Goal: Task Accomplishment & Management: Manage account settings

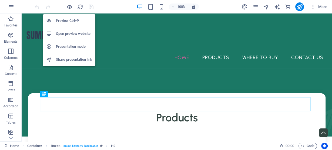
click at [70, 33] on h6 "Open preview website" at bounding box center [74, 34] width 36 height 6
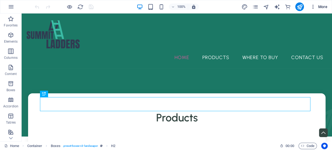
click at [314, 10] on button "More" at bounding box center [319, 6] width 21 height 9
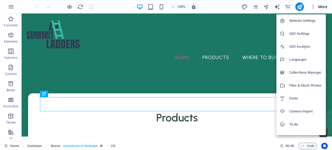
click at [255, 6] on div at bounding box center [166, 75] width 332 height 150
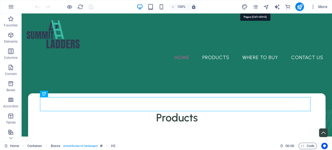
click at [255, 6] on icon "pages" at bounding box center [255, 7] width 6 height 6
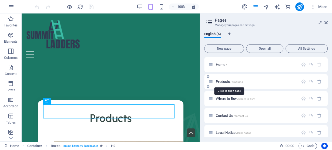
click at [225, 81] on span "Products /products" at bounding box center [229, 82] width 27 height 4
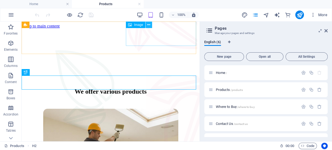
click at [149, 25] on icon at bounding box center [148, 25] width 3 height 6
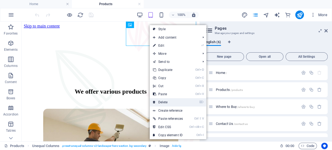
click at [164, 103] on link "⌦ Delete" at bounding box center [168, 102] width 37 height 8
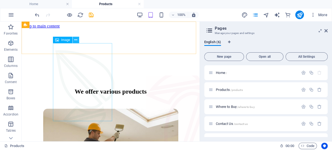
click at [78, 38] on button at bounding box center [76, 40] width 6 height 6
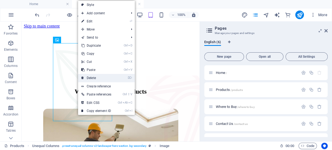
click at [112, 78] on link "⌦ Delete" at bounding box center [96, 78] width 37 height 8
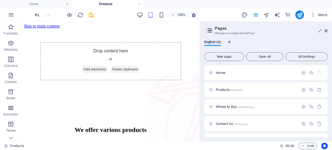
click at [37, 15] on icon "undo" at bounding box center [37, 15] width 6 height 6
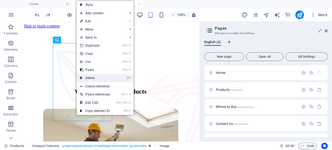
click at [94, 78] on link "⌦ Delete" at bounding box center [95, 78] width 37 height 8
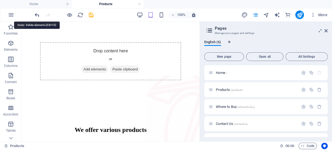
click at [37, 15] on icon "undo" at bounding box center [37, 15] width 6 height 6
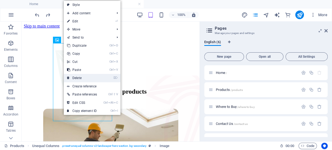
click at [88, 76] on link "⌦ Delete" at bounding box center [82, 78] width 37 height 8
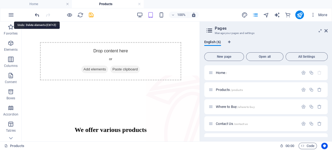
click at [37, 13] on icon "undo" at bounding box center [37, 15] width 6 height 6
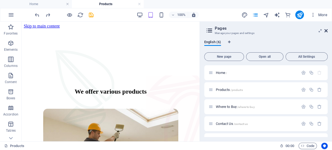
click at [327, 29] on icon at bounding box center [326, 31] width 3 height 4
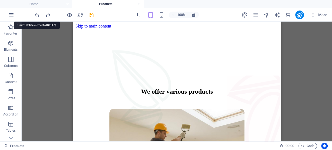
click at [37, 14] on icon "undo" at bounding box center [37, 15] width 6 height 6
click at [37, 17] on div at bounding box center [64, 15] width 61 height 9
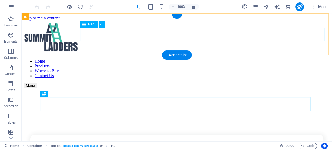
click at [221, 59] on nav "Home Products Where to Buy Contact Us" at bounding box center [177, 68] width 307 height 19
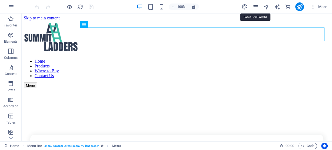
click at [254, 5] on icon "pages" at bounding box center [255, 7] width 6 height 6
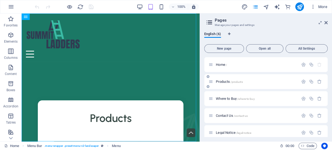
click at [222, 80] on span "Products /products" at bounding box center [229, 82] width 27 height 4
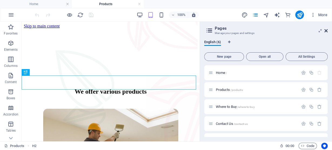
click at [325, 30] on icon at bounding box center [326, 31] width 3 height 4
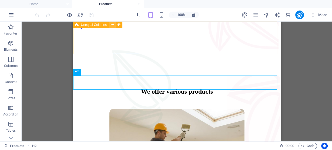
click at [111, 25] on icon at bounding box center [112, 25] width 3 height 6
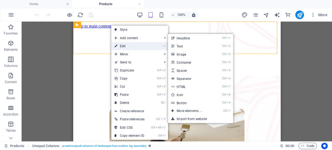
click at [124, 46] on link "⏎ Edit" at bounding box center [129, 46] width 37 height 8
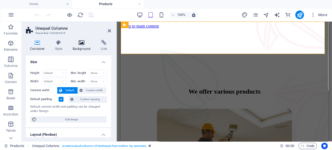
click at [80, 45] on icon at bounding box center [82, 42] width 26 height 5
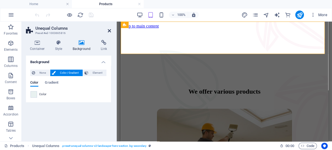
click at [112, 31] on aside "Unequal Columns Preset #ed-1003665816 Container Style Background Link Size Heig…" at bounding box center [69, 82] width 95 height 120
click at [110, 31] on icon at bounding box center [109, 31] width 3 height 4
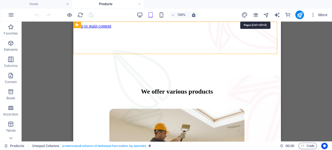
click at [256, 15] on icon "pages" at bounding box center [255, 15] width 6 height 6
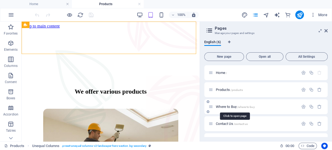
click at [240, 107] on span "/where-to-buy" at bounding box center [247, 107] width 18 height 3
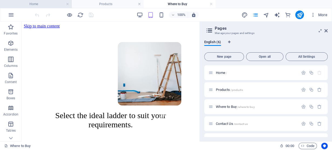
click at [35, 6] on h4 "Home" at bounding box center [36, 4] width 72 height 6
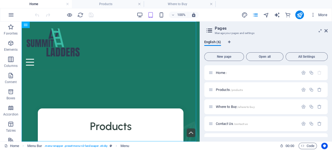
click at [327, 32] on icon at bounding box center [326, 31] width 3 height 4
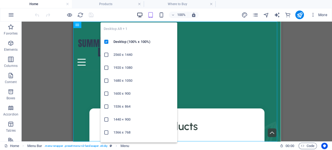
click at [140, 13] on icon "button" at bounding box center [140, 15] width 6 height 6
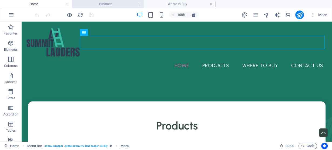
click at [105, 3] on h4 "Products" at bounding box center [108, 4] width 72 height 6
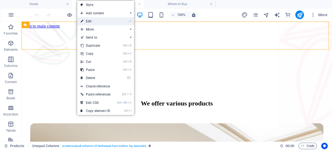
click at [92, 21] on link "⏎ Edit" at bounding box center [95, 21] width 37 height 8
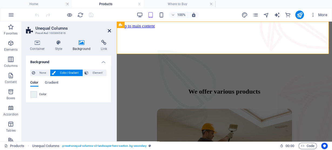
click at [108, 30] on icon at bounding box center [109, 31] width 3 height 4
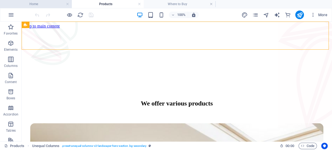
click at [54, 1] on h4 "Home" at bounding box center [36, 4] width 72 height 6
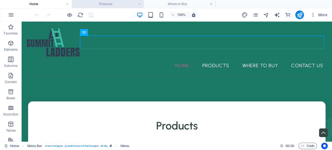
click at [99, 6] on h4 "Products" at bounding box center [108, 4] width 72 height 6
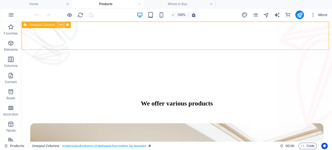
click at [62, 26] on icon at bounding box center [61, 25] width 3 height 6
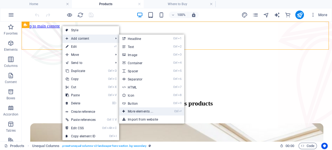
click at [151, 113] on link "Ctrl ⏎ More elements ..." at bounding box center [141, 112] width 45 height 8
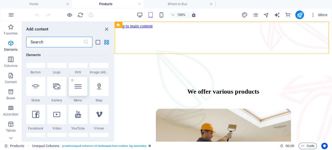
scroll to position [130, 0]
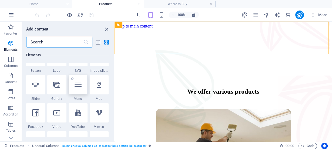
click at [82, 89] on div at bounding box center [78, 84] width 19 height 19
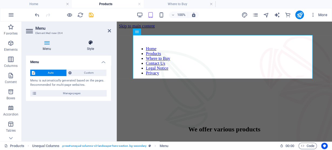
click at [87, 48] on h4 "Style" at bounding box center [90, 45] width 41 height 11
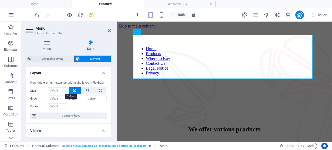
click at [57, 94] on select "Default auto px % 1/1 1/2 1/3 1/4 1/5 1/6 1/7 1/8 1/9 1/10" at bounding box center [57, 91] width 18 height 6
click at [48, 88] on select "Default auto px % 1/1 1/2 1/3 1/4 1/5 1/6 1/7 1/8 1/9 1/10" at bounding box center [57, 91] width 18 height 6
select select "DISABLED_OPTION_VALUE"
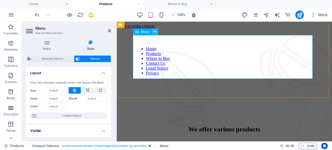
click at [154, 32] on icon at bounding box center [155, 32] width 3 height 6
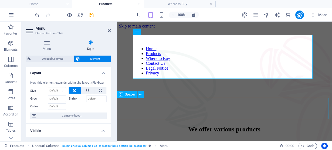
click at [141, 109] on div at bounding box center [224, 110] width 211 height 22
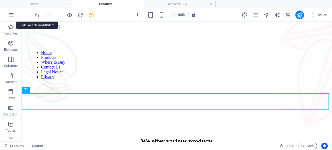
click at [36, 14] on icon "undo" at bounding box center [37, 15] width 6 height 6
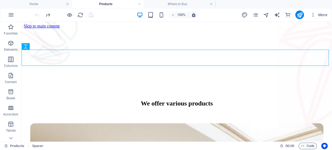
click at [36, 14] on div at bounding box center [64, 15] width 61 height 9
click at [174, 4] on h4 "Where to Buy" at bounding box center [180, 4] width 72 height 6
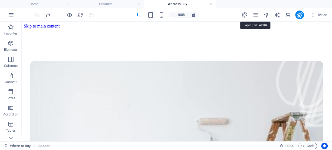
click at [256, 14] on icon "pages" at bounding box center [255, 15] width 6 height 6
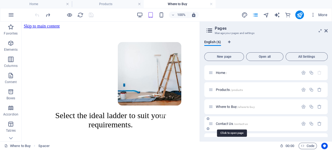
click at [233, 124] on span "Contact Us /contact-us" at bounding box center [232, 124] width 32 height 4
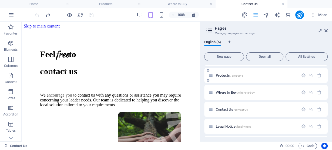
scroll to position [30, 0]
click at [255, 111] on p "Legal Notice /legal-notice" at bounding box center [256, 111] width 81 height 4
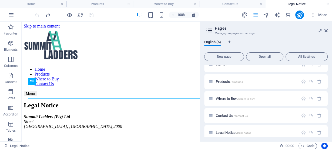
scroll to position [0, 0]
click at [327, 31] on icon at bounding box center [326, 31] width 3 height 4
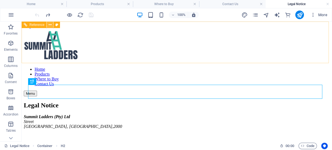
click at [49, 27] on icon at bounding box center [50, 25] width 3 height 6
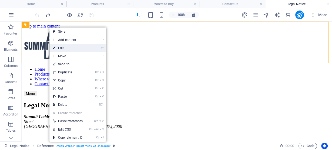
drag, startPoint x: 70, startPoint y: 48, endPoint x: 15, endPoint y: 19, distance: 61.7
click at [70, 48] on link "⏎ Edit" at bounding box center [68, 48] width 37 height 8
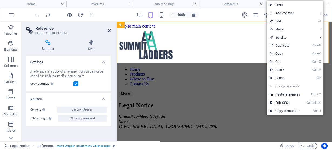
click at [109, 31] on icon at bounding box center [109, 31] width 3 height 4
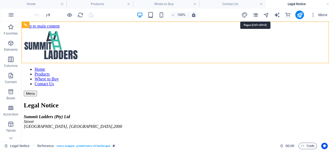
click at [256, 15] on icon "pages" at bounding box center [255, 15] width 6 height 6
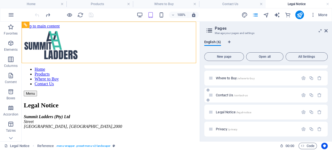
scroll to position [30, 0]
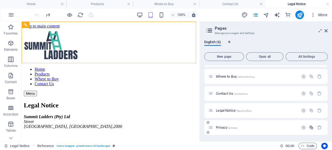
click at [311, 130] on icon "button" at bounding box center [311, 128] width 5 height 5
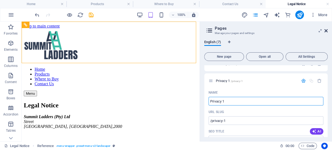
click at [327, 29] on icon at bounding box center [326, 31] width 3 height 4
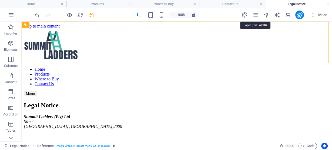
click at [254, 17] on icon "pages" at bounding box center [255, 15] width 6 height 6
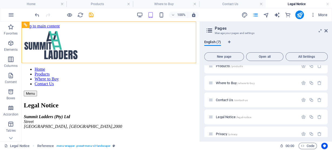
scroll to position [0, 0]
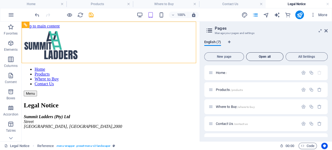
click at [269, 56] on span "Open all" at bounding box center [265, 56] width 32 height 3
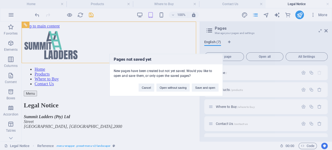
click at [200, 88] on button "Save and open" at bounding box center [205, 88] width 27 height 8
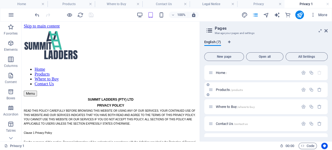
click at [225, 92] on div "Products /products" at bounding box center [254, 90] width 90 height 6
click at [77, 4] on h4 "Products" at bounding box center [72, 4] width 48 height 6
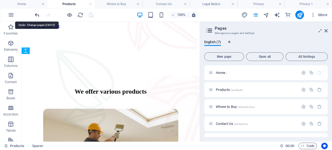
click at [37, 13] on icon "undo" at bounding box center [37, 15] width 6 height 6
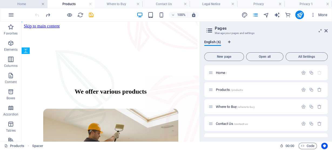
click at [44, 6] on link at bounding box center [42, 4] width 3 height 5
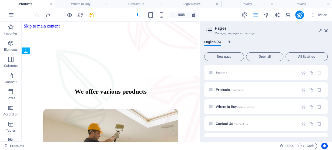
click at [27, 4] on h4 "Products" at bounding box center [27, 4] width 55 height 6
click at [329, 4] on link at bounding box center [328, 4] width 3 height 5
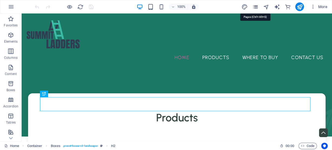
click at [257, 7] on icon "pages" at bounding box center [255, 7] width 6 height 6
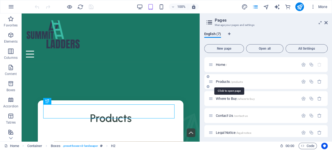
click at [230, 81] on span "Products /products" at bounding box center [229, 82] width 27 height 4
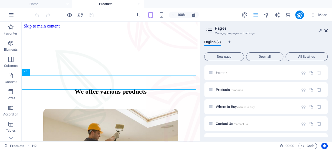
click at [326, 32] on icon at bounding box center [326, 31] width 3 height 4
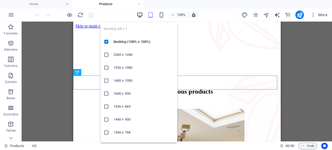
click at [142, 13] on icon "button" at bounding box center [140, 15] width 6 height 6
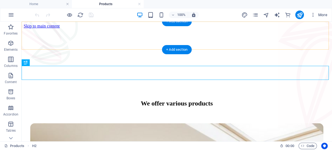
click at [175, 24] on div "+ Add section" at bounding box center [177, 21] width 30 height 9
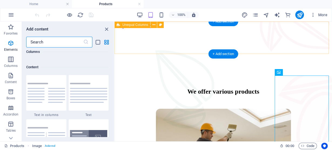
scroll to position [946, 0]
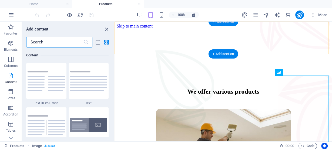
click at [220, 24] on div "+ Add section" at bounding box center [224, 21] width 30 height 9
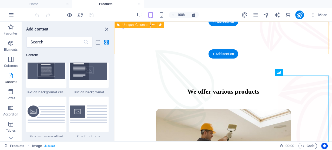
scroll to position [1134, 0]
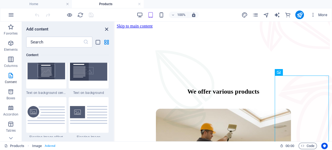
click at [106, 29] on icon "close panel" at bounding box center [107, 29] width 6 height 6
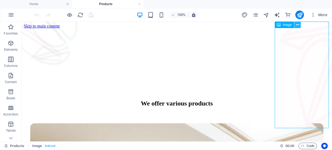
click at [298, 25] on icon at bounding box center [297, 25] width 3 height 6
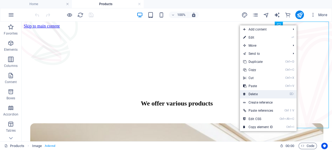
click at [255, 94] on link "⌦ Delete" at bounding box center [258, 94] width 37 height 8
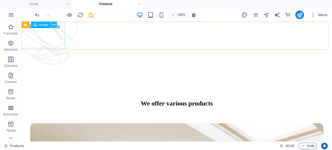
click at [52, 26] on button at bounding box center [54, 25] width 6 height 6
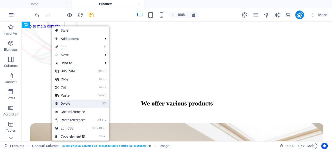
click at [69, 106] on link "⌦ Delete" at bounding box center [70, 104] width 37 height 8
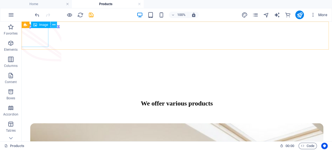
click at [52, 26] on button at bounding box center [54, 25] width 6 height 6
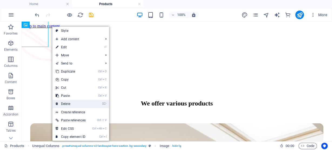
click at [67, 104] on link "⌦ Delete" at bounding box center [70, 104] width 37 height 8
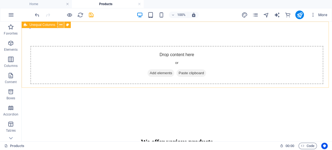
click at [60, 26] on icon at bounding box center [61, 25] width 3 height 6
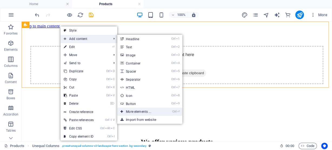
click at [136, 111] on link "Ctrl ⏎ More elements ..." at bounding box center [139, 112] width 45 height 8
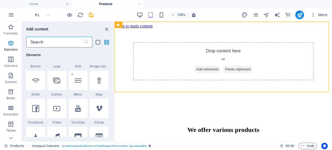
scroll to position [130, 0]
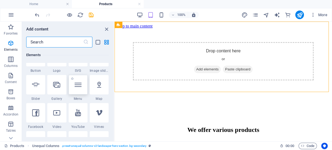
click at [74, 89] on div at bounding box center [78, 84] width 19 height 19
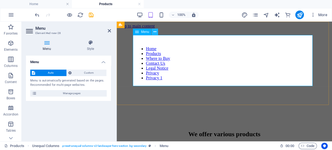
click at [154, 32] on icon at bounding box center [155, 32] width 3 height 6
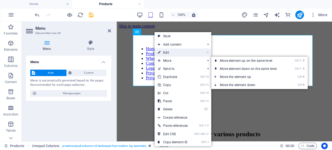
click at [167, 52] on link "⏎ Edit" at bounding box center [173, 53] width 37 height 8
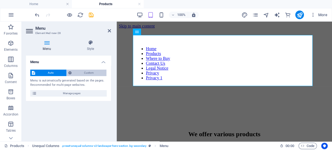
click at [81, 74] on span "Custom" at bounding box center [89, 73] width 32 height 6
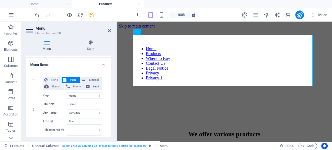
scroll to position [36, 0]
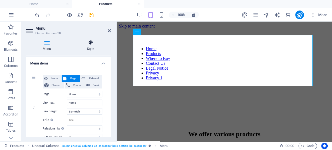
click at [91, 41] on icon at bounding box center [90, 42] width 41 height 5
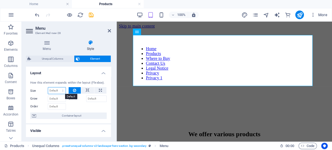
click at [51, 91] on select "Default auto px % 1/1 1/2 1/3 1/4 1/5 1/6 1/7 1/8 1/9 1/10" at bounding box center [57, 91] width 18 height 6
click at [48, 88] on select "Default auto px % 1/1 1/2 1/3 1/4 1/5 1/6 1/7 1/8 1/9 1/10" at bounding box center [57, 91] width 18 height 6
select select "DISABLED_OPTION_VALUE"
drag, startPoint x: 87, startPoint y: 8, endPoint x: 109, endPoint y: 30, distance: 30.6
click at [109, 30] on icon at bounding box center [109, 31] width 3 height 4
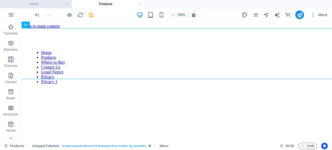
click at [52, 5] on h4 "Home" at bounding box center [36, 4] width 72 height 6
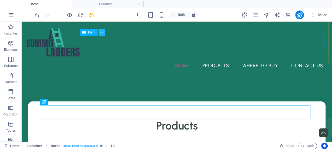
click at [103, 34] on icon at bounding box center [102, 33] width 3 height 6
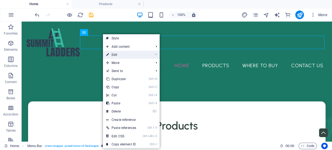
click at [113, 54] on link "⏎ Edit" at bounding box center [121, 55] width 37 height 8
select select
select select "1"
select select
select select "2"
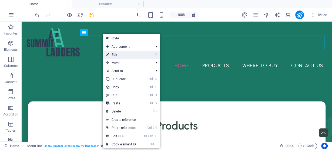
select select
select select "3"
select select
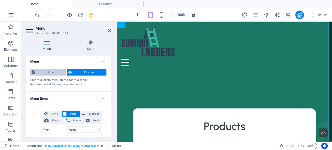
scroll to position [0, 0]
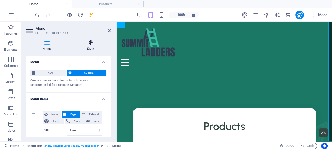
click at [89, 46] on h4 "Style" at bounding box center [90, 45] width 41 height 11
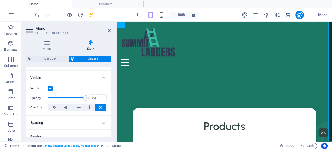
scroll to position [58, 0]
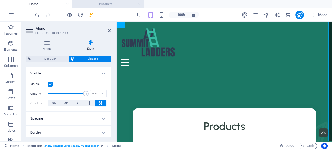
click at [113, 4] on h4 "Products" at bounding box center [108, 4] width 72 height 6
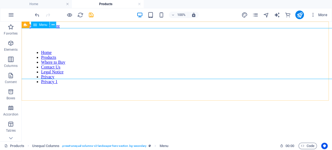
click at [52, 27] on icon at bounding box center [53, 25] width 3 height 6
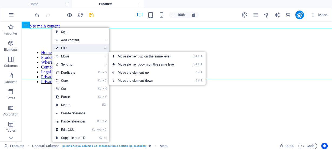
click at [69, 49] on link "⏎ Edit" at bounding box center [70, 48] width 37 height 8
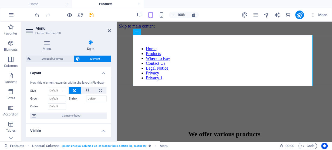
click at [92, 47] on h4 "Style" at bounding box center [90, 45] width 41 height 11
click at [87, 92] on icon at bounding box center [88, 90] width 4 height 6
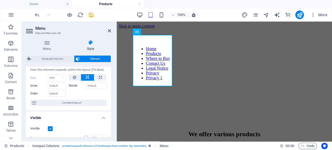
scroll to position [22, 0]
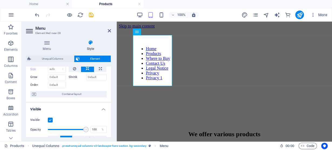
click at [87, 92] on span "Container layout" at bounding box center [71, 94] width 67 height 6
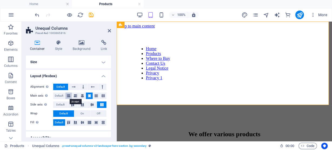
click at [70, 96] on icon at bounding box center [68, 96] width 3 height 6
click at [78, 94] on button at bounding box center [75, 96] width 7 height 6
click at [61, 95] on span "Default" at bounding box center [59, 96] width 8 height 6
click at [68, 94] on icon at bounding box center [68, 96] width 3 height 6
click at [77, 95] on icon at bounding box center [75, 96] width 3 height 6
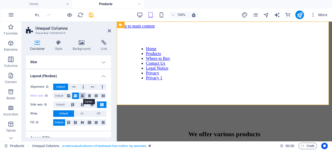
click at [81, 97] on icon at bounding box center [82, 96] width 3 height 6
click at [90, 98] on icon at bounding box center [89, 96] width 3 height 6
click at [94, 96] on button at bounding box center [96, 96] width 7 height 6
click at [102, 97] on icon at bounding box center [103, 96] width 3 height 6
click at [70, 98] on icon at bounding box center [68, 96] width 3 height 6
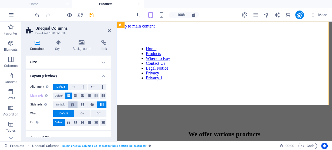
click at [74, 107] on button at bounding box center [72, 105] width 9 height 6
click at [81, 106] on icon at bounding box center [82, 104] width 6 height 3
click at [90, 106] on icon at bounding box center [92, 104] width 6 height 3
click at [103, 104] on icon at bounding box center [102, 104] width 6 height 3
click at [82, 113] on span "On" at bounding box center [83, 114] width 4 height 6
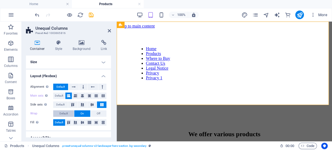
click at [68, 115] on span "Default" at bounding box center [64, 114] width 8 height 6
click at [61, 85] on span "Default" at bounding box center [61, 87] width 8 height 6
click at [75, 86] on icon at bounding box center [74, 87] width 4 height 6
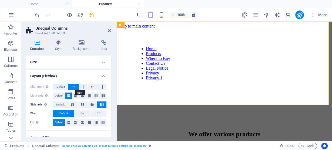
click at [73, 87] on icon at bounding box center [74, 87] width 4 height 6
click at [83, 87] on icon at bounding box center [84, 87] width 2 height 6
click at [91, 89] on icon at bounding box center [93, 87] width 4 height 6
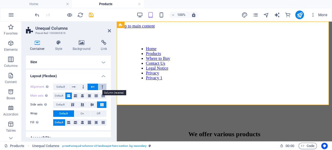
click at [102, 86] on icon at bounding box center [103, 87] width 2 height 6
click at [61, 86] on span "Default" at bounding box center [61, 87] width 8 height 6
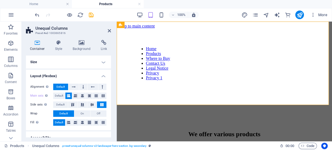
click at [101, 61] on h4 "Size" at bounding box center [68, 62] width 85 height 13
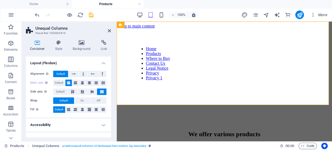
scroll to position [72, 0]
click at [62, 80] on span "Default" at bounding box center [59, 83] width 8 height 6
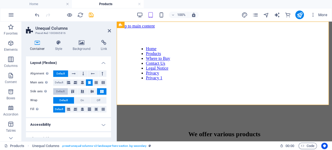
click at [61, 91] on span "Default" at bounding box center [60, 91] width 8 height 6
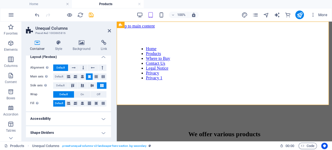
scroll to position [79, 0]
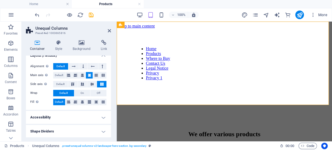
click at [57, 115] on h4 "Accessibility" at bounding box center [68, 117] width 85 height 13
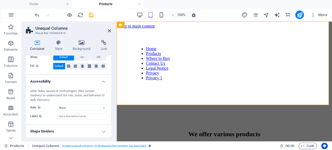
scroll to position [116, 0]
click at [65, 131] on h4 "Shape Dividers" at bounding box center [68, 131] width 85 height 13
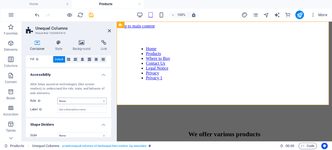
scroll to position [127, 0]
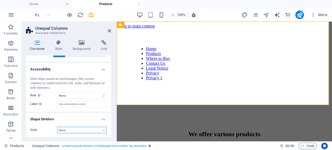
click at [94, 130] on select "None Triangle Square Diagonal Polygon 1 Polygon 2 Zigzag Multiple Zigzags Waves…" at bounding box center [82, 130] width 50 height 6
click at [57, 127] on select "None Triangle Square Diagonal Polygon 1 Polygon 2 Zigzag Multiple Zigzags Waves…" at bounding box center [82, 130] width 50 height 6
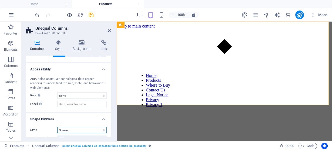
click at [83, 130] on select "None Triangle Square Diagonal Polygon 1 Polygon 2 Zigzag Multiple Zigzags Waves…" at bounding box center [82, 130] width 50 height 6
click at [57, 127] on select "None Triangle Square Diagonal Polygon 1 Polygon 2 Zigzag Multiple Zigzags Waves…" at bounding box center [82, 130] width 50 height 6
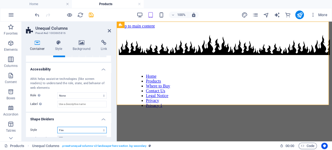
click at [78, 131] on select "None Triangle Square Diagonal Polygon 1 Polygon 2 Zigzag Multiple Zigzags Waves…" at bounding box center [82, 130] width 50 height 6
click at [57, 127] on select "None Triangle Square Diagonal Polygon 1 Polygon 2 Zigzag Multiple Zigzags Waves…" at bounding box center [82, 130] width 50 height 6
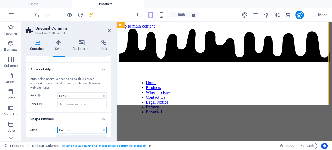
click at [72, 131] on select "None Triangle Square Diagonal Polygon 1 Polygon 2 Zigzag Multiple Zigzags Waves…" at bounding box center [82, 130] width 50 height 6
click at [57, 127] on select "None Triangle Square Diagonal Polygon 1 Polygon 2 Zigzag Multiple Zigzags Waves…" at bounding box center [82, 130] width 50 height 6
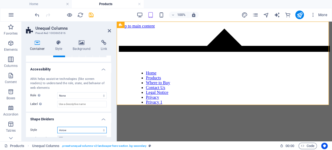
click at [76, 131] on select "None Triangle Square Diagonal Polygon 1 Polygon 2 Zigzag Multiple Zigzags Waves…" at bounding box center [82, 130] width 50 height 6
click at [57, 127] on select "None Triangle Square Diagonal Polygon 1 Polygon 2 Zigzag Multiple Zigzags Waves…" at bounding box center [82, 130] width 50 height 6
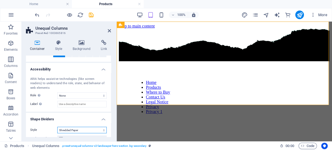
click at [71, 130] on select "None Triangle Square Diagonal Polygon 1 Polygon 2 Zigzag Multiple Zigzags Waves…" at bounding box center [82, 130] width 50 height 6
click at [57, 127] on select "None Triangle Square Diagonal Polygon 1 Polygon 2 Zigzag Multiple Zigzags Waves…" at bounding box center [82, 130] width 50 height 6
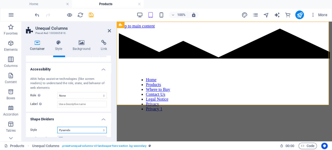
click at [77, 130] on select "None Triangle Square Diagonal Polygon 1 Polygon 2 Zigzag Multiple Zigzags Waves…" at bounding box center [82, 130] width 50 height 6
click at [57, 127] on select "None Triangle Square Diagonal Polygon 1 Polygon 2 Zigzag Multiple Zigzags Waves…" at bounding box center [82, 130] width 50 height 6
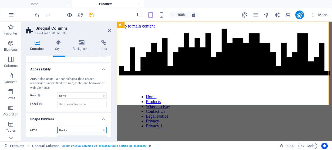
click at [83, 130] on select "None Triangle Square Diagonal Polygon 1 Polygon 2 Zigzag Multiple Zigzags Waves…" at bounding box center [82, 130] width 50 height 6
click at [57, 127] on select "None Triangle Square Diagonal Polygon 1 Polygon 2 Zigzag Multiple Zigzags Waves…" at bounding box center [82, 130] width 50 height 6
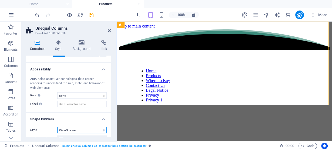
click at [81, 131] on select "None Triangle Square Diagonal Polygon 1 Polygon 2 Zigzag Multiple Zigzags Waves…" at bounding box center [82, 130] width 50 height 6
select select "none"
click at [57, 127] on select "None Triangle Square Diagonal Polygon 1 Polygon 2 Zigzag Multiple Zigzags Waves…" at bounding box center [82, 130] width 50 height 6
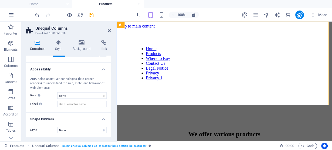
click at [101, 119] on h4 "Shape Dividers" at bounding box center [68, 118] width 85 height 10
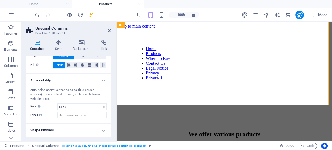
scroll to position [116, 0]
click at [101, 80] on h4 "Accessibility" at bounding box center [68, 80] width 85 height 10
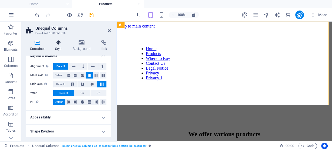
click at [59, 46] on h4 "Style" at bounding box center [60, 45] width 18 height 11
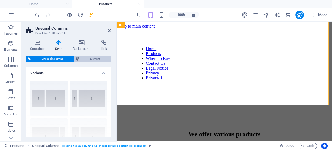
click at [82, 58] on span "Element" at bounding box center [95, 59] width 28 height 6
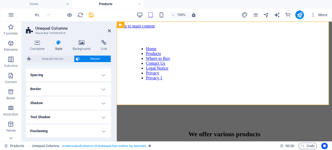
scroll to position [36, 0]
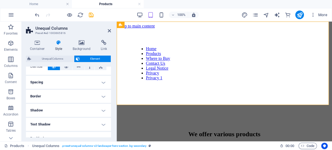
click at [64, 81] on h4 "Spacing" at bounding box center [68, 82] width 85 height 13
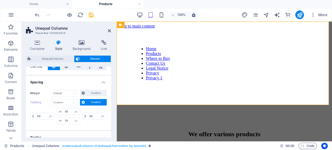
click at [34, 94] on label "Margin" at bounding box center [41, 93] width 22 height 6
click at [34, 93] on label "Margin" at bounding box center [41, 93] width 22 height 6
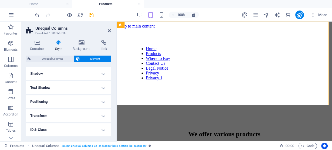
scroll to position [123, 0]
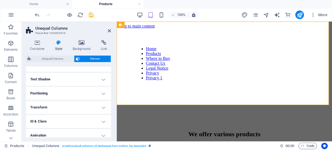
click at [77, 96] on h4 "Positioning" at bounding box center [68, 93] width 85 height 13
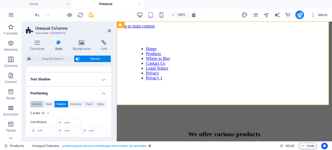
click at [35, 104] on span "Default" at bounding box center [36, 104] width 8 height 6
click at [34, 104] on span "Default" at bounding box center [36, 104] width 8 height 6
click at [47, 105] on span "Static" at bounding box center [49, 104] width 6 height 6
click at [58, 103] on span "Relative" at bounding box center [61, 104] width 9 height 6
click at [77, 104] on span "Absolute" at bounding box center [76, 104] width 11 height 6
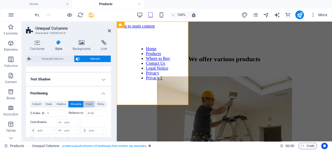
click at [87, 103] on span "Fixed" at bounding box center [89, 104] width 6 height 6
click at [102, 104] on span "Sticky" at bounding box center [100, 104] width 7 height 6
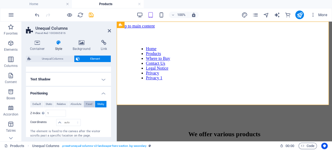
click at [90, 104] on span "Fixed" at bounding box center [89, 104] width 6 height 6
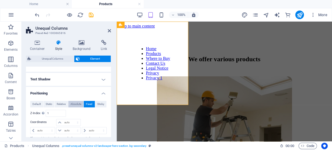
click at [76, 103] on span "Absolute" at bounding box center [76, 104] width 11 height 6
click at [62, 104] on span "Relative" at bounding box center [61, 104] width 9 height 6
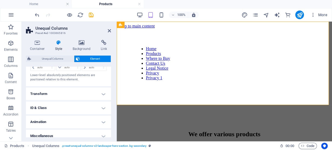
scroll to position [190, 0]
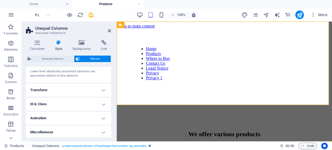
click at [55, 90] on h4 "Transform" at bounding box center [68, 90] width 85 height 13
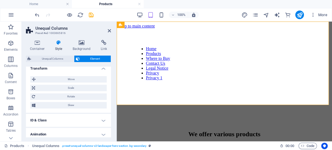
scroll to position [226, 0]
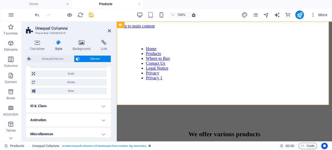
click at [57, 102] on h4 "ID & Class" at bounding box center [68, 106] width 85 height 13
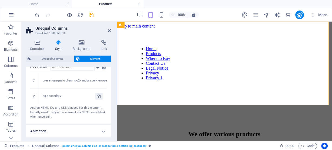
scroll to position [307, 0]
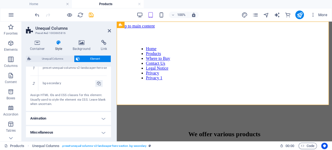
click at [63, 115] on h4 "Animation" at bounding box center [68, 118] width 85 height 13
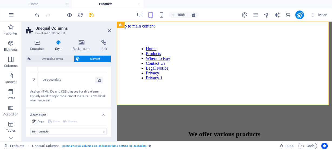
scroll to position [288, 0]
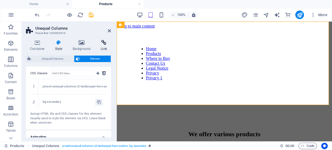
click at [103, 44] on icon at bounding box center [104, 42] width 14 height 5
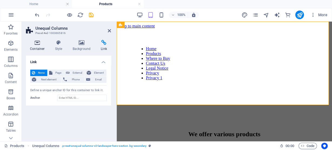
click at [37, 47] on h4 "Container" at bounding box center [38, 45] width 25 height 11
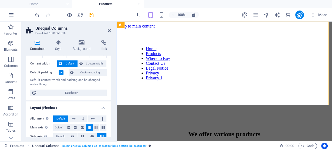
scroll to position [14, 0]
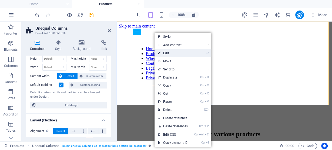
click at [168, 55] on link "⏎ Edit" at bounding box center [173, 53] width 37 height 8
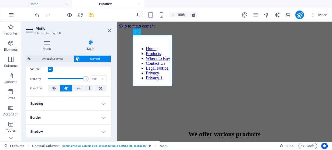
scroll to position [87, 0]
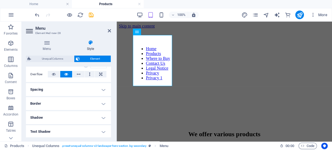
click at [78, 92] on h4 "Spacing" at bounding box center [68, 89] width 85 height 13
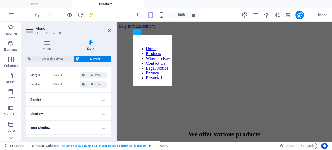
scroll to position [123, 0]
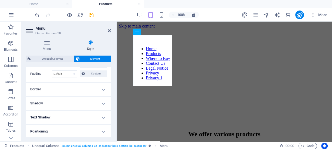
click at [77, 92] on h4 "Border" at bounding box center [68, 89] width 85 height 13
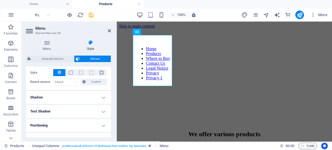
scroll to position [151, 0]
click at [77, 91] on h4 "Shadow" at bounding box center [68, 96] width 85 height 13
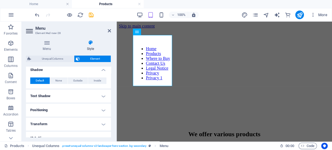
scroll to position [187, 0]
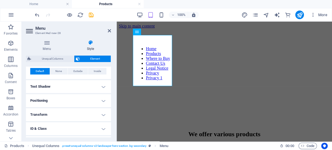
click at [77, 91] on h4 "Text Shadow" at bounding box center [68, 86] width 85 height 13
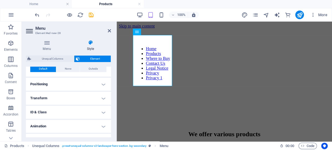
scroll to position [216, 0]
click at [73, 86] on h4 "Positioning" at bounding box center [68, 84] width 85 height 13
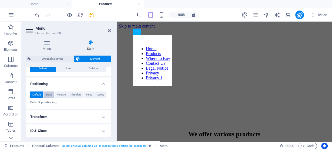
click at [50, 93] on span "Static" at bounding box center [49, 95] width 6 height 6
click at [59, 94] on span "Relative" at bounding box center [61, 95] width 9 height 6
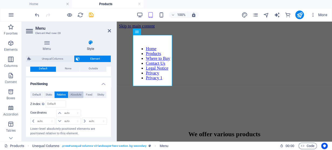
click at [74, 95] on span "Absolute" at bounding box center [76, 95] width 11 height 6
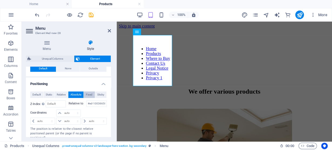
click at [88, 94] on span "Fixed" at bounding box center [89, 95] width 6 height 6
click at [99, 94] on span "Sticky" at bounding box center [100, 95] width 7 height 6
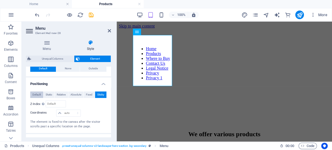
click at [39, 96] on span "Default" at bounding box center [36, 95] width 8 height 6
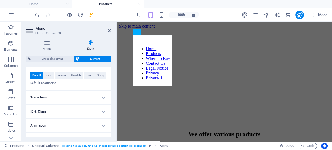
scroll to position [238, 0]
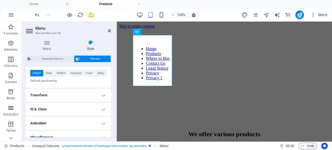
click at [59, 95] on h4 "Transform" at bounding box center [68, 95] width 85 height 13
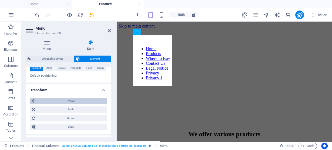
scroll to position [245, 0]
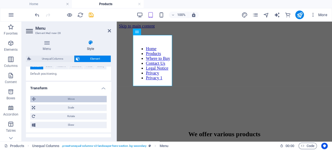
click at [60, 97] on span "Move" at bounding box center [71, 99] width 68 height 6
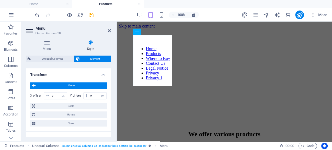
scroll to position [260, 0]
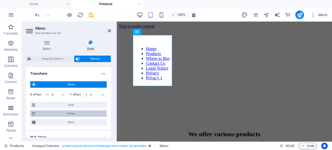
click at [59, 116] on span "Rotate" at bounding box center [71, 114] width 68 height 6
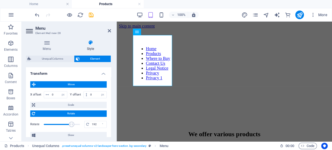
drag, startPoint x: 62, startPoint y: 125, endPoint x: 71, endPoint y: 126, distance: 8.7
click at [71, 126] on span at bounding box center [71, 124] width 5 height 5
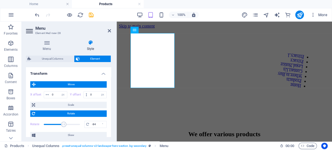
drag, startPoint x: 68, startPoint y: 125, endPoint x: 54, endPoint y: 122, distance: 14.1
click at [61, 122] on span at bounding box center [63, 124] width 5 height 5
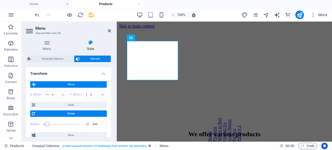
drag, startPoint x: 48, startPoint y: 121, endPoint x: 44, endPoint y: 121, distance: 4.1
click at [44, 121] on span at bounding box center [62, 125] width 36 height 8
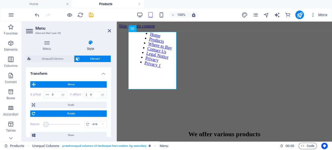
click at [46, 122] on span at bounding box center [45, 124] width 5 height 5
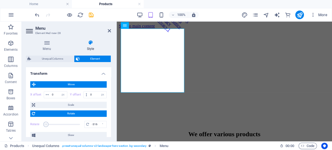
click at [32, 111] on icon at bounding box center [33, 114] width 3 height 6
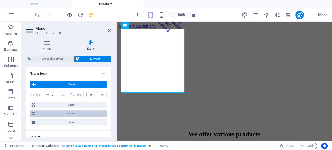
click at [35, 114] on icon at bounding box center [33, 114] width 3 height 6
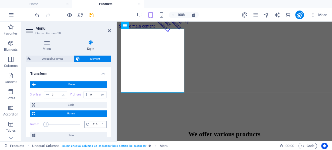
click at [86, 124] on icon at bounding box center [87, 124] width 3 height 3
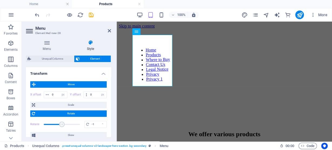
drag, startPoint x: 48, startPoint y: 123, endPoint x: 61, endPoint y: 125, distance: 13.1
click at [61, 125] on span at bounding box center [61, 124] width 5 height 5
drag, startPoint x: 97, startPoint y: 121, endPoint x: 86, endPoint y: 120, distance: 10.8
click at [86, 121] on div "-1 °" at bounding box center [95, 124] width 22 height 7
type input "0"
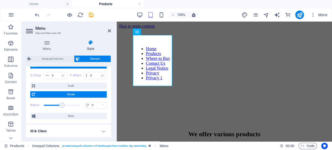
scroll to position [281, 0]
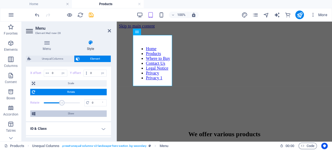
click at [39, 116] on span "Skew" at bounding box center [71, 114] width 68 height 6
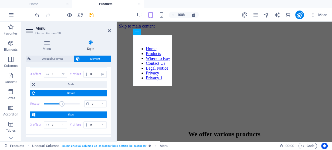
scroll to position [275, 0]
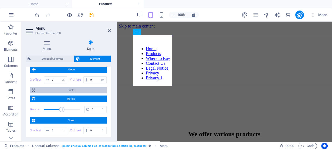
click at [42, 88] on span "Scale" at bounding box center [71, 90] width 68 height 6
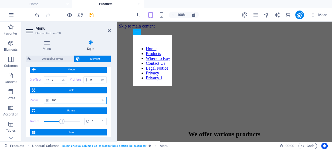
drag, startPoint x: 57, startPoint y: 100, endPoint x: 44, endPoint y: 97, distance: 13.3
click at [44, 97] on div "100 %" at bounding box center [75, 100] width 63 height 7
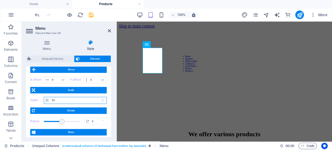
drag, startPoint x: 45, startPoint y: 99, endPoint x: 36, endPoint y: 99, distance: 9.2
click at [36, 99] on div "Zoom 50 %" at bounding box center [68, 100] width 77 height 7
type input "100"
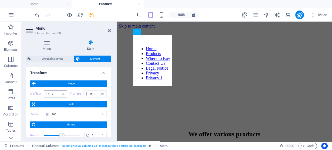
scroll to position [260, 0]
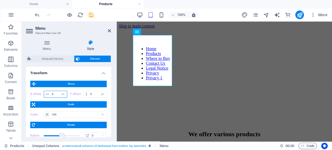
click at [51, 95] on input "0" at bounding box center [59, 94] width 17 height 6
drag, startPoint x: 51, startPoint y: 92, endPoint x: 42, endPoint y: 91, distance: 8.7
click at [42, 91] on div "X offset 0 px rem % em vh vw" at bounding box center [48, 94] width 37 height 7
type input "5"
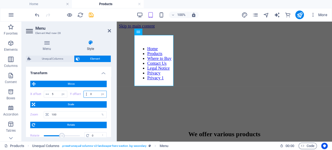
drag, startPoint x: 91, startPoint y: 94, endPoint x: 83, endPoint y: 94, distance: 7.6
click at [84, 94] on div "0 px rem % em vh vw" at bounding box center [96, 94] width 24 height 7
type input "5"
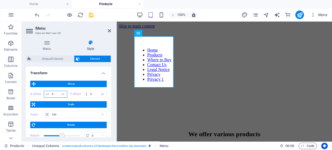
drag, startPoint x: 50, startPoint y: 92, endPoint x: 33, endPoint y: 92, distance: 16.5
click at [38, 92] on div "X offset 5 px rem % em vh vw" at bounding box center [48, 94] width 37 height 7
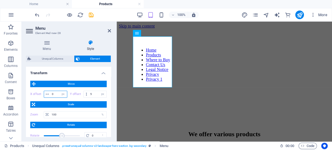
type input "0"
click at [74, 91] on div "Y offset 5 px rem % em vh vw" at bounding box center [88, 94] width 37 height 7
drag, startPoint x: 91, startPoint y: 92, endPoint x: 82, endPoint y: 92, distance: 9.2
click at [82, 92] on div "Y offset 5 px rem % em vh vw" at bounding box center [88, 94] width 37 height 7
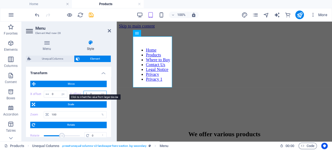
type input "0"
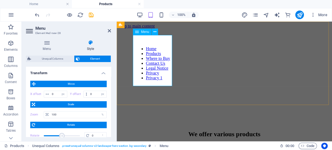
click at [151, 47] on nav "Home Products Where to Buy Contact Us Legal Notice Privacy Privacy 1" at bounding box center [224, 64] width 179 height 34
click at [155, 32] on icon at bounding box center [155, 32] width 3 height 6
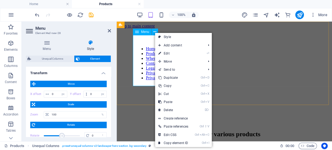
click at [145, 76] on nav "Home Products Where to Buy Contact Us Legal Notice Privacy Privacy 1" at bounding box center [224, 64] width 179 height 34
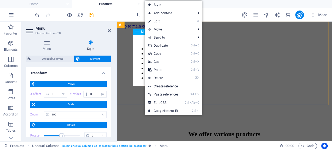
click at [143, 76] on nav "Home Products Where to Buy Contact Us Legal Notice Privacy Privacy 1" at bounding box center [224, 64] width 179 height 34
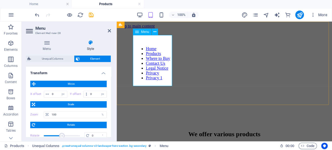
click at [143, 76] on nav "Home Products Where to Buy Contact Us Legal Notice Privacy Privacy 1" at bounding box center [224, 64] width 179 height 34
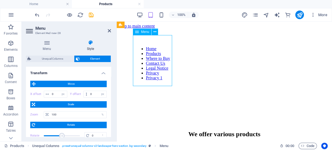
click at [142, 76] on nav "Home Products Where to Buy Contact Us Legal Notice Privacy Privacy 1" at bounding box center [224, 64] width 179 height 34
click at [45, 45] on h4 "Menu" at bounding box center [48, 45] width 44 height 11
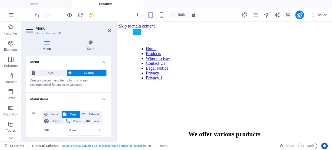
click at [45, 45] on icon at bounding box center [47, 42] width 42 height 5
click at [88, 43] on icon at bounding box center [90, 42] width 41 height 5
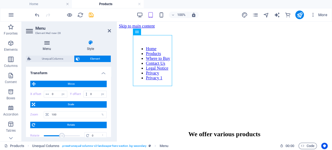
click at [47, 44] on icon at bounding box center [47, 42] width 42 height 5
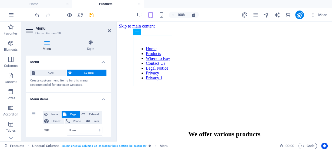
click at [83, 72] on span "Custom" at bounding box center [89, 73] width 32 height 6
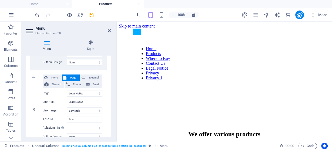
scroll to position [339, 0]
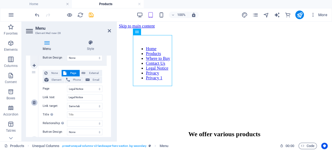
click at [33, 102] on icon at bounding box center [34, 103] width 3 height 4
select select
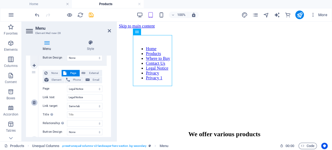
select select "5"
type input "Privacy"
select select
select select "6"
type input "Privacy 1"
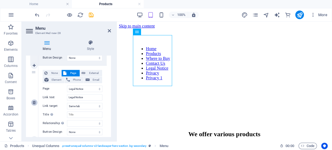
select select
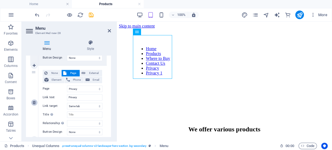
click at [33, 102] on icon at bounding box center [34, 103] width 3 height 4
select select
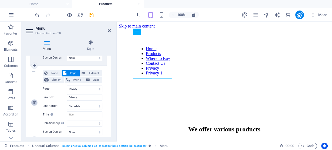
select select "6"
type input "Privacy 1"
select select
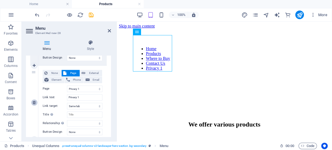
click at [33, 102] on icon at bounding box center [34, 103] width 3 height 4
select select
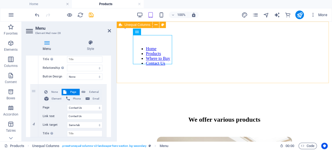
scroll to position [245, 0]
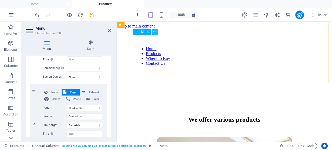
click at [156, 34] on icon at bounding box center [155, 32] width 3 height 6
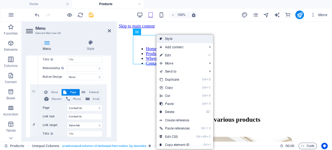
click at [169, 37] on link "Style" at bounding box center [185, 39] width 57 height 8
select select "%"
select select "px"
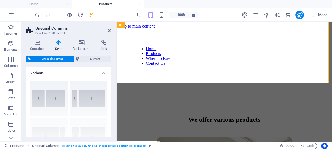
click at [84, 101] on div "40-60 20-80 80-20 30-70 70-30 Default" at bounding box center [68, 117] width 85 height 81
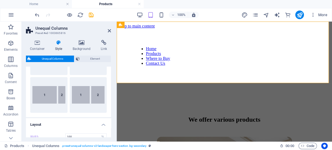
scroll to position [79, 0]
click at [82, 99] on div "Default" at bounding box center [88, 95] width 37 height 36
click at [74, 96] on button "Default" at bounding box center [88, 95] width 37 height 36
type input "60"
type input "2"
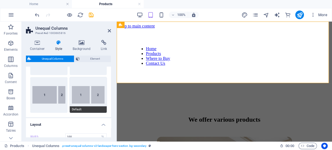
select select "rem"
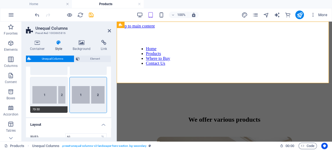
click at [58, 94] on button "70-30" at bounding box center [48, 95] width 37 height 36
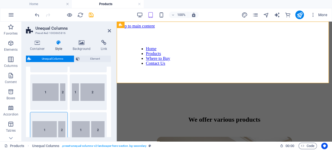
scroll to position [43, 0]
click at [54, 97] on button "80-20" at bounding box center [48, 93] width 37 height 36
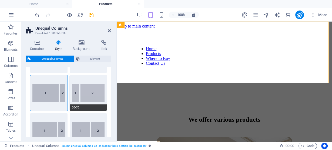
click at [82, 97] on button "30-70" at bounding box center [88, 93] width 37 height 36
type input "30"
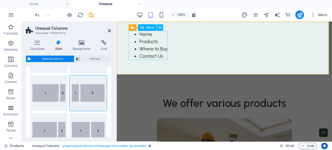
click at [159, 29] on icon at bounding box center [160, 28] width 3 height 6
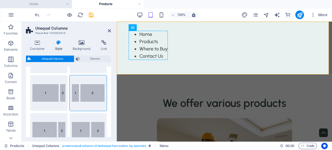
click at [62, 5] on h4 "Home" at bounding box center [36, 4] width 72 height 6
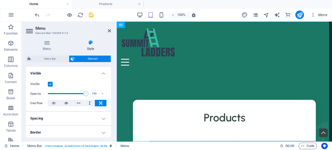
click at [254, 15] on icon "pages" at bounding box center [255, 15] width 6 height 6
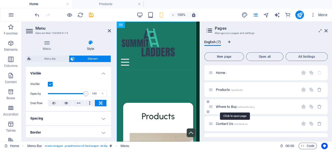
click at [231, 106] on span "Where to Buy /where-to-buy" at bounding box center [235, 107] width 39 height 4
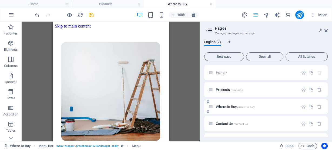
scroll to position [0, 0]
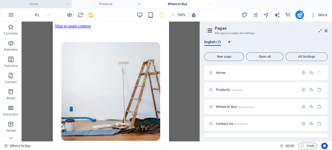
click at [27, 4] on h4 "Home" at bounding box center [36, 4] width 72 height 6
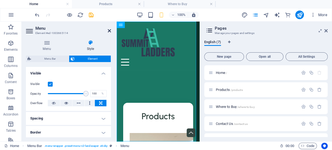
click at [110, 31] on icon at bounding box center [109, 31] width 3 height 4
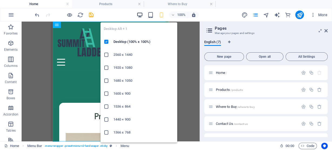
click at [140, 15] on icon "button" at bounding box center [140, 15] width 6 height 6
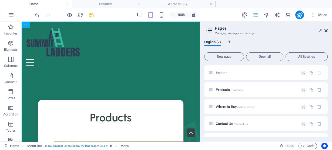
click at [326, 31] on icon at bounding box center [326, 31] width 3 height 4
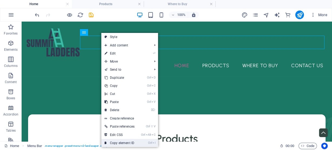
click at [120, 143] on link "Ctrl I Copy element ID" at bounding box center [119, 143] width 37 height 8
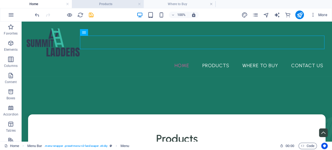
click at [114, 6] on h4 "Products" at bounding box center [108, 4] width 72 height 6
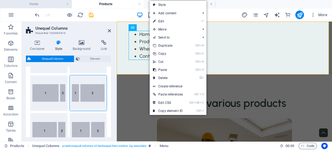
click at [46, 5] on h4 "Home" at bounding box center [36, 4] width 72 height 6
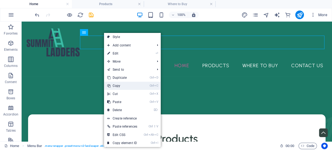
click at [121, 86] on link "Ctrl C Copy" at bounding box center [122, 86] width 37 height 8
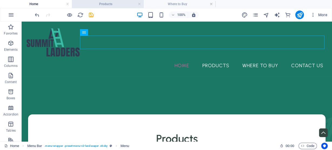
click at [107, 6] on h4 "Products" at bounding box center [108, 4] width 72 height 6
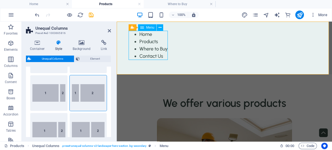
click at [144, 35] on nav "Home Products Where to Buy Contact Us" at bounding box center [225, 45] width 192 height 29
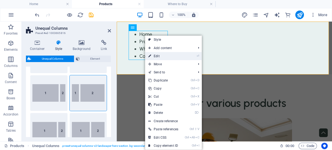
click at [164, 59] on link "⏎ Edit" at bounding box center [163, 56] width 37 height 8
select select
select select "1"
select select
select select "2"
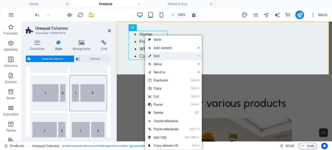
select select
select select "3"
select select
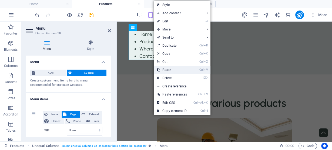
click at [170, 70] on link "Ctrl V Paste" at bounding box center [172, 70] width 37 height 8
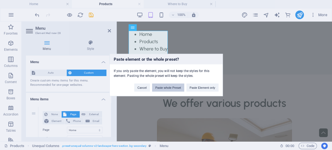
click at [172, 88] on button "Paste whole Preset" at bounding box center [168, 88] width 32 height 8
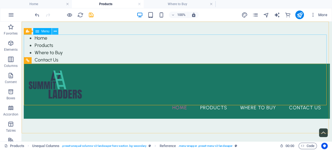
click at [57, 33] on button at bounding box center [55, 31] width 6 height 6
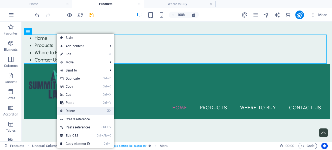
click at [74, 109] on link "⌦ Delete" at bounding box center [75, 111] width 37 height 8
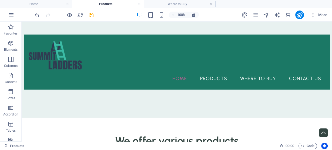
click at [104, 3] on h4 "Products" at bounding box center [108, 4] width 72 height 6
click at [183, 3] on h4 "Where to Buy" at bounding box center [180, 4] width 72 height 6
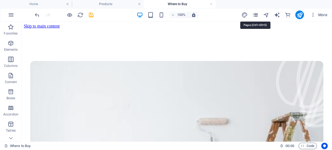
click at [254, 12] on icon "pages" at bounding box center [255, 15] width 6 height 6
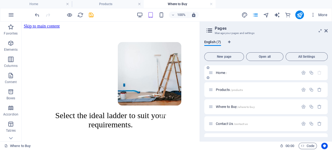
click at [228, 72] on p "Home /" at bounding box center [256, 73] width 81 height 4
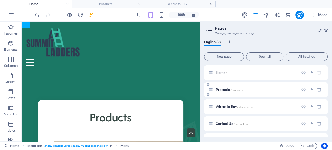
click at [228, 91] on span "Products /products" at bounding box center [229, 90] width 27 height 4
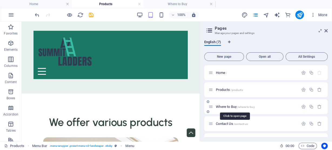
click at [229, 107] on span "Where to Buy /where-to-buy" at bounding box center [235, 107] width 39 height 4
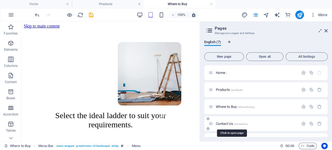
click at [225, 123] on span "Contact Us /contact-us" at bounding box center [232, 124] width 32 height 4
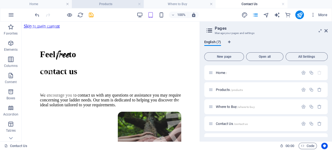
click at [91, 5] on h4 "Products" at bounding box center [108, 4] width 72 height 6
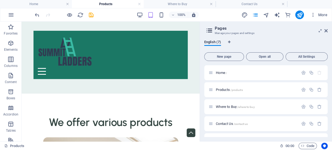
drag, startPoint x: 326, startPoint y: 31, endPoint x: 323, endPoint y: 33, distance: 4.1
click at [326, 31] on icon at bounding box center [326, 31] width 3 height 4
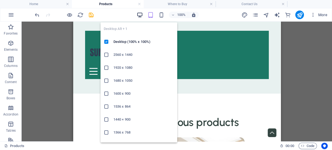
click at [139, 12] on icon "button" at bounding box center [140, 15] width 6 height 6
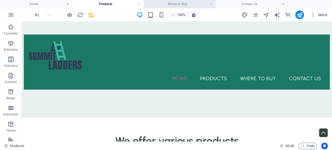
click at [168, 1] on h4 "Where to Buy" at bounding box center [180, 4] width 72 height 6
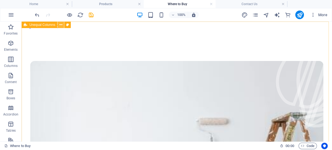
click at [60, 27] on icon at bounding box center [61, 25] width 3 height 6
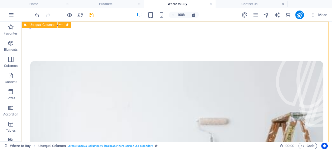
click at [62, 28] on div "Unequal Columns" at bounding box center [48, 25] width 53 height 7
click at [61, 25] on icon at bounding box center [61, 25] width 3 height 6
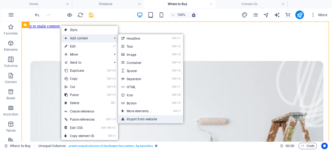
click at [139, 120] on link "Import from website" at bounding box center [150, 120] width 65 height 8
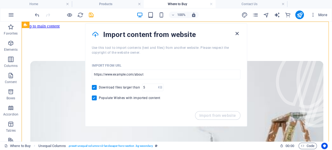
click at [238, 34] on icon "button" at bounding box center [237, 34] width 6 height 6
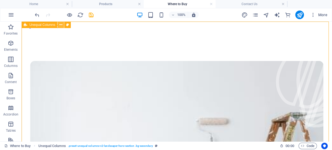
click at [63, 27] on button at bounding box center [61, 25] width 6 height 6
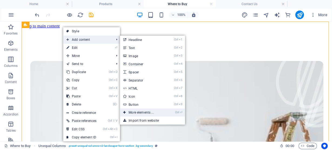
click at [146, 112] on link "Ctrl ⏎ More elements ..." at bounding box center [142, 113] width 45 height 8
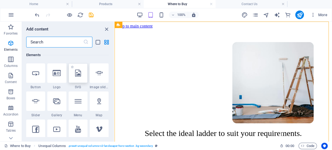
scroll to position [115, 0]
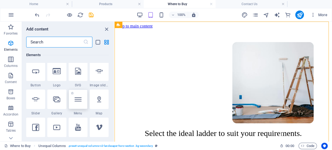
click at [79, 98] on icon at bounding box center [78, 99] width 7 height 7
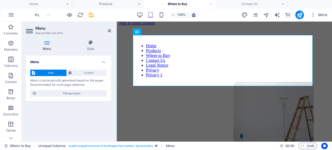
scroll to position [0, 0]
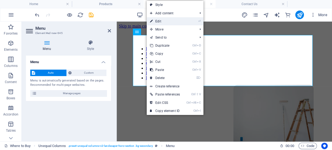
click at [158, 21] on link "⏎ Edit" at bounding box center [165, 21] width 37 height 8
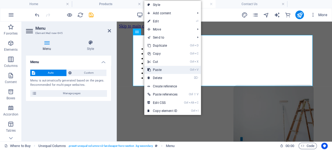
click at [154, 72] on link "Ctrl V Paste" at bounding box center [162, 70] width 37 height 8
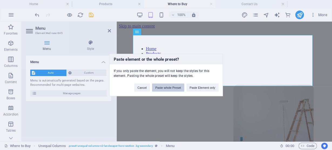
click at [160, 89] on button "Paste whole Preset" at bounding box center [168, 88] width 32 height 8
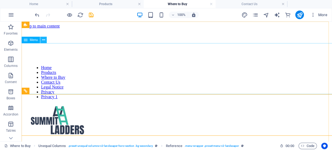
click at [43, 43] on icon at bounding box center [43, 40] width 3 height 6
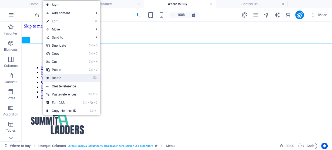
click at [61, 78] on link "⌦ Delete" at bounding box center [61, 78] width 37 height 8
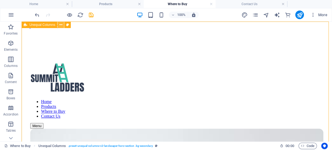
click at [58, 26] on button at bounding box center [61, 25] width 6 height 6
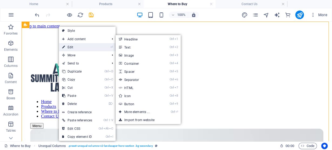
click at [75, 47] on link "⏎ Edit" at bounding box center [77, 47] width 37 height 8
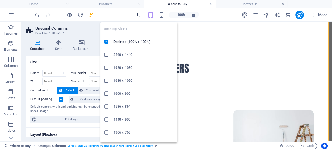
click at [140, 13] on icon "button" at bounding box center [140, 15] width 6 height 6
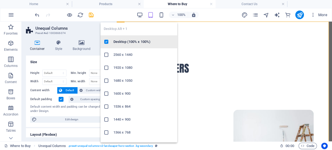
click at [139, 43] on h6 "Desktop (100% x 100%)" at bounding box center [144, 42] width 61 height 6
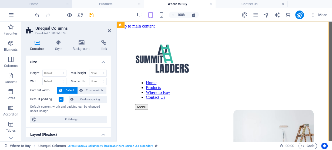
click at [41, 4] on h4 "Home" at bounding box center [36, 4] width 72 height 6
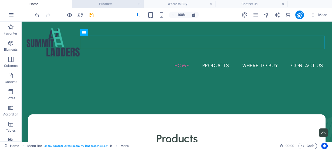
click at [100, 5] on h4 "Products" at bounding box center [108, 4] width 72 height 6
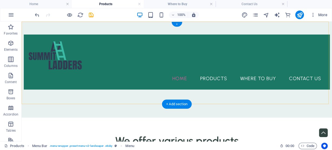
click at [176, 25] on div "+" at bounding box center [177, 24] width 11 height 5
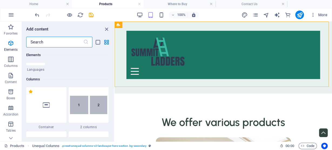
scroll to position [261, 0]
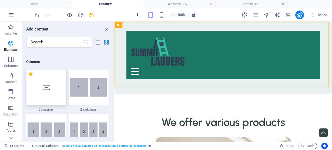
click at [45, 90] on icon at bounding box center [46, 87] width 7 height 7
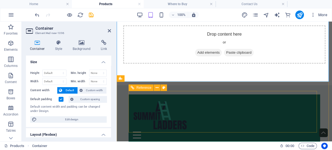
scroll to position [22, 0]
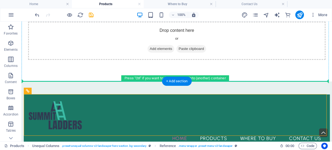
drag, startPoint x: 87, startPoint y: 104, endPoint x: 188, endPoint y: 59, distance: 110.8
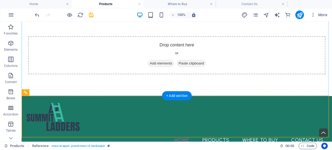
drag, startPoint x: 163, startPoint y: 99, endPoint x: 169, endPoint y: 55, distance: 44.7
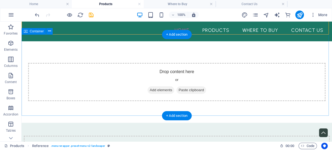
scroll to position [0, 0]
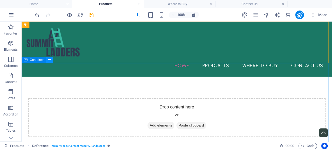
click at [49, 60] on icon at bounding box center [49, 60] width 3 height 6
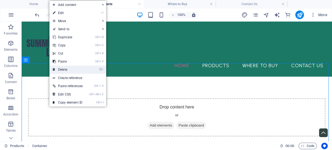
drag, startPoint x: 45, startPoint y: 49, endPoint x: 67, endPoint y: 70, distance: 30.8
click at [67, 70] on link "⌦ Delete" at bounding box center [68, 70] width 37 height 8
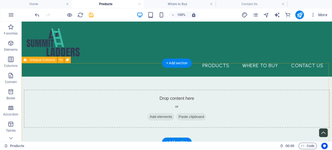
click at [157, 90] on div "Drop content here or Add elements Paste clipboard" at bounding box center [177, 109] width 307 height 38
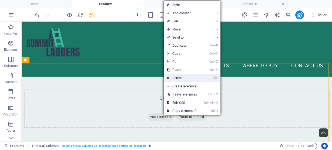
click at [173, 78] on link "⌦ Delete" at bounding box center [182, 78] width 37 height 8
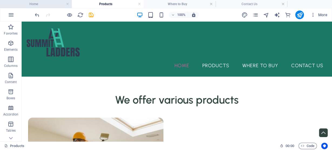
click at [41, 5] on h4 "Home" at bounding box center [36, 4] width 72 height 6
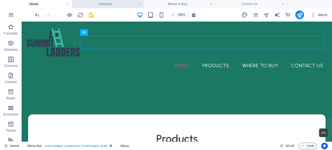
click at [126, 4] on h4 "Products" at bounding box center [108, 4] width 72 height 6
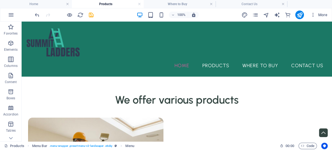
drag, startPoint x: 166, startPoint y: 4, endPoint x: 159, endPoint y: 9, distance: 9.0
click at [166, 4] on h4 "Where to Buy" at bounding box center [180, 4] width 72 height 6
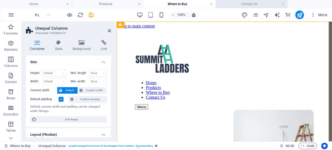
click at [258, 3] on h4 "Contact Us" at bounding box center [252, 4] width 72 height 6
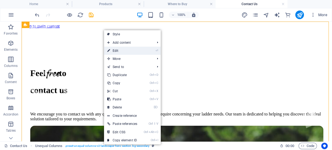
click at [123, 51] on link "⏎ Edit" at bounding box center [122, 51] width 37 height 8
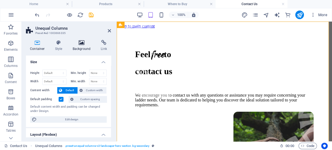
click at [80, 44] on icon at bounding box center [82, 42] width 26 height 5
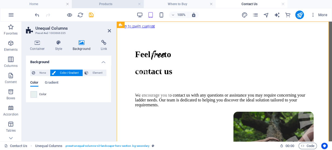
click at [121, 0] on li "Products" at bounding box center [108, 4] width 72 height 8
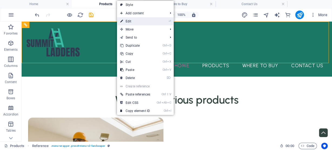
click at [133, 21] on link "⏎ Edit" at bounding box center [135, 21] width 37 height 8
select select "rem"
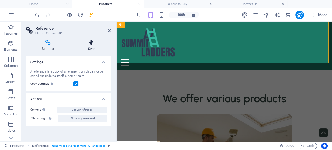
click at [91, 44] on icon at bounding box center [91, 42] width 39 height 5
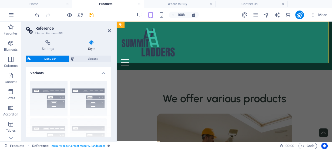
click at [113, 31] on aside "Reference Element #ed-new-639 Settings Style Settings A reference is a copy of …" at bounding box center [69, 82] width 95 height 120
drag, startPoint x: 109, startPoint y: 32, endPoint x: 101, endPoint y: 29, distance: 9.2
click at [109, 32] on icon at bounding box center [109, 31] width 3 height 4
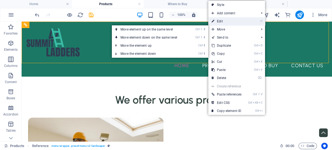
click at [231, 23] on link "⏎ Edit" at bounding box center [227, 21] width 37 height 8
select select "rem"
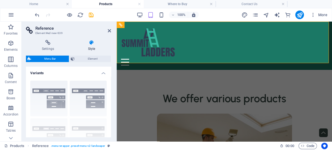
click at [88, 44] on icon at bounding box center [91, 42] width 39 height 5
click at [88, 58] on span "Element" at bounding box center [92, 59] width 33 height 6
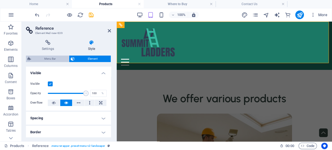
click at [48, 60] on span "Menu Bar" at bounding box center [50, 59] width 35 height 6
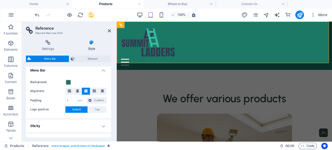
scroll to position [101, 0]
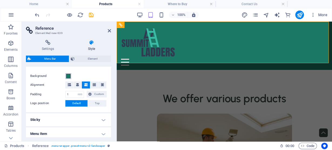
click at [69, 77] on span at bounding box center [68, 76] width 4 height 4
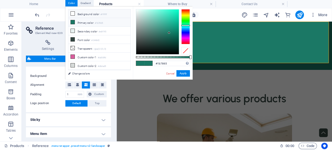
click at [74, 13] on icon at bounding box center [73, 14] width 4 height 4
type input "#ffffff"
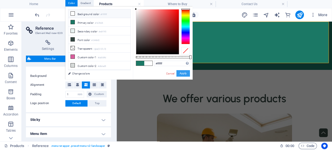
click at [186, 74] on button "Apply" at bounding box center [184, 73] width 14 height 6
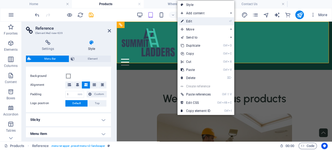
click at [193, 22] on link "⏎ Edit" at bounding box center [196, 21] width 37 height 8
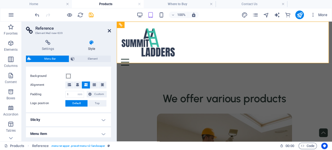
click at [110, 31] on icon at bounding box center [109, 31] width 3 height 4
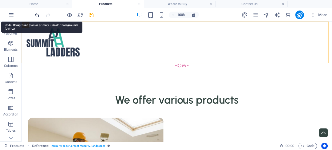
click at [37, 13] on icon "undo" at bounding box center [37, 15] width 6 height 6
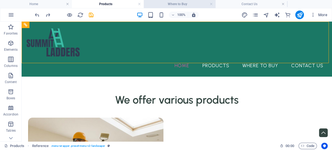
click at [179, 6] on h4 "Where to Buy" at bounding box center [180, 4] width 72 height 6
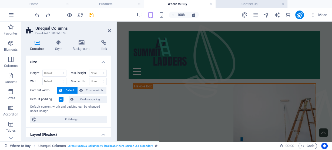
click at [242, 4] on h4 "Contact Us" at bounding box center [252, 4] width 72 height 6
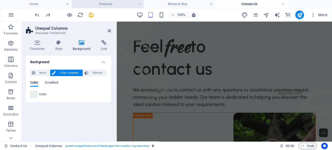
click at [98, 3] on h4 "Products" at bounding box center [108, 4] width 72 height 6
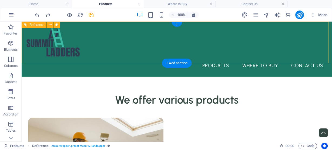
click at [183, 59] on nav "Home Products Where to Buy Contact Us" at bounding box center [177, 66] width 302 height 14
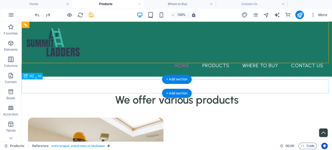
click at [70, 93] on div "We offer various products" at bounding box center [177, 100] width 311 height 14
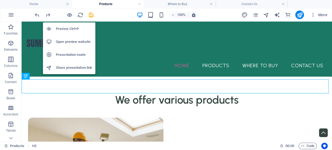
click at [70, 43] on h6 "Open preview website" at bounding box center [74, 42] width 36 height 6
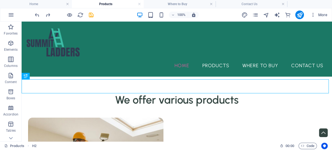
click at [120, 4] on h4 "Products" at bounding box center [108, 4] width 72 height 6
click at [116, 5] on h4 "Products" at bounding box center [108, 4] width 72 height 6
click at [91, 14] on icon "save" at bounding box center [91, 15] width 6 height 6
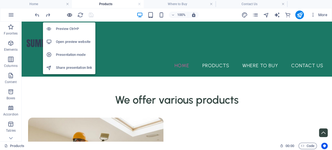
click at [69, 13] on icon "button" at bounding box center [70, 15] width 6 height 6
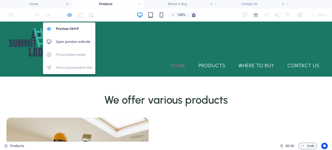
click at [68, 14] on icon "button" at bounding box center [70, 15] width 6 height 6
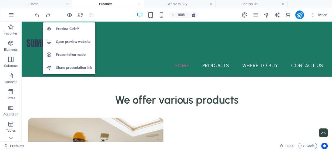
click at [70, 41] on h6 "Open preview website" at bounding box center [74, 42] width 36 height 6
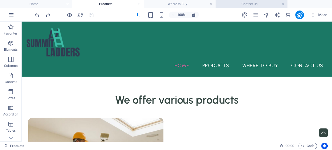
click at [245, 3] on h4 "Contact Us" at bounding box center [252, 4] width 72 height 6
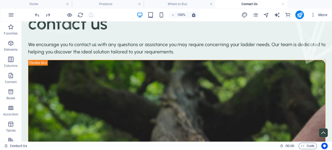
scroll to position [0, 0]
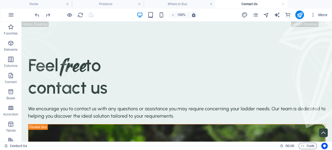
drag, startPoint x: 330, startPoint y: 104, endPoint x: 347, endPoint y: 29, distance: 76.1
click at [44, 24] on icon at bounding box center [44, 25] width 3 height 6
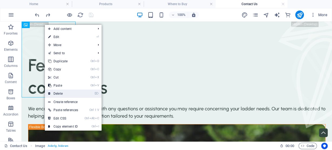
click at [61, 91] on link "⌦ Delete" at bounding box center [63, 94] width 37 height 8
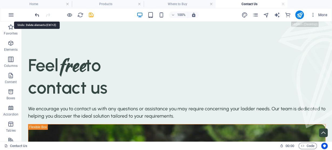
click at [35, 15] on icon "undo" at bounding box center [37, 15] width 6 height 6
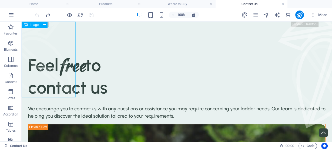
click at [48, 25] on div "Image" at bounding box center [36, 25] width 29 height 7
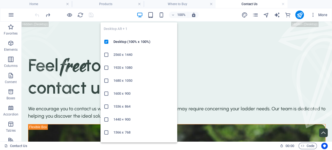
click at [139, 16] on icon "button" at bounding box center [140, 15] width 6 height 6
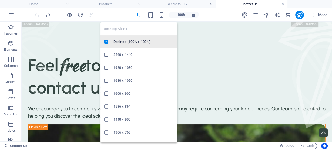
click at [129, 43] on h6 "Desktop (100% x 100%)" at bounding box center [144, 42] width 61 height 6
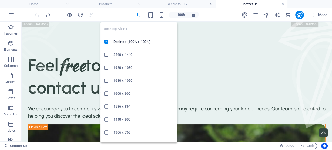
click at [126, 131] on h6 "1366 x 768" at bounding box center [144, 133] width 61 height 6
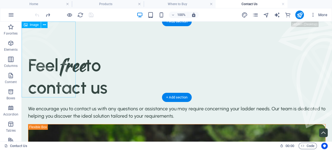
click at [27, 80] on figure at bounding box center [49, 60] width 54 height 76
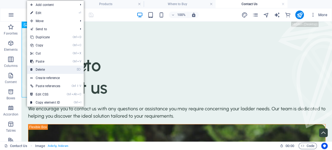
click at [39, 70] on link "⌦ Delete" at bounding box center [45, 70] width 37 height 8
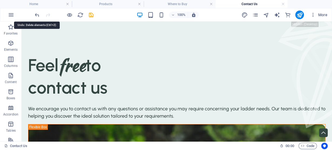
click at [39, 15] on icon "undo" at bounding box center [37, 15] width 6 height 6
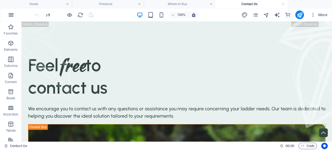
click at [9, 16] on icon "button" at bounding box center [11, 15] width 6 height 6
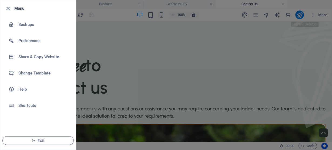
click at [6, 9] on icon "button" at bounding box center [8, 8] width 6 height 6
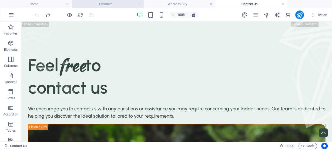
click at [123, 3] on h4 "Products" at bounding box center [108, 4] width 72 height 6
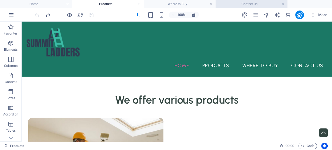
click at [253, 6] on h4 "Contact Us" at bounding box center [252, 4] width 72 height 6
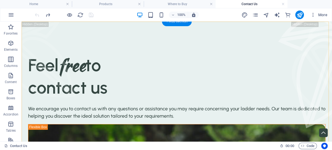
click at [182, 25] on div "+ Add section" at bounding box center [177, 21] width 30 height 9
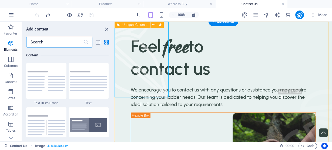
scroll to position [946, 0]
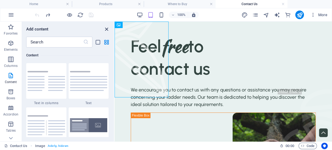
click at [108, 28] on icon "close panel" at bounding box center [107, 29] width 6 height 6
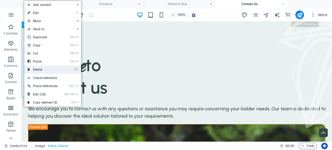
click at [53, 70] on link "⌦ Delete" at bounding box center [42, 70] width 37 height 8
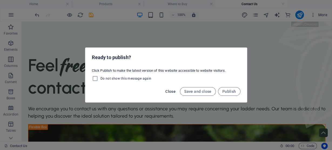
click at [171, 92] on span "Close" at bounding box center [171, 92] width 10 height 4
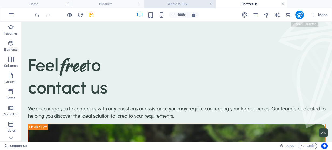
click at [169, 1] on h4 "Where to Buy" at bounding box center [180, 4] width 72 height 6
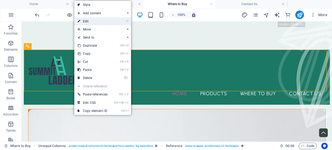
click at [98, 21] on link "⏎ Edit" at bounding box center [92, 21] width 37 height 8
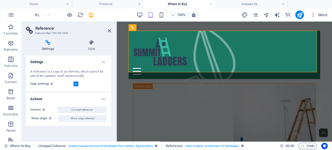
click at [75, 84] on label at bounding box center [76, 84] width 5 height 5
click at [0, 0] on input "Copy settings Use the same settings (flex, animation, position, style) as for t…" at bounding box center [0, 0] width 0 height 0
click at [75, 84] on label at bounding box center [76, 84] width 5 height 5
click at [0, 0] on input "Copy settings Use the same settings (flex, animation, position, style) as for t…" at bounding box center [0, 0] width 0 height 0
click at [94, 43] on icon at bounding box center [91, 42] width 39 height 5
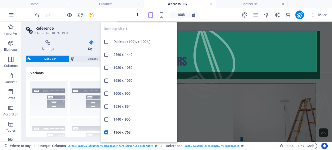
click at [142, 14] on icon "button" at bounding box center [140, 15] width 6 height 6
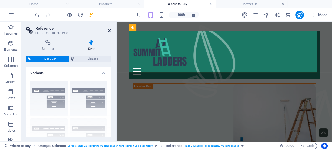
click at [108, 32] on icon at bounding box center [109, 31] width 3 height 4
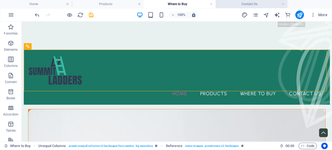
click at [251, 5] on h4 "Contact Us" at bounding box center [252, 4] width 72 height 6
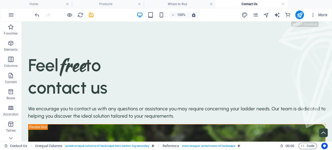
click at [251, 5] on h4 "Contact Us" at bounding box center [252, 4] width 72 height 6
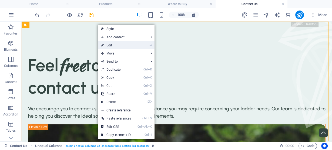
click at [111, 45] on link "⏎ Edit" at bounding box center [116, 45] width 37 height 8
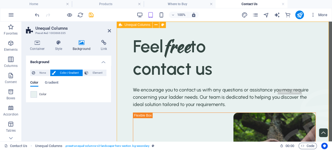
click at [253, 55] on div "Feel free to contact us We encourage you to contact us with any questions or as…" at bounding box center [225, 117] width 216 height 190
click at [109, 31] on icon at bounding box center [109, 31] width 3 height 4
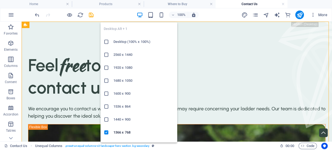
click at [139, 16] on icon "button" at bounding box center [140, 15] width 6 height 6
click at [140, 14] on icon "button" at bounding box center [140, 15] width 6 height 6
click at [140, 42] on h6 "Desktop (100% x 100%)" at bounding box center [144, 42] width 61 height 6
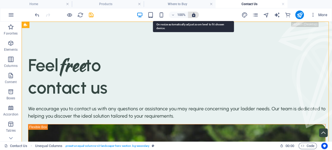
click at [195, 14] on icon "button" at bounding box center [193, 14] width 5 height 5
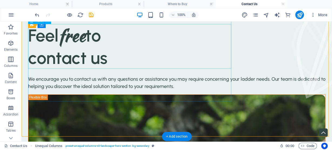
scroll to position [0, 0]
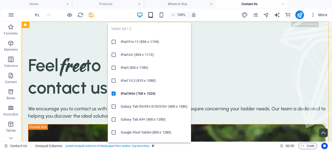
click at [153, 15] on icon "button" at bounding box center [151, 15] width 6 height 6
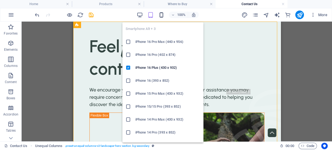
click at [162, 16] on icon "button" at bounding box center [162, 15] width 6 height 6
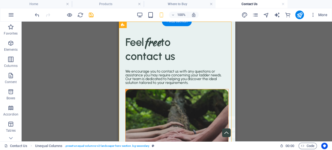
click at [177, 24] on div "+ Add section" at bounding box center [177, 21] width 30 height 9
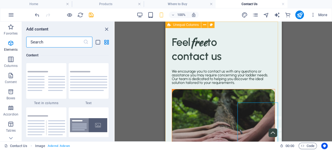
scroll to position [946, 0]
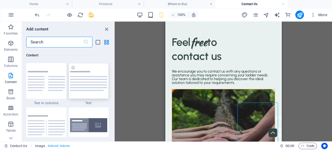
click at [95, 80] on img at bounding box center [89, 81] width 38 height 20
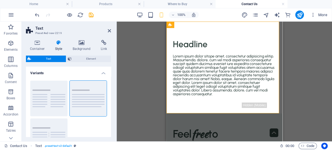
click at [247, 3] on h4 "Contact Us" at bounding box center [252, 4] width 72 height 6
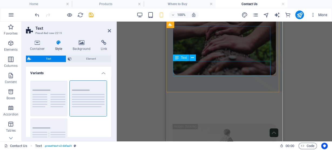
scroll to position [267, 0]
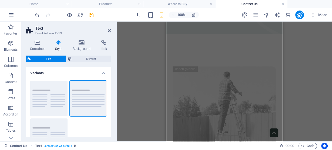
click at [109, 31] on icon at bounding box center [109, 31] width 3 height 4
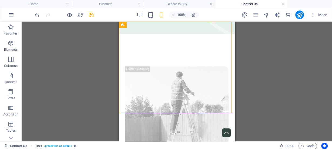
scroll to position [0, 0]
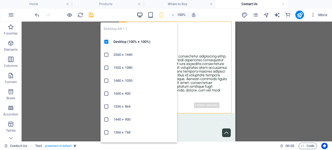
click at [139, 16] on icon "button" at bounding box center [140, 15] width 6 height 6
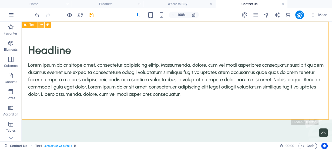
click at [40, 24] on icon at bounding box center [41, 25] width 3 height 6
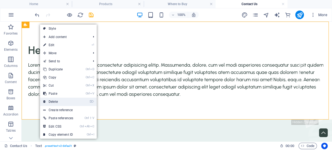
click at [57, 100] on link "⌦ Delete" at bounding box center [58, 102] width 37 height 8
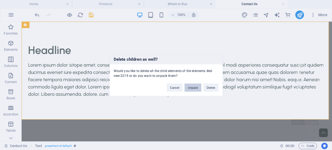
click at [187, 88] on button "Unpack" at bounding box center [193, 88] width 17 height 8
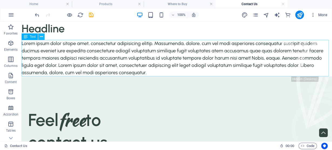
click at [42, 37] on icon at bounding box center [41, 37] width 3 height 6
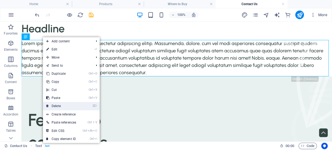
click at [59, 106] on link "⌦ Delete" at bounding box center [61, 106] width 37 height 8
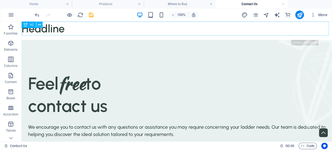
click at [40, 24] on icon at bounding box center [39, 25] width 3 height 6
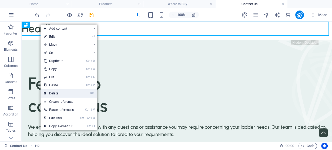
click at [61, 94] on link "⌦ Delete" at bounding box center [59, 94] width 37 height 8
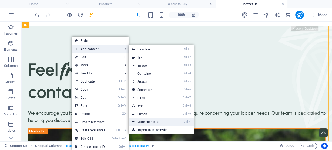
click at [157, 124] on link "Ctrl ⏎ More elements ..." at bounding box center [151, 122] width 45 height 8
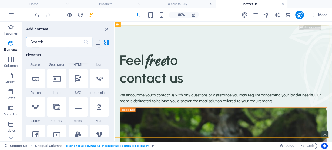
scroll to position [108, 0]
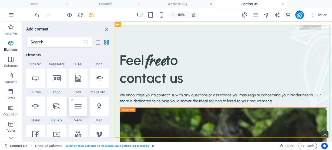
click at [81, 108] on icon at bounding box center [78, 106] width 7 height 7
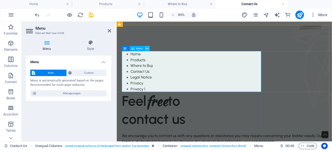
click at [148, 48] on icon at bounding box center [147, 48] width 2 height 5
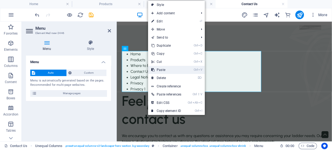
click at [158, 69] on link "Ctrl V Paste" at bounding box center [166, 70] width 37 height 8
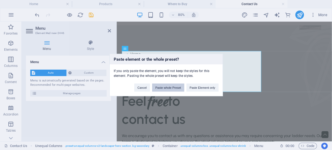
click at [173, 89] on button "Paste whole Preset" at bounding box center [168, 88] width 32 height 8
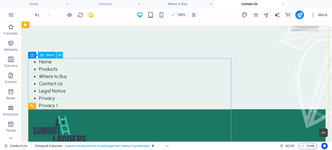
click at [60, 55] on icon at bounding box center [59, 55] width 3 height 6
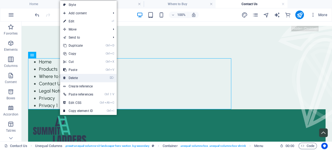
click at [69, 78] on link "⌦ Delete" at bounding box center [78, 78] width 37 height 8
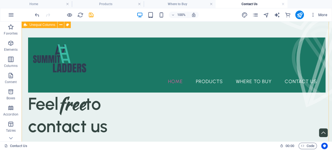
scroll to position [0, 0]
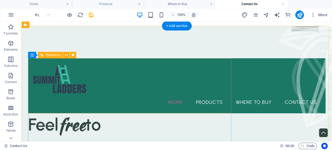
click at [150, 80] on div "Home Products Where to Buy Contact Us Menu" at bounding box center [177, 85] width 298 height 55
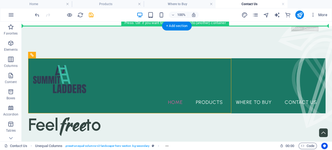
drag, startPoint x: 147, startPoint y: 80, endPoint x: 147, endPoint y: 45, distance: 34.9
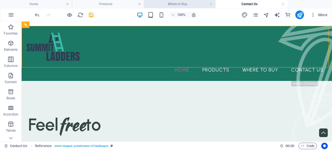
click at [182, 4] on h4 "Where to Buy" at bounding box center [180, 4] width 72 height 6
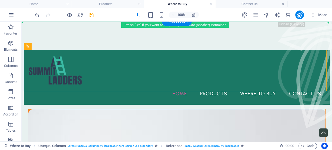
drag, startPoint x: 130, startPoint y: 79, endPoint x: 127, endPoint y: 43, distance: 36.1
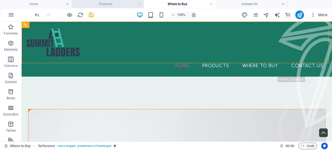
click at [105, 5] on h4 "Products" at bounding box center [108, 4] width 72 height 6
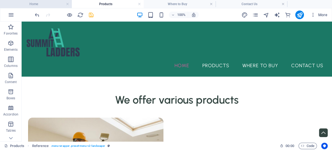
click at [48, 7] on h4 "Home" at bounding box center [36, 4] width 72 height 6
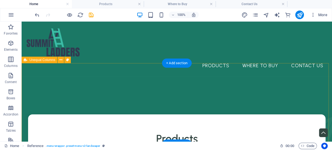
click at [129, 81] on div at bounding box center [177, 117] width 311 height 81
drag, startPoint x: 129, startPoint y: 84, endPoint x: 129, endPoint y: 74, distance: 9.2
click at [129, 77] on div at bounding box center [177, 117] width 311 height 81
click at [60, 77] on div at bounding box center [177, 117] width 311 height 81
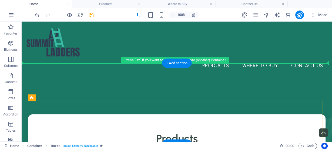
drag, startPoint x: 119, startPoint y: 104, endPoint x: 119, endPoint y: 94, distance: 9.7
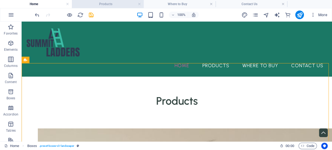
click at [106, 5] on h4 "Products" at bounding box center [108, 4] width 72 height 6
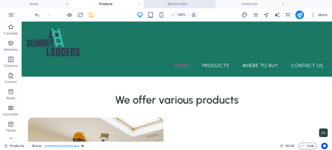
click at [189, 5] on h4 "Where to Buy" at bounding box center [180, 4] width 72 height 6
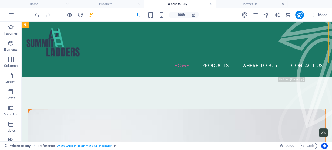
click at [197, 5] on h4 "Where to Buy" at bounding box center [180, 4] width 72 height 6
click at [253, 6] on h4 "Contact Us" at bounding box center [252, 4] width 72 height 6
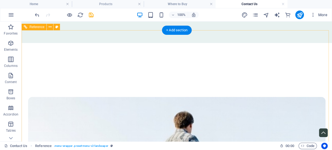
scroll to position [476, 0]
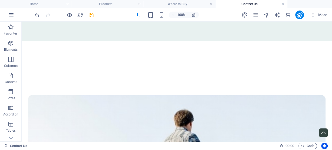
click at [258, 16] on icon "pages" at bounding box center [255, 15] width 6 height 6
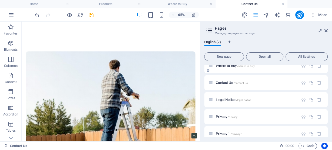
scroll to position [47, 0]
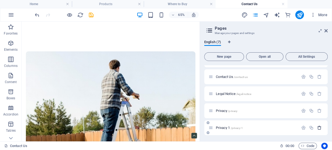
click at [318, 129] on icon "button" at bounding box center [320, 128] width 5 height 5
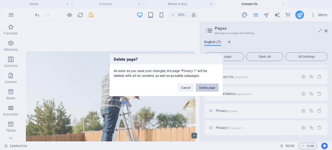
click at [200, 88] on button "Delete page" at bounding box center [207, 88] width 22 height 8
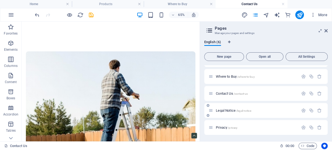
scroll to position [30, 0]
click at [225, 127] on span "Privacy /privacy" at bounding box center [227, 128] width 22 height 4
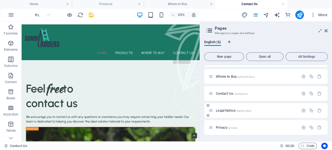
scroll to position [8, 0]
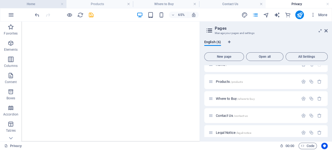
click at [30, 4] on h4 "Home" at bounding box center [33, 4] width 67 height 6
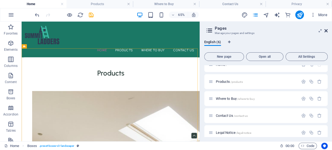
click at [326, 30] on icon at bounding box center [326, 31] width 3 height 4
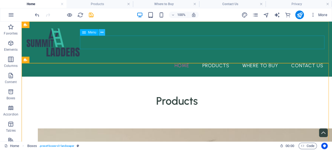
click at [103, 34] on icon at bounding box center [102, 33] width 3 height 6
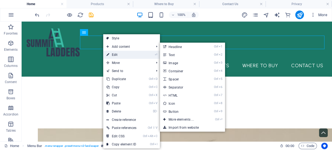
scroll to position [0, 0]
click at [113, 54] on link "⏎ Edit" at bounding box center [121, 55] width 37 height 8
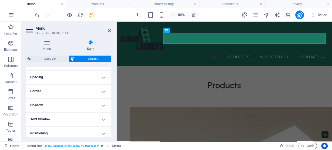
scroll to position [108, 0]
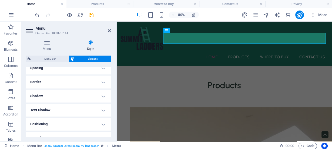
click at [88, 111] on h4 "Text Shadow" at bounding box center [68, 110] width 85 height 13
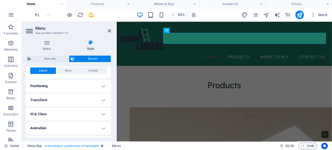
scroll to position [170, 0]
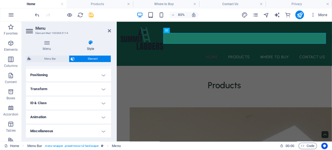
click at [70, 115] on h4 "Animation" at bounding box center [68, 117] width 85 height 13
click at [76, 130] on h4 "Miscellaneous" at bounding box center [68, 131] width 85 height 13
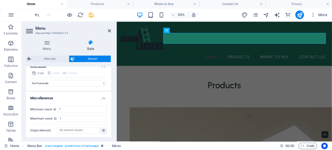
scroll to position [220, 0]
click at [48, 43] on icon at bounding box center [47, 42] width 42 height 5
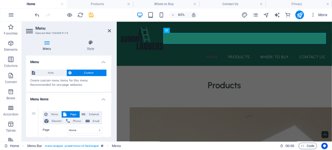
click at [111, 33] on header "Menu Element #ed-1003665114" at bounding box center [68, 29] width 85 height 14
click at [108, 29] on icon at bounding box center [109, 31] width 3 height 4
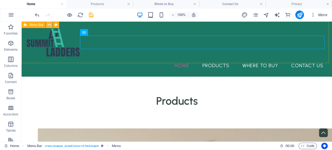
click at [49, 24] on icon at bounding box center [49, 25] width 3 height 6
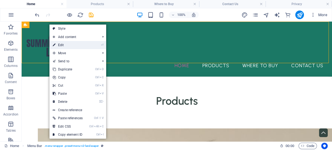
click at [58, 45] on link "⏎ Edit" at bounding box center [68, 45] width 37 height 8
select select "header"
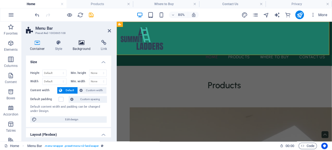
click at [76, 46] on h4 "Background" at bounding box center [83, 45] width 28 height 11
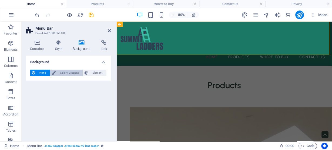
click at [66, 70] on span "Color / Gradient" at bounding box center [69, 73] width 24 height 6
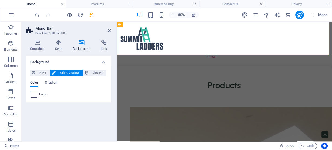
click at [34, 95] on span at bounding box center [34, 95] width 6 height 6
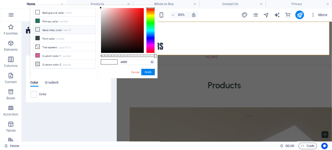
click at [53, 30] on li "Secondary color #e8f1f0" at bounding box center [64, 29] width 62 height 9
type input "#e8f1f0"
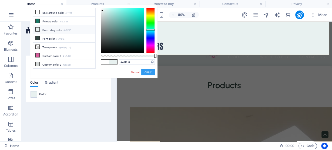
click at [146, 74] on button "Apply" at bounding box center [148, 72] width 14 height 6
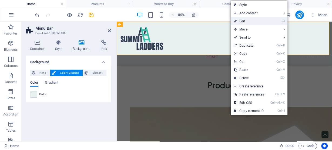
click at [242, 21] on link "⏎ Edit" at bounding box center [249, 21] width 37 height 8
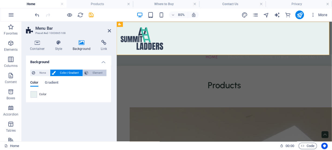
click at [97, 73] on span "Element" at bounding box center [97, 73] width 15 height 6
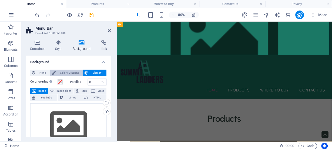
click at [77, 73] on span "Color / Gradient" at bounding box center [69, 73] width 24 height 6
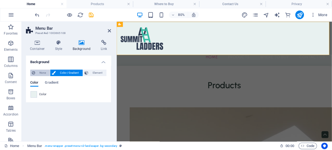
click at [41, 74] on span "None" at bounding box center [43, 73] width 12 height 6
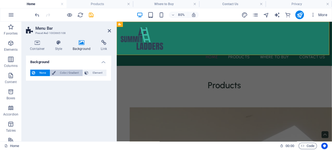
click at [64, 73] on span "Color / Gradient" at bounding box center [69, 73] width 24 height 6
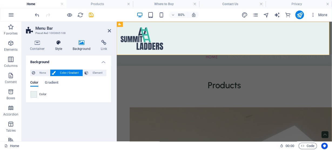
click at [58, 48] on h4 "Style" at bounding box center [60, 45] width 18 height 11
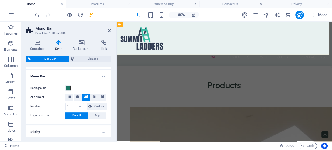
scroll to position [94, 0]
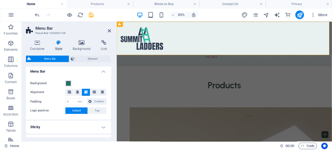
click at [69, 82] on span at bounding box center [68, 83] width 4 height 4
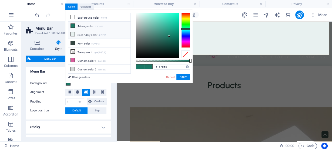
click at [73, 34] on icon at bounding box center [73, 34] width 4 height 4
type input "#e8f1f0"
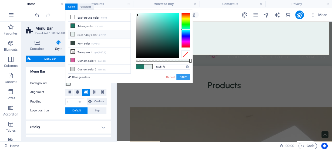
drag, startPoint x: 178, startPoint y: 78, endPoint x: 53, endPoint y: 69, distance: 125.3
click at [178, 78] on button "Apply" at bounding box center [184, 77] width 14 height 6
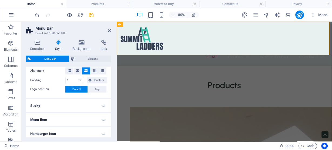
scroll to position [123, 0]
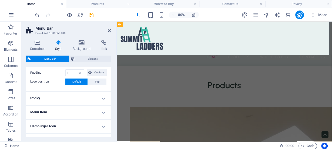
click at [89, 98] on h4 "Sticky" at bounding box center [68, 98] width 85 height 13
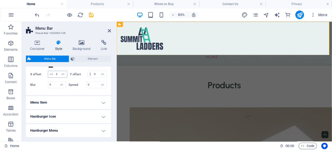
scroll to position [231, 0]
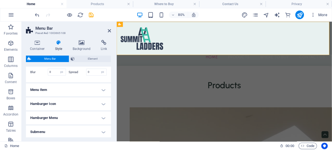
click at [67, 97] on h4 "Menu Item" at bounding box center [68, 90] width 85 height 13
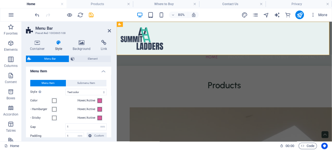
scroll to position [252, 0]
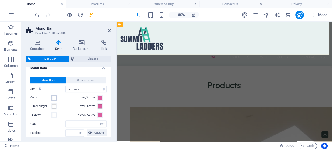
click at [55, 100] on span at bounding box center [54, 98] width 4 height 4
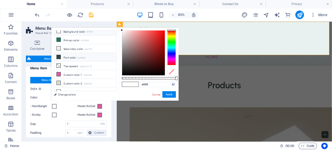
scroll to position [5, 0]
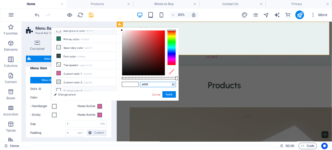
drag, startPoint x: 155, startPoint y: 84, endPoint x: 101, endPoint y: 83, distance: 53.3
click at [101, 83] on div "less Background color #ffffff Primary color #1b7865 Secondary color #e8f1f0 Fon…" at bounding box center [114, 64] width 127 height 73
type input "#3dbca5"
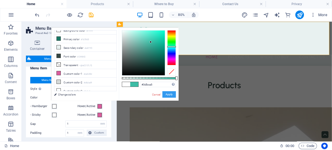
click at [173, 95] on button "Apply" at bounding box center [170, 94] width 14 height 6
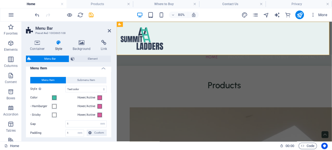
type input "#3dbca5"
click at [55, 109] on span at bounding box center [54, 106] width 4 height 4
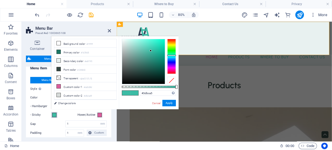
click at [55, 117] on span at bounding box center [54, 115] width 4 height 4
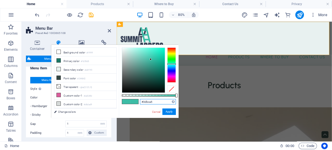
drag, startPoint x: 154, startPoint y: 102, endPoint x: 134, endPoint y: 102, distance: 20.3
click at [134, 102] on div "#3dbca5 Supported formats #0852ed rgb(8, 82, 237) rgba(8, 82, 237, 90%) hsv(221…" at bounding box center [149, 121] width 60 height 152
type input "#07163b"
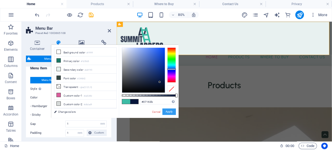
click at [173, 113] on button "Apply" at bounding box center [170, 112] width 14 height 6
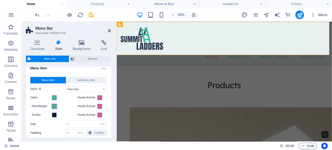
click at [55, 109] on span at bounding box center [54, 106] width 4 height 4
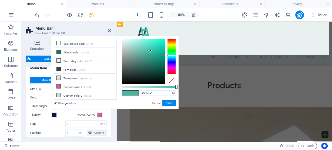
click at [37, 101] on label "Color" at bounding box center [40, 98] width 21 height 6
click at [51, 101] on button "Color" at bounding box center [54, 98] width 6 height 6
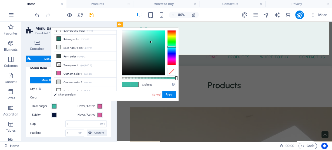
click at [55, 100] on span at bounding box center [54, 98] width 4 height 4
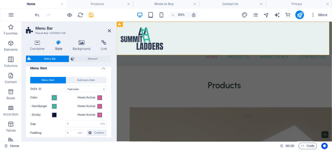
select select
click at [54, 100] on span at bounding box center [54, 98] width 4 height 4
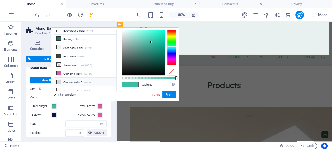
drag, startPoint x: 157, startPoint y: 85, endPoint x: 90, endPoint y: 79, distance: 67.1
click at [90, 79] on div "less Background color #ffffff Primary color #1b7865 Secondary color #e8f1f0 Fon…" at bounding box center [114, 64] width 127 height 73
type input "#07163b"
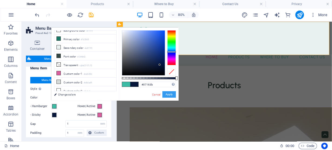
drag, startPoint x: 66, startPoint y: 90, endPoint x: 170, endPoint y: 94, distance: 103.7
click at [170, 94] on button "Apply" at bounding box center [170, 94] width 14 height 6
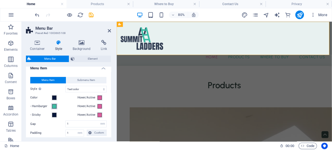
click at [55, 109] on span at bounding box center [54, 106] width 4 height 4
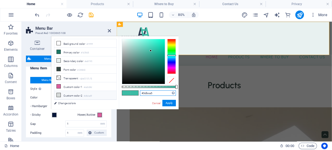
drag, startPoint x: 162, startPoint y: 94, endPoint x: 85, endPoint y: 93, distance: 76.3
click at [85, 93] on div "less Background color #ffffff Primary color #1b7865 Secondary color #e8f1f0 Fon…" at bounding box center [114, 72] width 127 height 73
type input "#3dbca51"
select select
drag, startPoint x: 162, startPoint y: 94, endPoint x: 94, endPoint y: 86, distance: 69.2
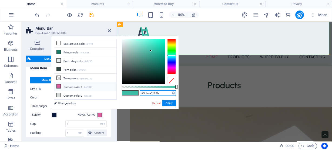
click at [94, 86] on div "less Background color #ffffff Primary color #1b7865 Secondary color #e8f1f0 Fon…" at bounding box center [114, 72] width 127 height 73
type input "#07163b"
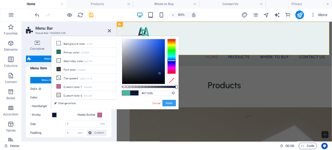
click at [168, 105] on button "Apply" at bounding box center [170, 103] width 14 height 6
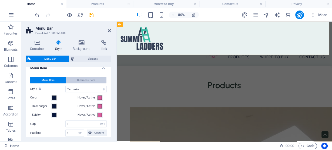
click at [77, 84] on button "Submenu Item" at bounding box center [86, 80] width 41 height 6
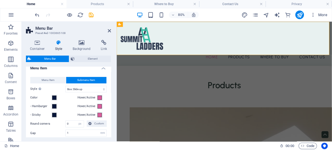
select select
click at [100, 100] on span at bounding box center [100, 98] width 4 height 4
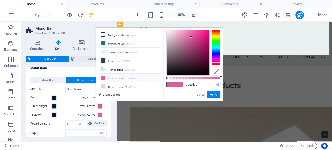
drag, startPoint x: 203, startPoint y: 83, endPoint x: 163, endPoint y: 77, distance: 40.4
click at [163, 77] on div "less Background color #ffffff Primary color #1b7865 Secondary color #e8f1f0 Fon…" at bounding box center [159, 64] width 127 height 73
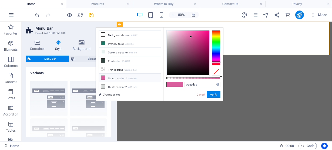
select select "rem"
select select "sticky_menu"
select select "px"
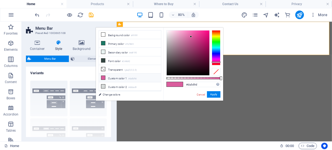
select select "px"
select select "hover_box_bottom"
select select "px"
select select "rem"
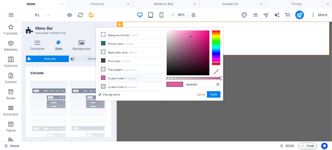
select select "rem"
select select
select select "px"
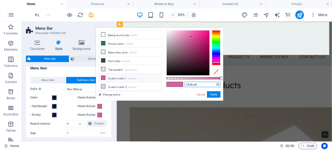
drag, startPoint x: 202, startPoint y: 85, endPoint x: 168, endPoint y: 83, distance: 34.2
click at [168, 83] on div "03dbca5 Supported formats #0852ed rgb(8, 82, 237) rgba(8, 82, 237, 90%) hsv(221…" at bounding box center [194, 104] width 60 height 152
type input "#3dbca5"
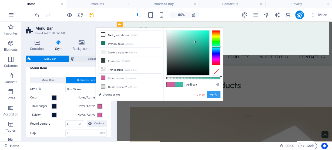
click at [213, 93] on button "Apply" at bounding box center [214, 94] width 14 height 6
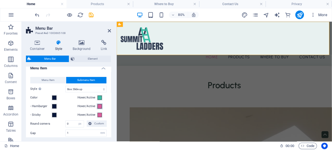
click at [98, 109] on span at bounding box center [100, 106] width 4 height 4
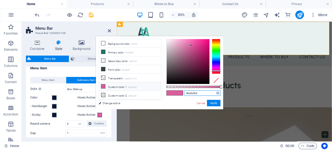
select select
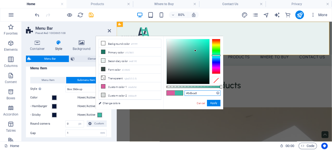
drag, startPoint x: 210, startPoint y: 94, endPoint x: 164, endPoint y: 89, distance: 46.2
click at [164, 89] on div "#3dbca5 Supported formats #0852ed rgb(8, 82, 237) rgba(8, 82, 237, 90%) hsv(221…" at bounding box center [194, 112] width 60 height 152
type input "#3dbca5"
click at [213, 104] on button "Apply" at bounding box center [214, 103] width 14 height 6
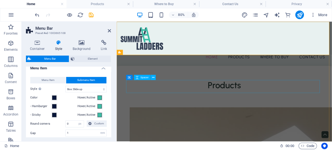
select select
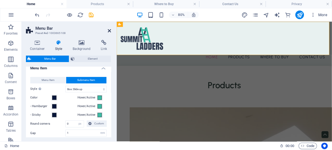
click at [108, 31] on icon at bounding box center [109, 31] width 3 height 4
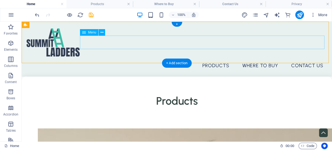
click at [178, 59] on nav "Home Products Where to Buy Contact Us" at bounding box center [177, 66] width 302 height 14
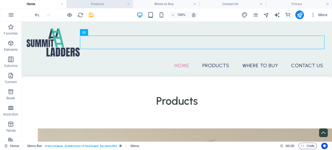
click at [93, 4] on h4 "Products" at bounding box center [100, 4] width 67 height 6
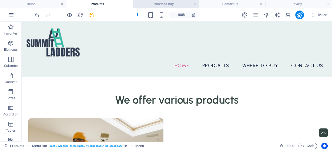
click at [157, 3] on h4 "Where to Buy" at bounding box center [166, 4] width 67 height 6
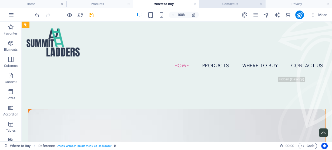
click at [227, 4] on h4 "Contact Us" at bounding box center [232, 4] width 67 height 6
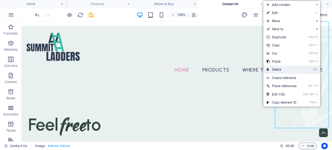
click at [284, 70] on link "⌦ Delete" at bounding box center [282, 70] width 37 height 8
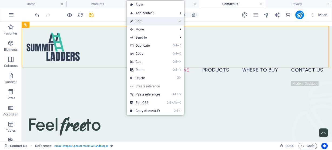
click at [142, 23] on link "⏎ Edit" at bounding box center [145, 21] width 37 height 8
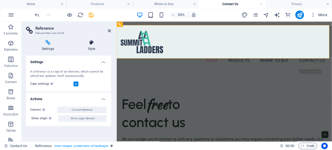
click at [92, 49] on h4 "Style" at bounding box center [91, 45] width 39 height 11
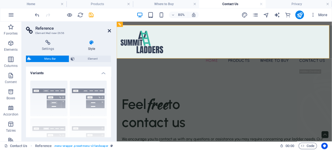
click at [109, 31] on icon at bounding box center [109, 31] width 3 height 4
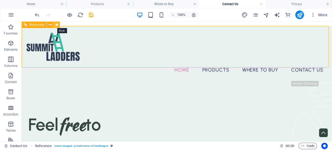
click at [56, 26] on icon at bounding box center [56, 25] width 3 height 6
select select "rem"
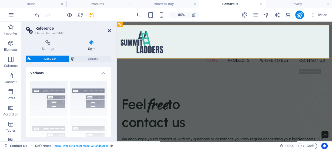
click at [108, 29] on icon at bounding box center [109, 31] width 3 height 4
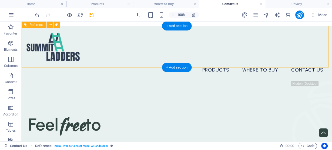
click at [112, 63] on div "Home Products Where to Buy Contact Us Menu" at bounding box center [177, 53] width 311 height 55
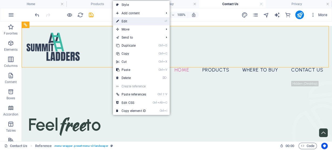
click at [129, 23] on link "⏎ Edit" at bounding box center [131, 21] width 37 height 8
select select "rem"
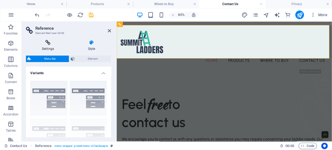
click at [49, 48] on h4 "Settings" at bounding box center [49, 45] width 46 height 11
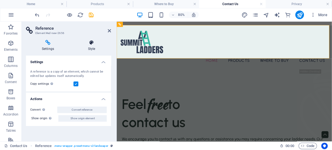
click at [94, 48] on h4 "Style" at bounding box center [91, 45] width 39 height 11
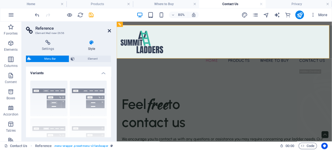
drag, startPoint x: 109, startPoint y: 32, endPoint x: 102, endPoint y: 16, distance: 17.6
click at [109, 32] on icon at bounding box center [109, 31] width 3 height 4
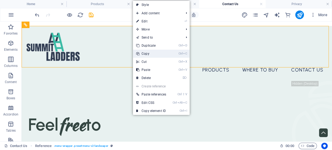
click at [154, 53] on link "Ctrl C Copy" at bounding box center [151, 54] width 37 height 8
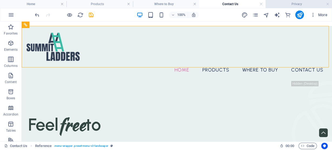
click at [271, 5] on h4 "Privacy" at bounding box center [299, 4] width 67 height 6
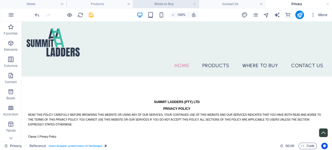
click at [167, 4] on h4 "Where to Buy" at bounding box center [166, 4] width 67 height 6
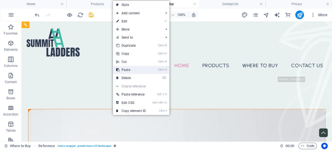
click at [132, 70] on link "Ctrl V Paste" at bounding box center [131, 70] width 36 height 8
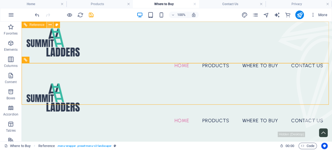
click at [50, 26] on icon at bounding box center [50, 25] width 3 height 6
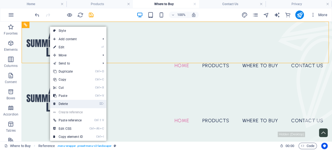
click at [72, 104] on link "⌦ Delete" at bounding box center [68, 104] width 36 height 8
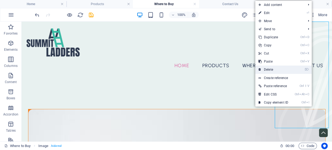
click at [270, 69] on link "⌦ Delete" at bounding box center [274, 70] width 36 height 8
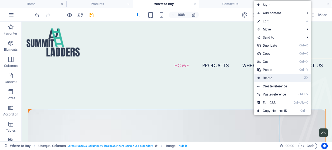
click at [274, 77] on link "⌦ Delete" at bounding box center [273, 78] width 36 height 8
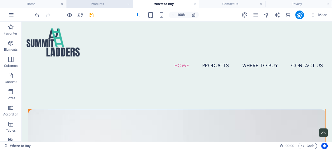
click at [103, 5] on h4 "Products" at bounding box center [100, 4] width 67 height 6
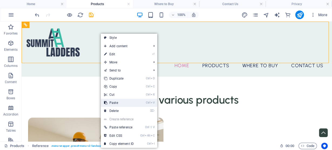
click at [119, 104] on link "Ctrl V Paste" at bounding box center [119, 103] width 36 height 8
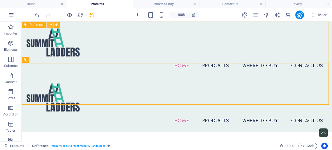
click at [52, 26] on button at bounding box center [50, 25] width 6 height 6
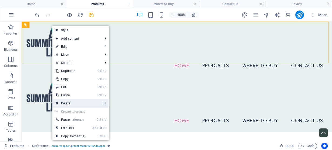
click at [74, 101] on link "⌦ Delete" at bounding box center [70, 104] width 36 height 8
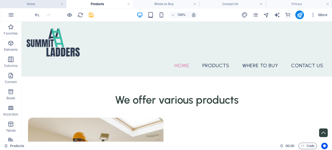
click at [26, 5] on h4 "Home" at bounding box center [33, 4] width 67 height 6
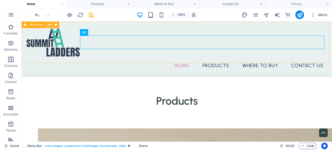
click at [48, 27] on icon at bounding box center [49, 25] width 3 height 6
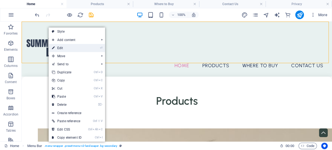
click at [62, 50] on link "⏎ Edit" at bounding box center [67, 48] width 36 height 8
select select "rem"
select select "sticky_menu"
select select "px"
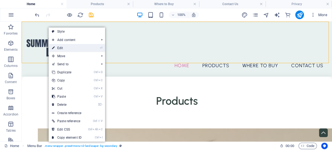
select select "px"
select select "hover_box_bottom"
select select "px"
select select "rem"
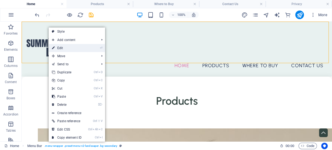
select select "rem"
select select
select select "px"
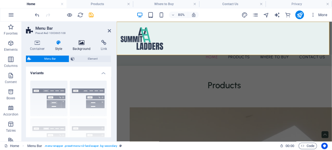
click at [80, 45] on h4 "Background" at bounding box center [83, 45] width 28 height 11
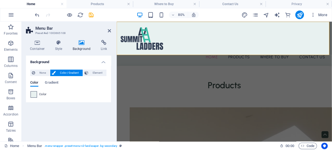
click at [36, 93] on span at bounding box center [34, 95] width 6 height 6
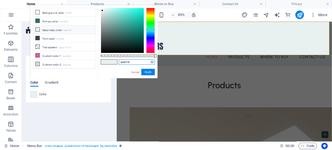
drag, startPoint x: 101, startPoint y: 63, endPoint x: 95, endPoint y: 62, distance: 5.6
click at [95, 62] on div "less Background color #ffffff Primary color #1b7865 Secondary color #e8f1f0 Fon…" at bounding box center [93, 41] width 127 height 73
type input "#07163b"
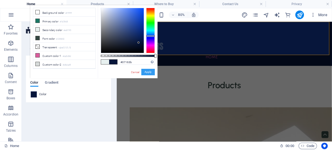
click at [147, 71] on button "Apply" at bounding box center [148, 72] width 14 height 6
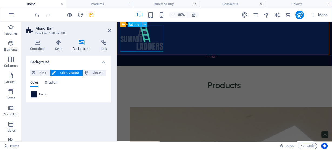
click at [144, 24] on icon at bounding box center [145, 24] width 2 height 5
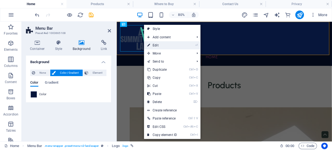
click at [159, 45] on link "⏎ Edit" at bounding box center [162, 45] width 36 height 8
select select "px"
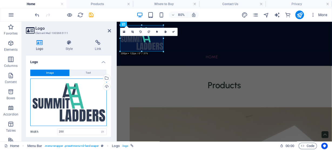
click at [83, 109] on div "Drag files here, click to choose files or select files from Files or our free s…" at bounding box center [68, 103] width 77 height 48
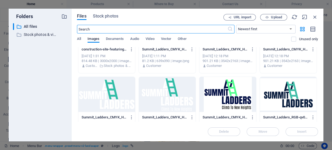
scroll to position [50, 0]
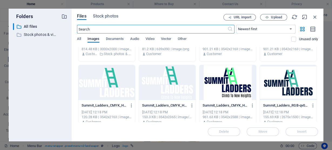
click at [111, 85] on div at bounding box center [106, 82] width 57 height 35
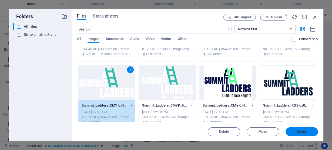
click at [306, 133] on span "Insert" at bounding box center [302, 131] width 9 height 3
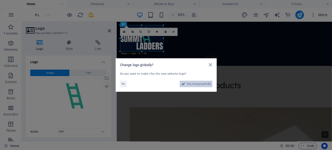
click at [198, 84] on span "Yes, change globally" at bounding box center [199, 84] width 24 height 6
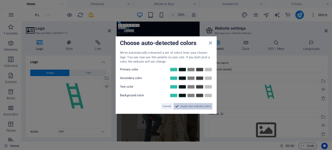
click at [179, 106] on button "Apply new website colors" at bounding box center [193, 106] width 39 height 6
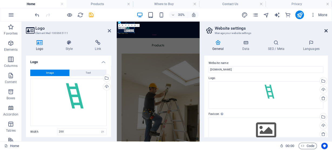
click at [327, 30] on icon at bounding box center [326, 31] width 3 height 4
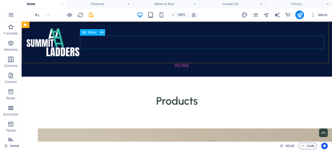
click at [102, 34] on icon at bounding box center [102, 33] width 3 height 6
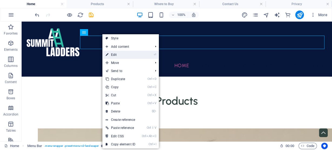
click at [116, 55] on link "⏎ Edit" at bounding box center [121, 55] width 36 height 8
select select
select select "1"
select select
select select "2"
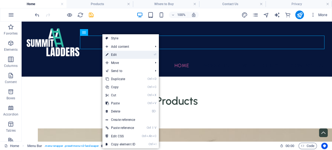
select select
select select "3"
select select
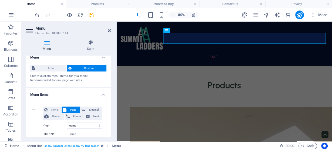
scroll to position [0, 0]
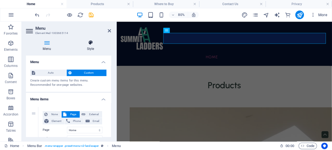
click at [90, 48] on h4 "Style" at bounding box center [90, 45] width 41 height 11
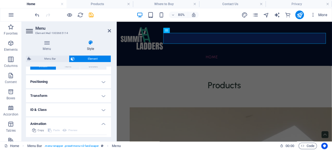
scroll to position [163, 0]
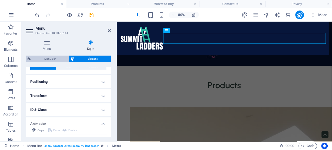
click at [48, 60] on span "Menu Bar" at bounding box center [50, 59] width 35 height 6
select select "rem"
select select "sticky_menu"
select select "px"
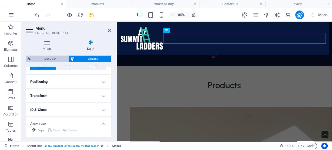
select select "px"
select select "hover_box_bottom"
select select "px"
select select "rem"
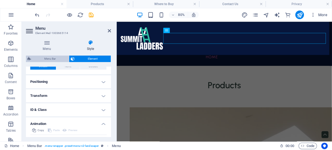
select select "rem"
select select
select select "px"
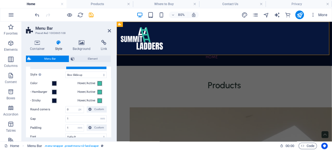
scroll to position [274, 0]
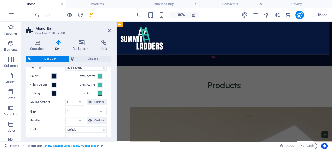
click at [54, 78] on span at bounding box center [54, 76] width 4 height 4
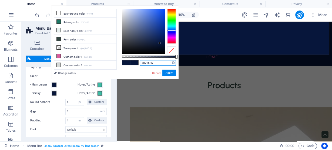
drag, startPoint x: 155, startPoint y: 64, endPoint x: 137, endPoint y: 62, distance: 18.0
click at [137, 62] on div "#07163b Supported formats #0852ed rgb(8, 82, 237) rgba(8, 82, 237, 90%) hsv(221…" at bounding box center [149, 82] width 60 height 152
type input "#3dbca5"
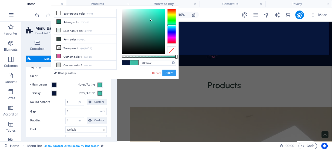
click at [167, 74] on button "Apply" at bounding box center [170, 73] width 14 height 6
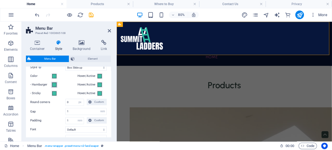
click at [53, 87] on span at bounding box center [54, 85] width 4 height 4
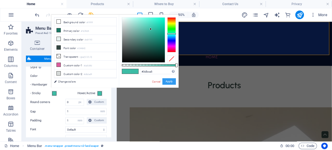
click at [171, 84] on button "Apply" at bounding box center [170, 81] width 14 height 6
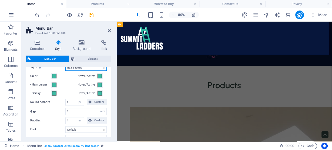
click at [74, 71] on select "Plain Text color Box: Fade Box: Flip vertical Box: Flip horizontal Box: Slide d…" at bounding box center [85, 67] width 41 height 6
select select
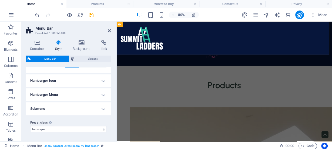
scroll to position [399, 0]
click at [82, 83] on h4 "Hamburger Icon" at bounding box center [68, 80] width 85 height 13
click at [82, 94] on h4 "Hamburger Menu" at bounding box center [68, 94] width 85 height 13
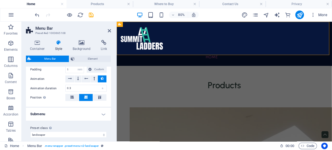
scroll to position [565, 0]
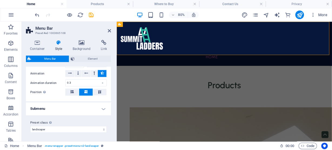
click at [82, 110] on h4 "Submenu" at bounding box center [68, 109] width 85 height 13
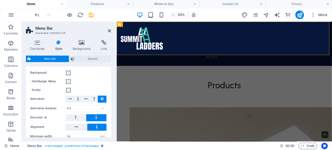
scroll to position [616, 0]
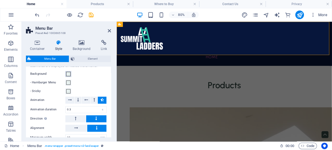
click at [69, 76] on span at bounding box center [68, 74] width 4 height 4
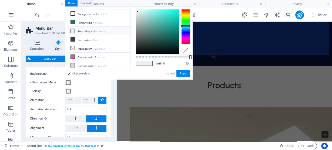
click at [170, 75] on link "Cancel" at bounding box center [170, 74] width 9 height 4
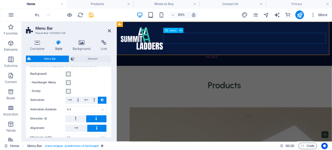
click at [276, 59] on nav "Home Products Where to Buy Contact Us" at bounding box center [251, 66] width 261 height 14
drag, startPoint x: 110, startPoint y: 31, endPoint x: 89, endPoint y: 9, distance: 30.4
click at [110, 31] on icon at bounding box center [109, 31] width 3 height 4
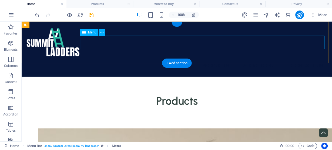
click at [225, 59] on nav "Home Products Where to Buy Contact Us" at bounding box center [177, 66] width 302 height 14
click at [102, 34] on icon at bounding box center [102, 33] width 3 height 6
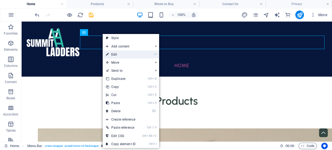
click at [115, 53] on link "⏎ Edit" at bounding box center [121, 55] width 36 height 8
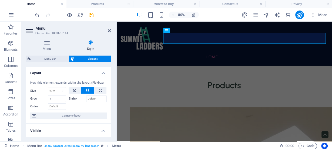
click at [78, 60] on span "Element" at bounding box center [92, 59] width 33 height 6
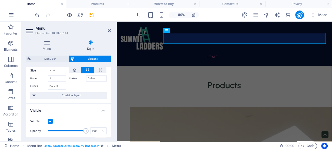
scroll to position [22, 0]
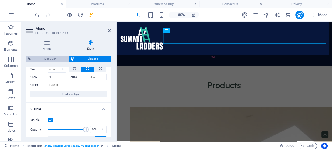
click at [52, 59] on span "Menu Bar" at bounding box center [50, 59] width 35 height 6
select select "rem"
select select "sticky_menu"
select select "px"
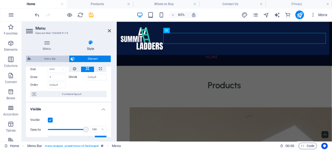
select select "px"
select select "hover_box_bottom"
select select "px"
select select "rem"
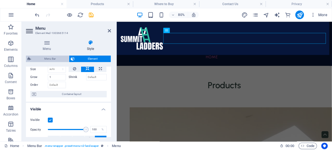
select select "rem"
select select
select select "px"
select select "rem"
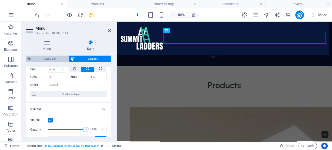
select select "rem"
select select "px"
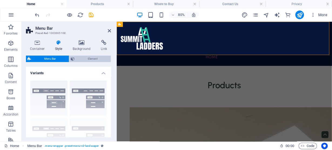
click at [74, 58] on icon at bounding box center [73, 59] width 4 height 6
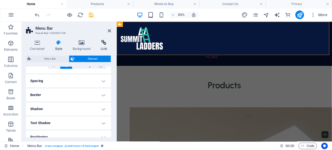
scroll to position [35, 0]
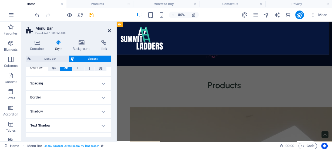
click at [110, 31] on icon at bounding box center [109, 31] width 3 height 4
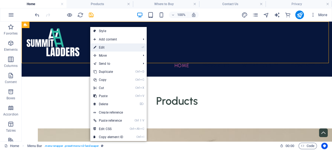
click at [106, 47] on link "⏎ Edit" at bounding box center [108, 48] width 36 height 8
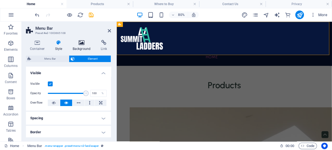
click at [81, 42] on icon at bounding box center [82, 42] width 26 height 5
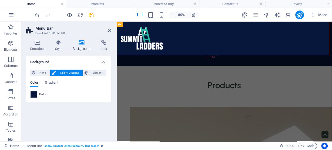
click at [35, 92] on span at bounding box center [34, 95] width 6 height 6
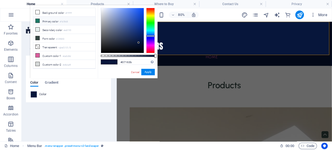
click at [47, 19] on li "Primary color #1b7865" at bounding box center [64, 21] width 62 height 9
type input "#1b7865"
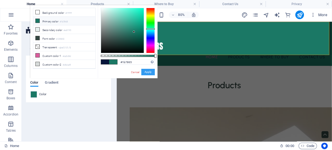
click at [145, 73] on button "Apply" at bounding box center [148, 72] width 14 height 6
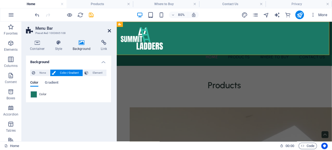
click at [110, 31] on icon at bounding box center [109, 31] width 3 height 4
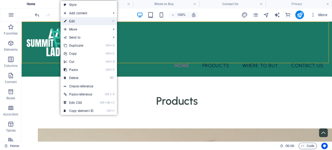
click at [77, 22] on link "⏎ Edit" at bounding box center [79, 21] width 36 height 8
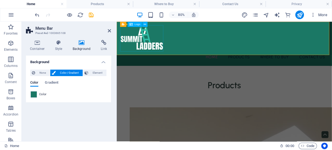
click at [144, 47] on div at bounding box center [251, 42] width 261 height 33
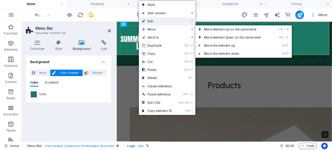
click at [154, 23] on link "⏎ Edit" at bounding box center [157, 21] width 36 height 8
select select "px"
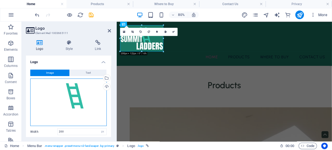
click at [71, 98] on div "Drag files here, click to choose files or select files from Files or our free s…" at bounding box center [68, 103] width 77 height 48
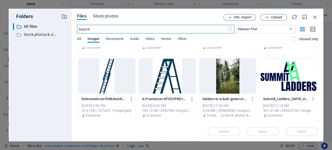
scroll to position [467, 0]
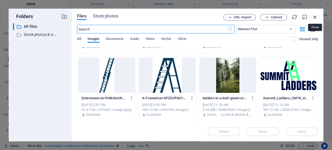
click at [315, 18] on icon "button" at bounding box center [315, 17] width 6 height 6
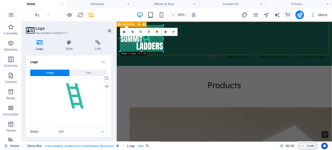
click at [200, 59] on div "Home Products Where to Buy Contact Us Menu" at bounding box center [251, 49] width 269 height 55
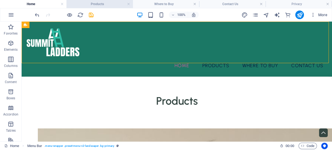
click at [90, 2] on h4 "Products" at bounding box center [100, 4] width 67 height 6
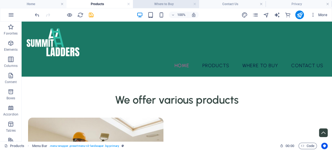
click at [144, 4] on h4 "Where to Buy" at bounding box center [166, 4] width 67 height 6
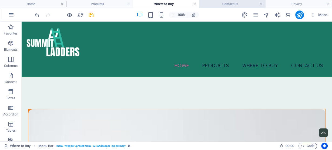
click at [235, 5] on h4 "Contact Us" at bounding box center [232, 4] width 67 height 6
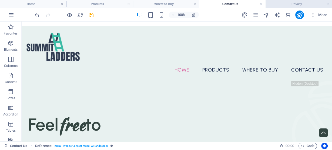
click at [282, 4] on h4 "Privacy" at bounding box center [299, 4] width 67 height 6
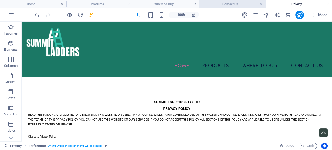
click at [223, 3] on h4 "Contact Us" at bounding box center [232, 4] width 67 height 6
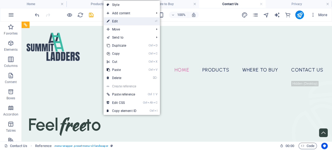
click at [118, 22] on link "⏎ Edit" at bounding box center [122, 21] width 36 height 8
select select "rem"
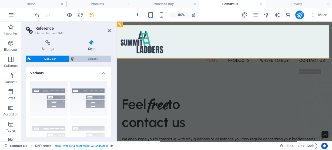
click at [98, 59] on span "Element" at bounding box center [92, 59] width 33 height 6
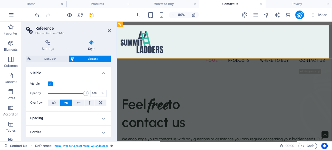
click at [91, 44] on icon at bounding box center [91, 42] width 39 height 5
click at [110, 31] on icon at bounding box center [109, 31] width 3 height 4
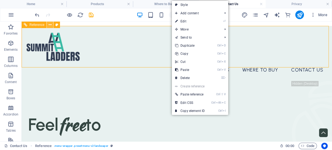
click at [50, 24] on icon at bounding box center [50, 25] width 3 height 6
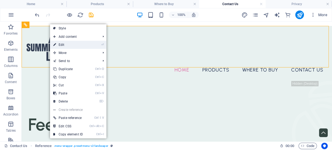
click at [64, 43] on link "⏎ Edit" at bounding box center [68, 45] width 36 height 8
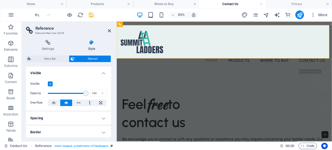
click at [92, 46] on h4 "Style" at bounding box center [91, 45] width 39 height 11
click at [55, 60] on span "Menu Bar" at bounding box center [50, 59] width 35 height 6
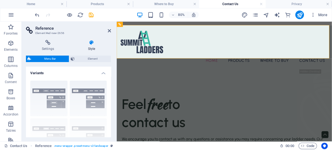
click at [91, 44] on icon at bounding box center [91, 42] width 39 height 5
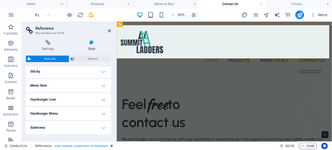
scroll to position [137, 0]
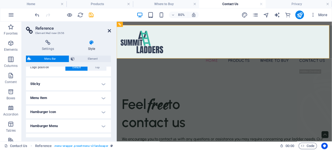
click at [108, 30] on icon at bounding box center [109, 31] width 3 height 4
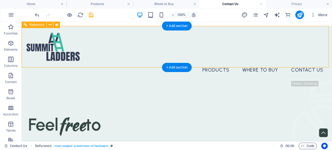
click at [67, 53] on div at bounding box center [177, 46] width 302 height 33
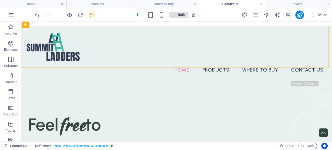
click at [182, 12] on h6 "100%" at bounding box center [181, 15] width 9 height 6
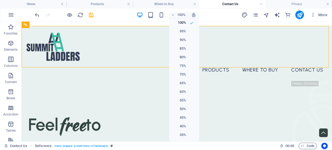
click at [174, 4] on div at bounding box center [166, 75] width 332 height 150
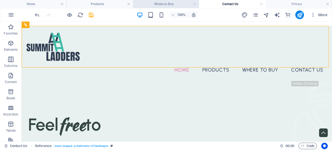
click at [172, 3] on h4 "Where to Buy" at bounding box center [166, 4] width 67 height 6
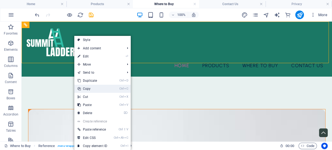
drag, startPoint x: 95, startPoint y: 89, endPoint x: 104, endPoint y: 9, distance: 80.1
click at [95, 89] on link "Ctrl C Copy" at bounding box center [92, 89] width 36 height 8
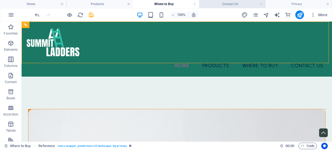
drag, startPoint x: 226, startPoint y: 5, endPoint x: 141, endPoint y: 15, distance: 85.8
click at [226, 5] on h4 "Contact Us" at bounding box center [232, 4] width 67 height 6
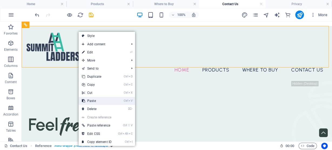
click at [92, 102] on link "Ctrl V Paste" at bounding box center [97, 101] width 36 height 8
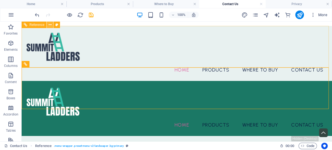
click at [51, 25] on icon at bounding box center [50, 25] width 3 height 6
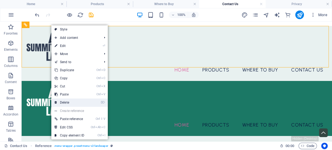
click at [71, 103] on link "⌦ Delete" at bounding box center [69, 103] width 36 height 8
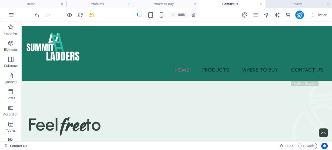
click at [281, 5] on h4 "Privacy" at bounding box center [299, 4] width 67 height 6
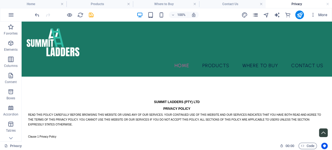
click at [258, 13] on icon "pages" at bounding box center [255, 15] width 6 height 6
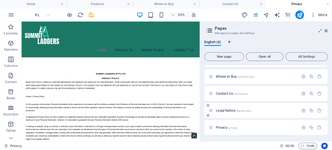
click at [237, 111] on span "/legal-notice" at bounding box center [243, 111] width 15 height 3
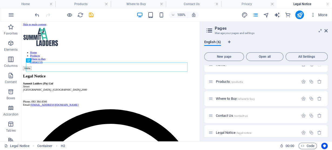
scroll to position [0, 0]
click at [234, 4] on h4 "Privacy" at bounding box center [249, 4] width 55 height 6
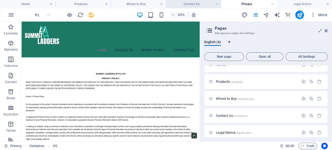
click at [198, 6] on h4 "Contact Us" at bounding box center [193, 4] width 55 height 6
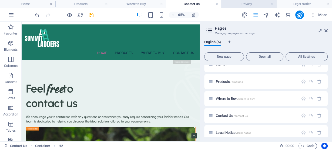
click at [255, 5] on h4 "Privacy" at bounding box center [249, 4] width 55 height 6
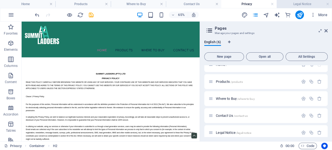
click at [287, 5] on h4 "Legal Notice" at bounding box center [304, 4] width 55 height 6
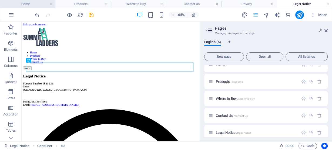
click at [27, 4] on h4 "Home" at bounding box center [27, 4] width 55 height 6
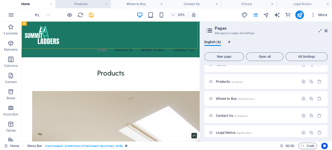
click at [77, 5] on h4 "Products" at bounding box center [82, 4] width 55 height 6
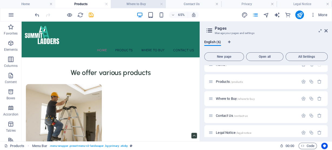
click at [137, 5] on h4 "Where to Buy" at bounding box center [138, 4] width 55 height 6
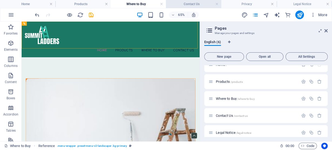
click at [185, 5] on h4 "Contact Us" at bounding box center [193, 4] width 55 height 6
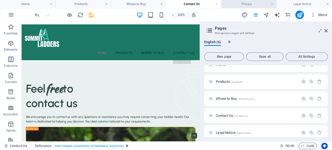
click at [233, 5] on h4 "Privacy" at bounding box center [249, 4] width 55 height 6
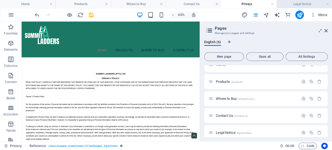
click at [295, 3] on h4 "Legal Notice" at bounding box center [304, 4] width 55 height 6
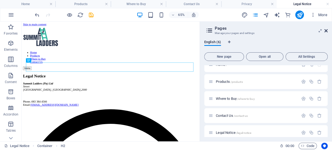
click at [326, 29] on icon at bounding box center [326, 31] width 3 height 4
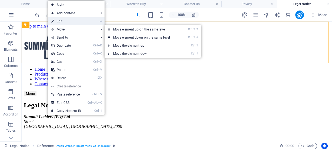
click at [58, 22] on link "⏎ Edit" at bounding box center [66, 21] width 36 height 8
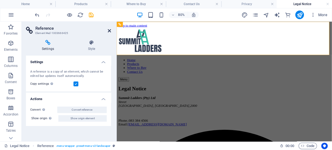
click at [110, 31] on icon at bounding box center [109, 31] width 3 height 4
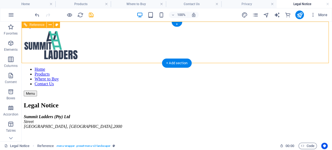
click at [56, 47] on div at bounding box center [177, 46] width 307 height 34
click at [53, 47] on div at bounding box center [177, 46] width 307 height 34
click at [54, 47] on div at bounding box center [177, 46] width 307 height 34
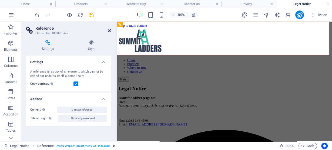
click at [110, 32] on icon at bounding box center [109, 31] width 3 height 4
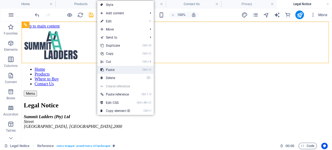
click at [112, 70] on link "Ctrl V Paste" at bounding box center [115, 70] width 36 height 8
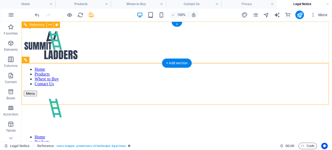
click at [91, 52] on div "Home Products Where to Buy Contact Us Menu" at bounding box center [177, 63] width 307 height 68
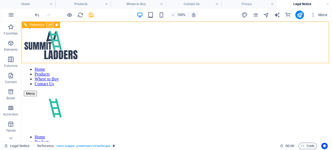
click at [51, 27] on icon at bounding box center [50, 25] width 3 height 6
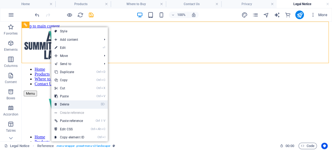
click at [70, 104] on link "⌦ Delete" at bounding box center [69, 105] width 36 height 8
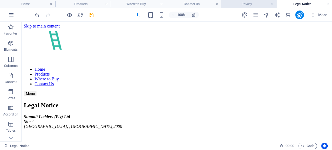
click at [245, 4] on h4 "Privacy" at bounding box center [249, 4] width 55 height 6
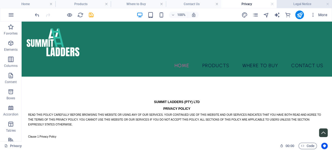
click at [295, 5] on h4 "Legal Notice" at bounding box center [304, 4] width 55 height 6
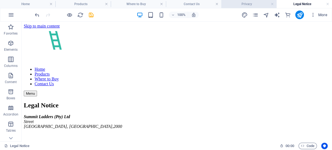
click at [244, 5] on h4 "Privacy" at bounding box center [249, 4] width 55 height 6
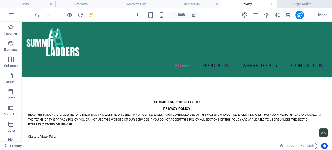
click at [299, 5] on h4 "Legal Notice" at bounding box center [304, 4] width 55 height 6
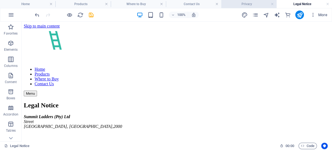
click at [246, 6] on h4 "Privacy" at bounding box center [249, 4] width 55 height 6
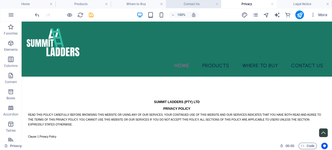
click at [190, 6] on h4 "Contact Us" at bounding box center [193, 4] width 55 height 6
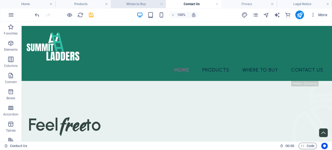
click at [141, 6] on h4 "Where to Buy" at bounding box center [138, 4] width 55 height 6
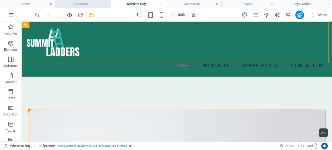
click at [90, 5] on h4 "Products" at bounding box center [82, 4] width 55 height 6
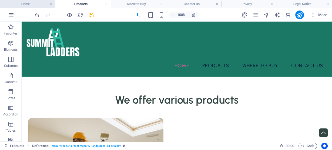
click at [32, 6] on h4 "Home" at bounding box center [27, 4] width 55 height 6
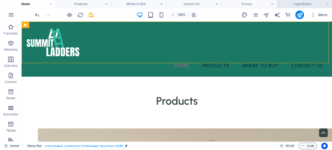
click at [291, 7] on li "Legal Notice" at bounding box center [304, 4] width 55 height 8
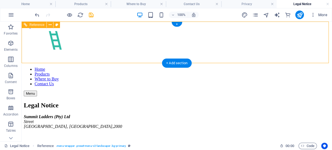
click at [176, 67] on nav "Home Products Where to Buy Contact Us" at bounding box center [177, 76] width 307 height 19
click at [178, 67] on nav "Home Products Where to Buy Contact Us" at bounding box center [177, 76] width 307 height 19
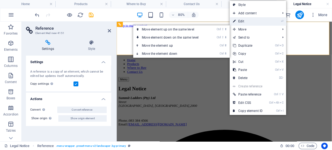
click at [245, 21] on link "⏎ Edit" at bounding box center [248, 21] width 36 height 8
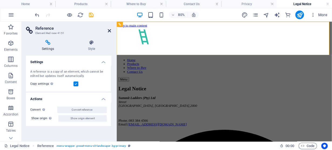
drag, startPoint x: 110, startPoint y: 32, endPoint x: 87, endPoint y: 9, distance: 32.3
click at [110, 32] on icon at bounding box center [109, 31] width 3 height 4
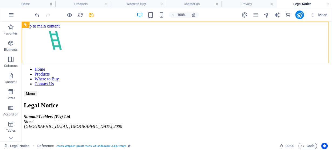
click at [27, 5] on h4 "Home" at bounding box center [27, 4] width 55 height 6
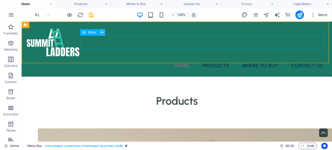
click at [102, 34] on icon at bounding box center [102, 33] width 3 height 6
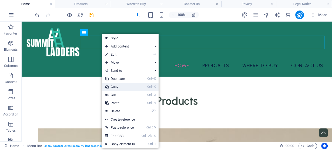
click at [118, 88] on link "Ctrl C Copy" at bounding box center [120, 87] width 36 height 8
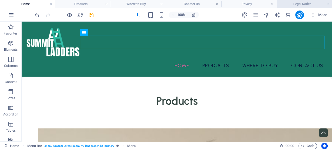
click at [288, 5] on h4 "Legal Notice" at bounding box center [304, 4] width 55 height 6
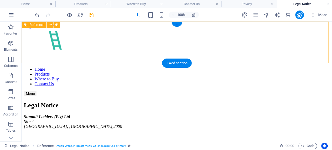
click at [174, 67] on nav "Home Products Where to Buy Contact Us" at bounding box center [177, 76] width 307 height 19
click at [176, 67] on nav "Home Products Where to Buy Contact Us" at bounding box center [177, 76] width 307 height 19
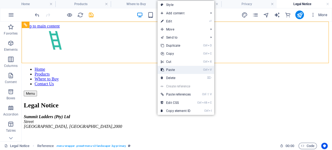
click at [172, 70] on link "Ctrl V Paste" at bounding box center [176, 70] width 37 height 8
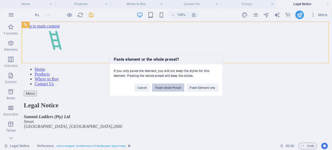
click at [160, 90] on button "Paste whole Preset" at bounding box center [168, 88] width 32 height 8
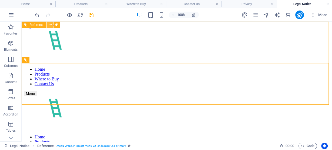
click at [50, 25] on icon at bounding box center [50, 25] width 3 height 6
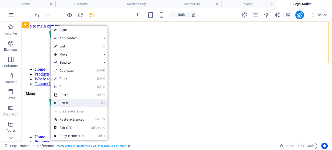
click at [71, 102] on link "⌦ Delete" at bounding box center [69, 103] width 37 height 8
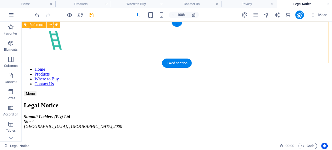
click at [219, 67] on nav "Home Products Where to Buy Contact Us" at bounding box center [177, 76] width 307 height 19
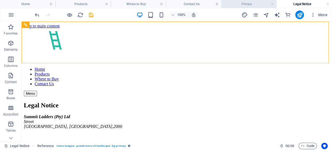
click at [252, 7] on li "Privacy" at bounding box center [249, 4] width 55 height 8
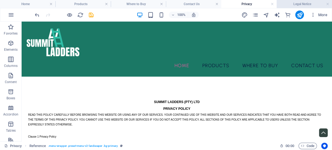
click at [291, 4] on h4 "Legal Notice" at bounding box center [304, 4] width 55 height 6
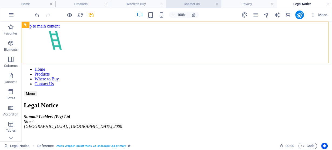
click at [182, 5] on h4 "Contact Us" at bounding box center [193, 4] width 55 height 6
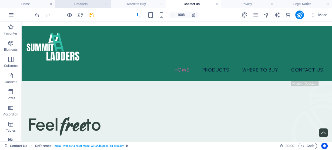
click at [104, 6] on h4 "Products" at bounding box center [82, 4] width 55 height 6
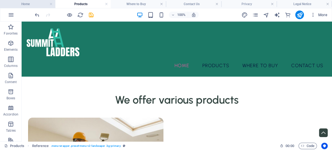
click at [28, 6] on h4 "Home" at bounding box center [27, 4] width 55 height 6
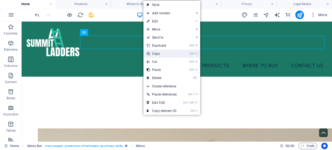
click at [161, 54] on link "Ctrl C Copy" at bounding box center [162, 54] width 37 height 8
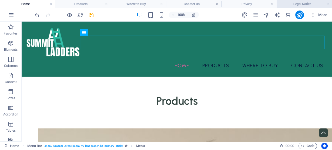
click at [294, 3] on h4 "Legal Notice" at bounding box center [304, 4] width 55 height 6
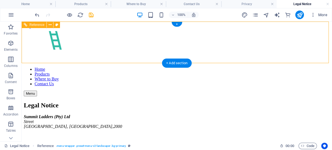
click at [179, 67] on nav "Home Products Where to Buy Contact Us" at bounding box center [177, 76] width 307 height 19
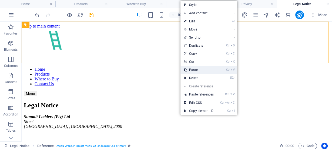
click at [196, 70] on link "Ctrl V Paste" at bounding box center [199, 70] width 37 height 8
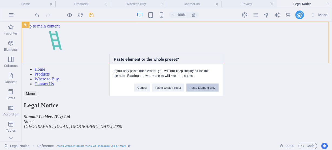
click at [198, 86] on button "Paste Element only" at bounding box center [203, 88] width 32 height 8
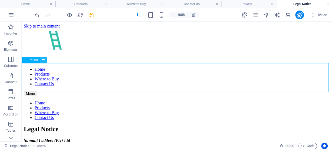
click at [43, 61] on icon at bounding box center [43, 60] width 3 height 6
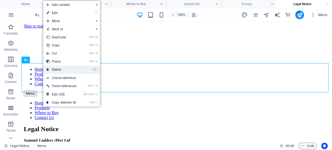
click at [65, 70] on link "⌦ Delete" at bounding box center [61, 70] width 37 height 8
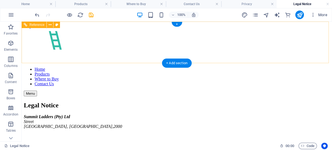
click at [216, 67] on nav "Home Products Where to Buy Contact Us" at bounding box center [177, 76] width 307 height 19
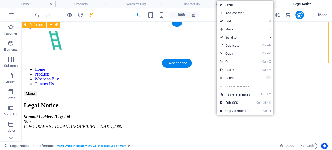
click at [213, 67] on nav "Home Products Where to Buy Contact Us" at bounding box center [177, 76] width 307 height 19
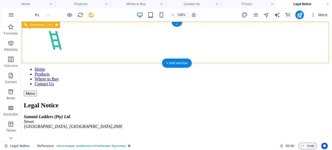
click at [213, 67] on nav "Home Products Where to Buy Contact Us" at bounding box center [177, 76] width 307 height 19
select select "rem"
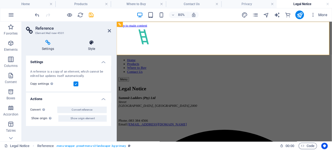
click at [92, 45] on icon at bounding box center [91, 42] width 39 height 5
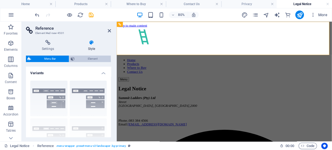
click at [85, 60] on span "Element" at bounding box center [92, 59] width 33 height 6
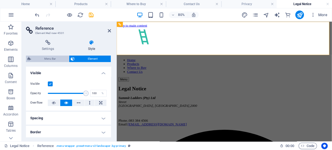
click at [47, 57] on span "Menu Bar" at bounding box center [50, 59] width 35 height 6
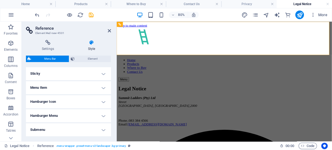
scroll to position [151, 0]
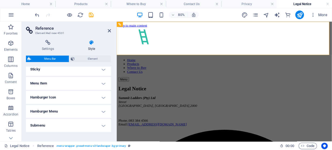
click at [73, 86] on h4 "Menu Item" at bounding box center [68, 83] width 85 height 13
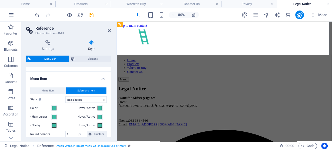
scroll to position [159, 0]
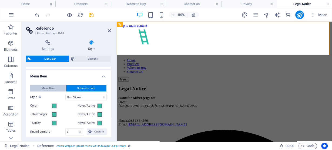
click at [48, 89] on span "Menu Item" at bounding box center [48, 88] width 13 height 6
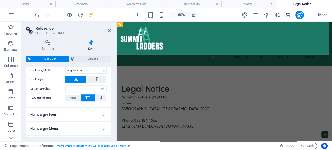
scroll to position [245, 0]
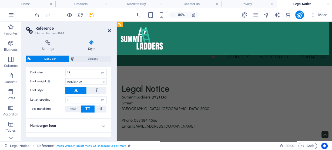
click at [110, 31] on icon at bounding box center [109, 31] width 3 height 4
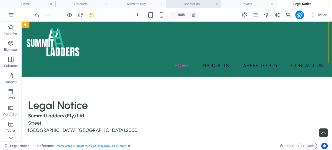
click at [192, 5] on h4 "Contact Us" at bounding box center [193, 4] width 55 height 6
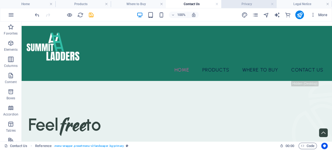
click at [228, 4] on h4 "Privacy" at bounding box center [249, 4] width 55 height 6
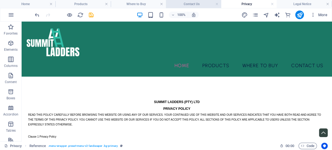
click at [171, 5] on h4 "Contact Us" at bounding box center [193, 4] width 55 height 6
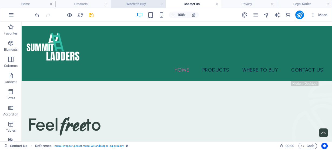
click at [134, 5] on h4 "Where to Buy" at bounding box center [138, 4] width 55 height 6
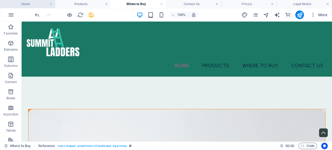
click at [41, 5] on h4 "Home" at bounding box center [27, 4] width 55 height 6
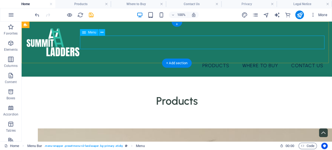
click at [205, 59] on nav "Home Products Where to Buy Contact Us" at bounding box center [177, 66] width 302 height 14
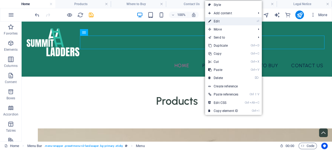
click at [221, 20] on link "⏎ Edit" at bounding box center [223, 21] width 37 height 8
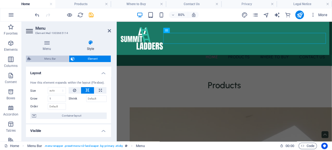
click at [41, 61] on span "Menu Bar" at bounding box center [50, 59] width 35 height 6
select select "rem"
select select "sticky_menu"
select select "px"
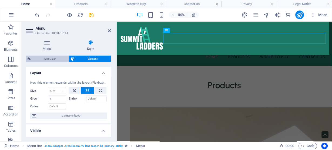
select select "px"
select select "hover_text_color"
select select "rem"
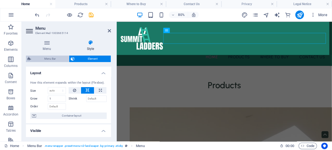
select select "px"
select select "400"
select select "px"
select select "rem"
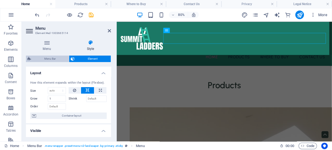
select select "px"
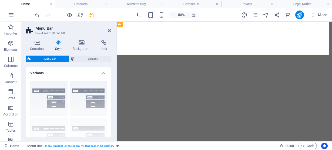
select select "rem"
select select "sticky_menu"
select select "px"
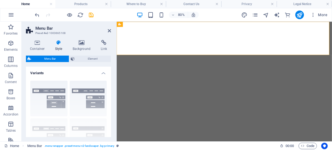
select select "px"
select select "hover_text_color"
select select "rem"
select select "px"
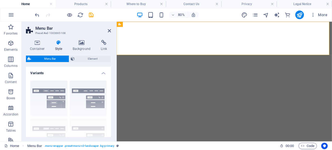
select select "400"
select select "px"
select select "rem"
select select "px"
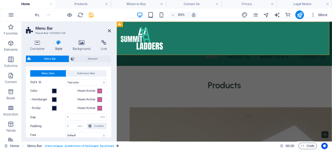
scroll to position [260, 0]
click at [98, 93] on span at bounding box center [100, 90] width 4 height 4
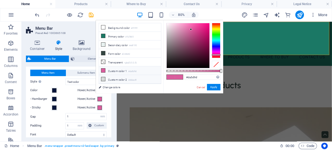
click at [104, 77] on icon at bounding box center [103, 79] width 4 height 4
type input "#d6dad9"
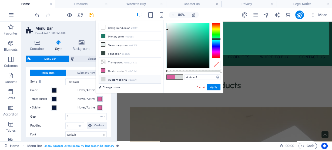
click at [100, 101] on span at bounding box center [100, 99] width 4 height 4
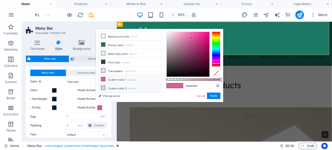
click at [104, 86] on icon at bounding box center [103, 88] width 4 height 4
type input "#d6dad9"
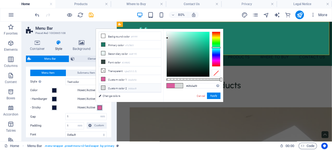
drag, startPoint x: 101, startPoint y: 114, endPoint x: 101, endPoint y: 92, distance: 22.7
click at [100, 110] on span at bounding box center [100, 108] width 4 height 4
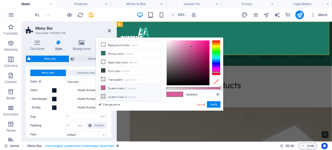
click at [102, 95] on icon at bounding box center [103, 97] width 4 height 4
type input "#d6dad9"
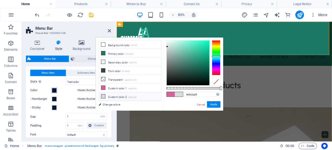
click at [53, 93] on span at bounding box center [54, 90] width 4 height 4
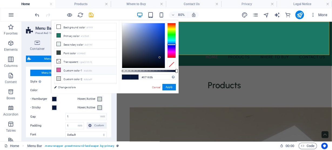
scroll to position [0, 0]
drag, startPoint x: 159, startPoint y: 79, endPoint x: 96, endPoint y: 78, distance: 63.0
click at [96, 78] on div "less Background color #ffffff Primary color #1b7865 Secondary color #e8f1f0 Fon…" at bounding box center [114, 56] width 127 height 73
type input "#3dbca5"
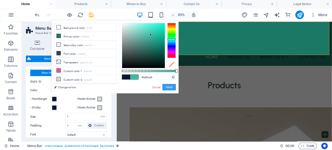
click at [171, 86] on button "Apply" at bounding box center [170, 87] width 14 height 6
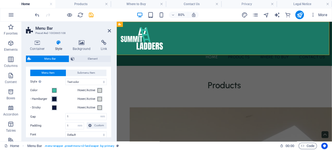
click at [55, 101] on span at bounding box center [54, 99] width 4 height 4
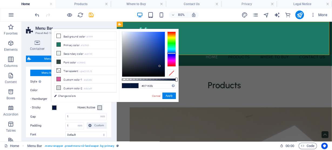
click at [55, 101] on span at bounding box center [54, 99] width 4 height 4
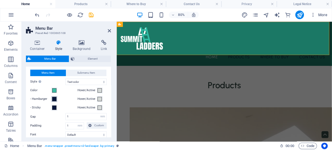
click at [55, 101] on span at bounding box center [54, 99] width 4 height 4
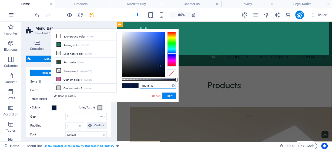
drag, startPoint x: 157, startPoint y: 87, endPoint x: 128, endPoint y: 86, distance: 29.3
click at [128, 86] on div "#07163b Supported formats #0852ed rgb(8, 82, 237) rgba(8, 82, 237, 90%) hsv(221…" at bounding box center [149, 105] width 60 height 152
type input "#"
type input "#3dbca5"
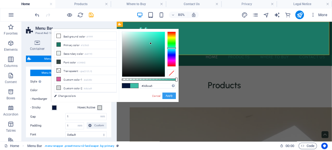
click at [167, 97] on button "Apply" at bounding box center [170, 96] width 14 height 6
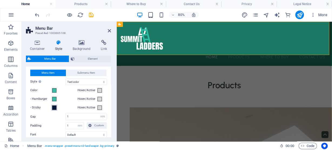
click at [53, 110] on span at bounding box center [54, 108] width 4 height 4
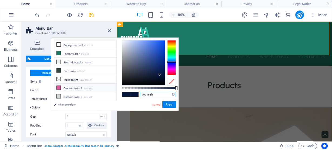
drag, startPoint x: 153, startPoint y: 96, endPoint x: 100, endPoint y: 84, distance: 54.6
click at [100, 84] on div "less Background color #ffffff Primary color #1b7865 Secondary color #e8f1f0 Fon…" at bounding box center [114, 74] width 127 height 73
type input "#3dbca5"
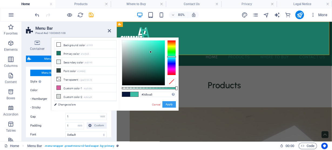
click at [170, 102] on button "Apply" at bounding box center [170, 104] width 14 height 6
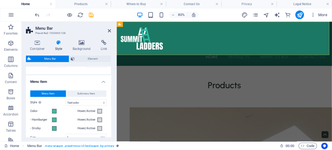
scroll to position [231, 0]
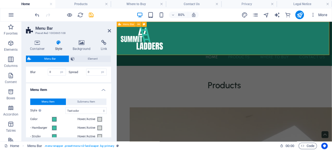
click at [182, 26] on div "Home Products Where to Buy Contact Us Menu" at bounding box center [251, 49] width 269 height 55
click at [109, 31] on icon at bounding box center [109, 31] width 3 height 4
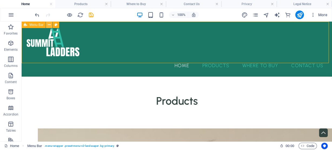
click at [48, 24] on icon at bounding box center [49, 25] width 3 height 6
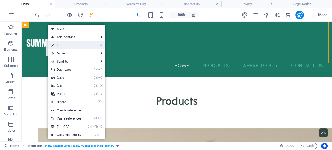
click at [56, 44] on link "⏎ Edit" at bounding box center [66, 45] width 37 height 8
select select "rem"
select select "sticky_menu"
select select "px"
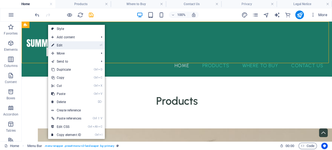
select select "px"
select select "hover_text_color"
select select "rem"
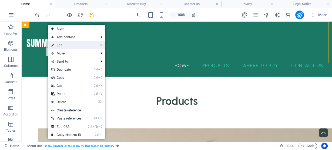
select select "px"
select select "400"
select select "px"
select select "rem"
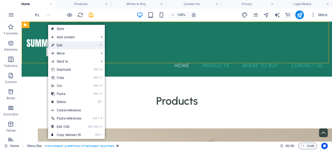
select select "px"
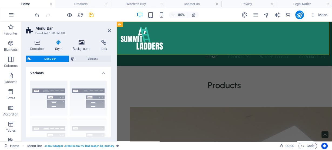
click at [81, 43] on icon at bounding box center [82, 42] width 26 height 5
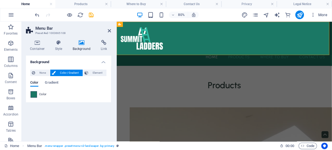
click at [35, 95] on span at bounding box center [34, 95] width 6 height 6
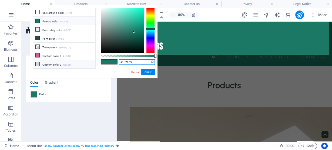
drag, startPoint x: 139, startPoint y: 62, endPoint x: 88, endPoint y: 60, distance: 51.7
click at [88, 60] on div "less Background color #ffffff Primary color #1b7865 Secondary color #e8f1f0 Fon…" at bounding box center [93, 41] width 127 height 73
type input "0"
type input "#07163b"
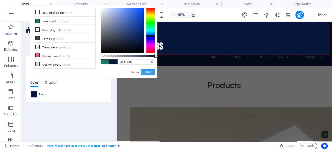
click at [149, 73] on button "Apply" at bounding box center [148, 72] width 14 height 6
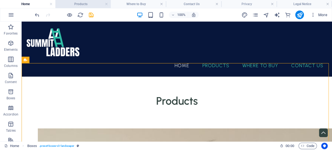
click at [85, 5] on h4 "Products" at bounding box center [82, 4] width 55 height 6
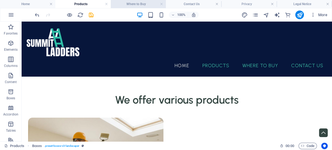
click at [143, 4] on h4 "Where to Buy" at bounding box center [138, 4] width 55 height 6
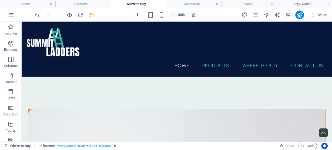
click at [179, 4] on h4 "Contact Us" at bounding box center [193, 4] width 55 height 6
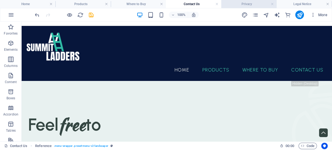
click at [254, 4] on h4 "Privacy" at bounding box center [249, 4] width 55 height 6
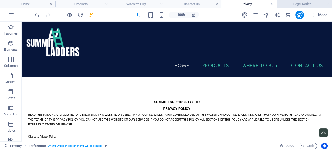
click at [289, 4] on h4 "Legal Notice" at bounding box center [304, 4] width 55 height 6
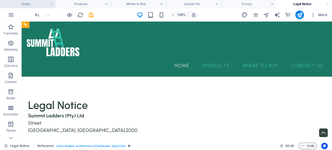
click at [30, 6] on h4 "Home" at bounding box center [27, 4] width 55 height 6
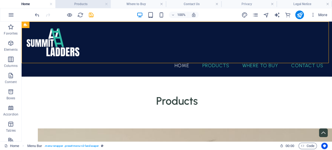
drag, startPoint x: 77, startPoint y: 2, endPoint x: 93, endPoint y: 15, distance: 20.5
click at [77, 2] on h4 "Products" at bounding box center [82, 4] width 55 height 6
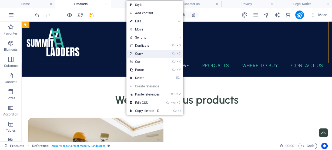
click at [145, 54] on link "Ctrl C Copy" at bounding box center [145, 54] width 37 height 8
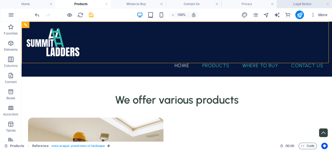
click at [304, 6] on h4 "Legal Notice" at bounding box center [304, 4] width 55 height 6
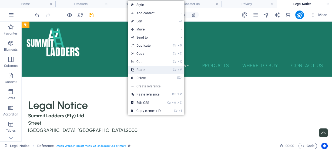
click at [143, 69] on link "Ctrl V Paste" at bounding box center [146, 70] width 36 height 8
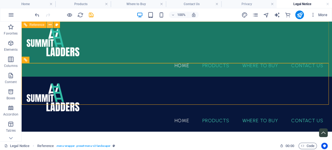
click at [52, 24] on button at bounding box center [50, 25] width 6 height 6
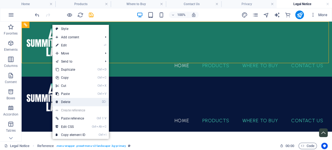
click at [68, 101] on link "⌦ Delete" at bounding box center [70, 102] width 36 height 8
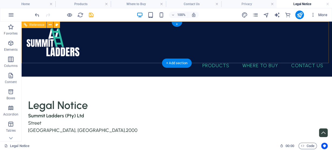
click at [142, 59] on nav "Home Products Where to Buy Contact Us" at bounding box center [177, 66] width 302 height 14
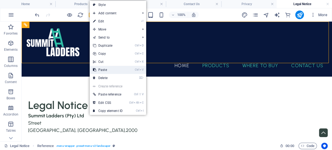
click at [109, 68] on link "Ctrl V Paste" at bounding box center [108, 70] width 36 height 8
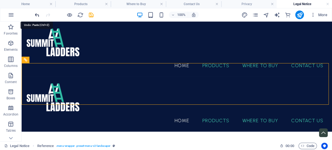
click at [39, 15] on icon "undo" at bounding box center [37, 15] width 6 height 6
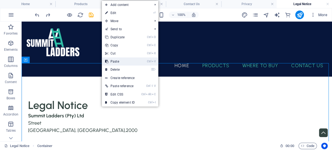
click at [122, 60] on link "Ctrl V Paste" at bounding box center [120, 62] width 36 height 8
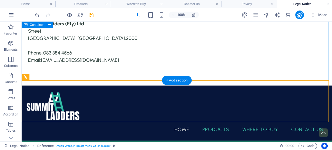
scroll to position [103, 0]
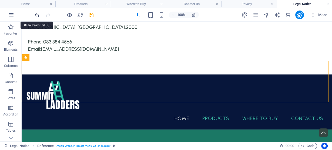
click at [38, 15] on icon "undo" at bounding box center [37, 15] width 6 height 6
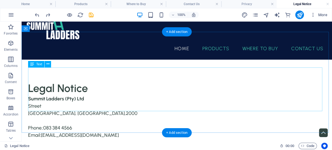
scroll to position [0, 0]
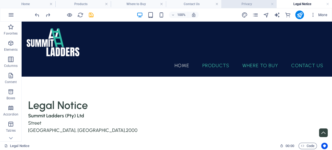
click at [250, 6] on h4 "Privacy" at bounding box center [249, 4] width 55 height 6
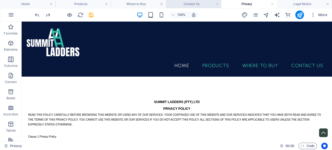
click at [195, 6] on h4 "Contact Us" at bounding box center [193, 4] width 55 height 6
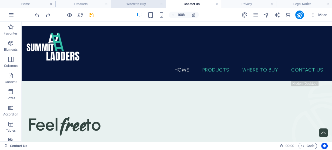
click at [137, 6] on h4 "Where to Buy" at bounding box center [138, 4] width 55 height 6
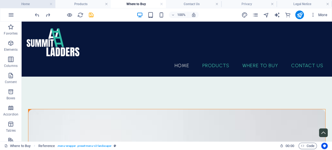
click at [24, 6] on h4 "Home" at bounding box center [27, 4] width 55 height 6
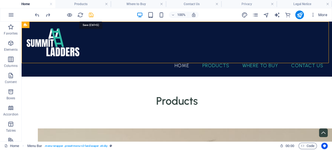
click at [90, 15] on icon "save" at bounding box center [91, 15] width 6 height 6
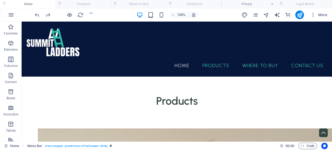
checkbox input "false"
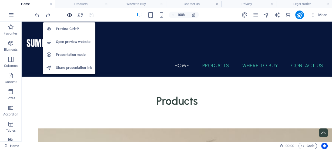
click at [71, 15] on icon "button" at bounding box center [70, 15] width 6 height 6
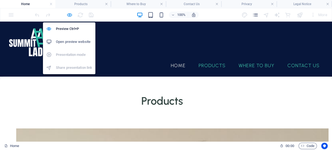
click at [71, 17] on icon "button" at bounding box center [70, 15] width 6 height 6
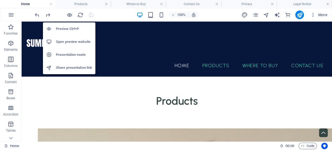
click at [71, 41] on h6 "Open preview website" at bounding box center [74, 42] width 36 height 6
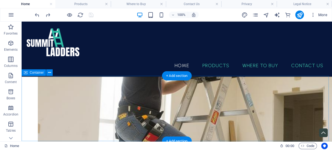
scroll to position [216, 0]
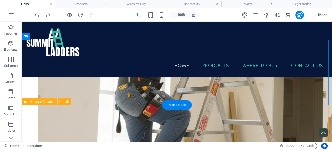
scroll to position [252, 0]
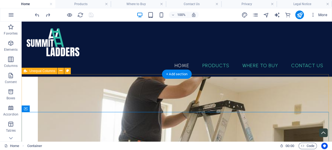
scroll to position [180, 0]
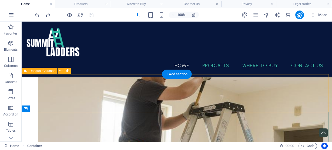
drag, startPoint x: 201, startPoint y: 136, endPoint x: 176, endPoint y: 101, distance: 42.4
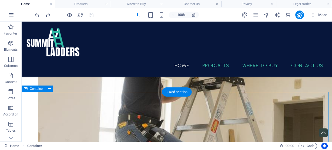
scroll to position [209, 0]
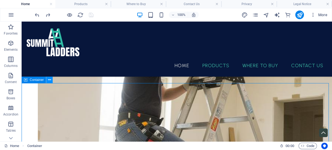
click at [51, 80] on button at bounding box center [49, 80] width 6 height 6
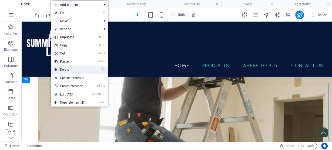
click at [66, 70] on link "⌦ Delete" at bounding box center [69, 70] width 36 height 8
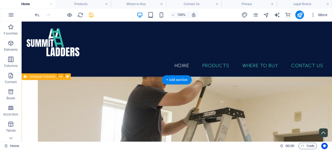
scroll to position [173, 0]
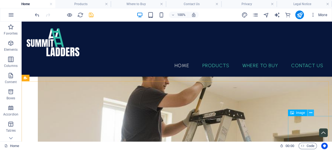
click at [312, 114] on icon at bounding box center [310, 113] width 3 height 6
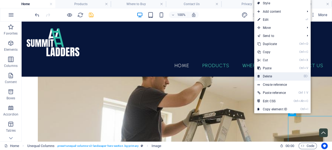
click at [272, 80] on link "⌦ Delete" at bounding box center [273, 77] width 36 height 8
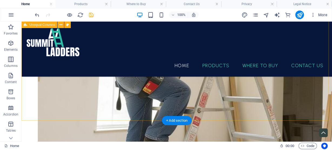
scroll to position [288, 0]
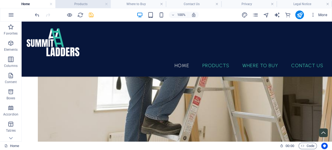
click at [93, 5] on h4 "Products" at bounding box center [82, 4] width 55 height 6
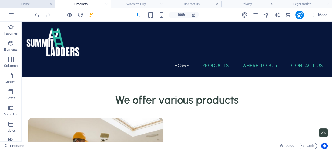
click at [28, 3] on h4 "Home" at bounding box center [27, 4] width 55 height 6
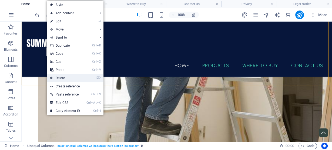
click at [58, 78] on link "⌦ Delete" at bounding box center [65, 78] width 36 height 8
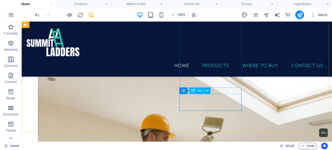
scroll to position [90, 0]
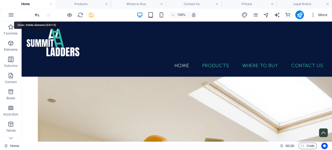
drag, startPoint x: 40, startPoint y: 16, endPoint x: 21, endPoint y: 4, distance: 22.0
click at [40, 16] on icon "undo" at bounding box center [37, 15] width 6 height 6
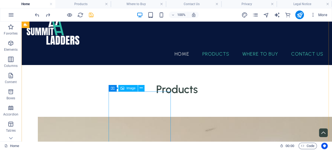
scroll to position [0, 0]
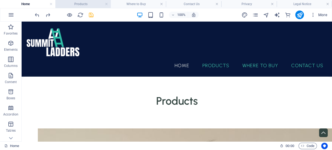
click at [80, 2] on h4 "Products" at bounding box center [82, 4] width 55 height 6
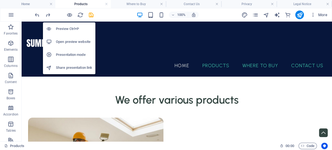
click at [69, 41] on h6 "Open preview website" at bounding box center [74, 42] width 36 height 6
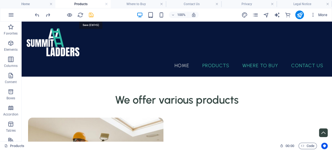
click at [91, 12] on icon "save" at bounding box center [91, 15] width 6 height 6
click at [71, 2] on h4 "Products" at bounding box center [82, 4] width 55 height 6
click at [70, 2] on h4 "Products" at bounding box center [82, 4] width 55 height 6
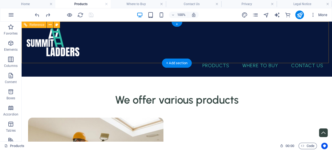
click at [204, 59] on nav "Home Products Where to Buy Contact Us" at bounding box center [177, 66] width 302 height 14
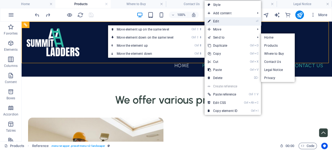
click at [226, 21] on link "⏎ Edit" at bounding box center [223, 21] width 36 height 8
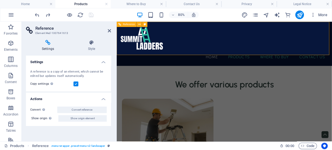
click at [233, 59] on nav "Home Products Where to Buy Contact Us" at bounding box center [251, 66] width 261 height 14
click at [110, 31] on icon at bounding box center [109, 31] width 3 height 4
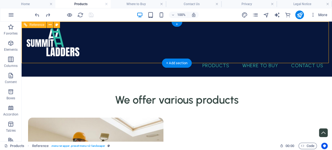
click at [186, 59] on nav "Home Products Where to Buy Contact Us" at bounding box center [177, 66] width 302 height 14
click at [176, 59] on nav "Home Products Where to Buy Contact Us" at bounding box center [177, 66] width 302 height 14
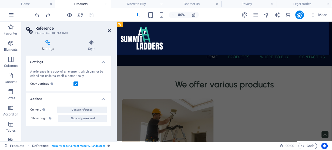
click at [111, 33] on icon at bounding box center [109, 31] width 3 height 4
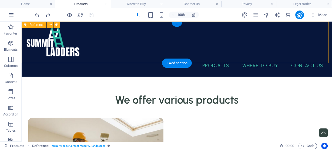
click at [223, 59] on nav "Home Products Where to Buy Contact Us" at bounding box center [177, 66] width 302 height 14
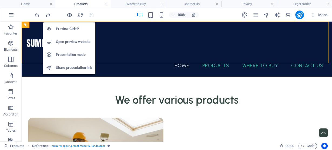
click at [71, 42] on h6 "Open preview website" at bounding box center [74, 42] width 36 height 6
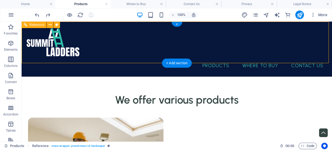
click at [53, 39] on div at bounding box center [177, 42] width 302 height 33
click at [54, 42] on div at bounding box center [177, 42] width 302 height 33
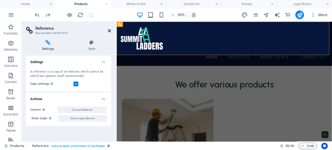
click at [111, 30] on icon at bounding box center [109, 31] width 3 height 4
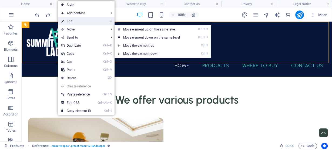
click at [68, 19] on link "⏎ Edit" at bounding box center [76, 21] width 36 height 8
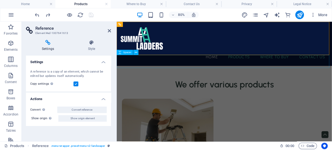
click at [173, 77] on div at bounding box center [251, 85] width 269 height 16
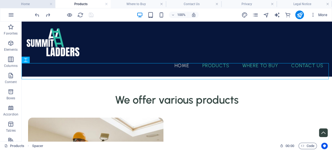
click at [19, 5] on h4 "Home" at bounding box center [27, 4] width 55 height 6
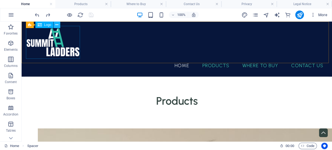
click at [55, 27] on icon at bounding box center [56, 25] width 3 height 6
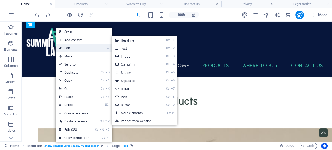
click at [74, 47] on link "⏎ Edit" at bounding box center [74, 48] width 36 height 8
select select "px"
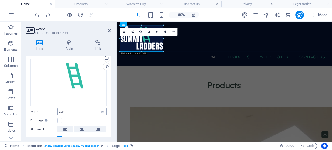
scroll to position [22, 0]
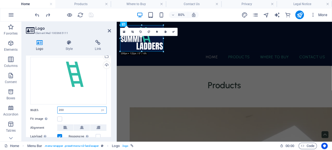
drag, startPoint x: 69, startPoint y: 111, endPoint x: 39, endPoint y: 107, distance: 29.8
click at [39, 107] on div "Width 200 Default auto px rem % em vh vw" at bounding box center [68, 110] width 77 height 7
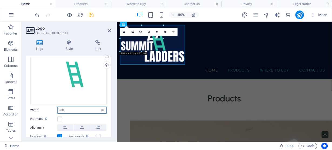
drag, startPoint x: 68, startPoint y: 110, endPoint x: 42, endPoint y: 105, distance: 26.2
click at [42, 105] on div "Image Text Drag files here, click to choose files or select files from Files or…" at bounding box center [68, 103] width 85 height 118
type input "250"
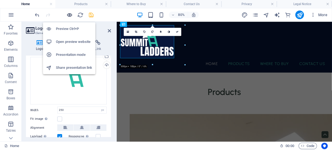
click at [68, 14] on icon "button" at bounding box center [70, 15] width 6 height 6
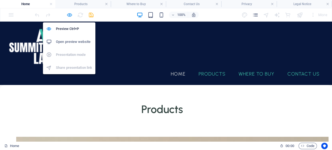
click at [69, 15] on icon "button" at bounding box center [70, 15] width 6 height 6
select select "px"
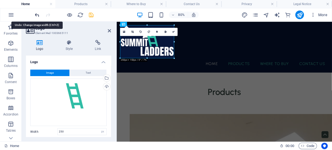
click at [39, 17] on icon "undo" at bounding box center [37, 15] width 6 height 6
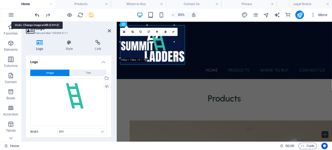
click at [39, 17] on icon "undo" at bounding box center [37, 15] width 6 height 6
type input "200"
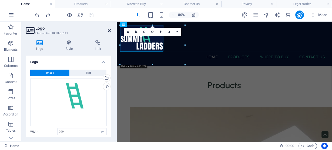
click at [110, 29] on icon at bounding box center [109, 31] width 3 height 4
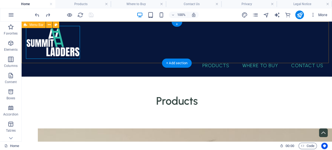
select select "px"
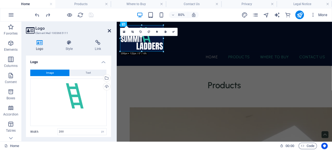
click at [110, 31] on icon at bounding box center [109, 31] width 3 height 4
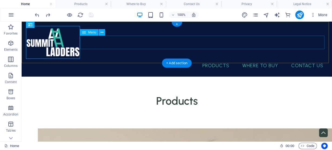
select select "px"
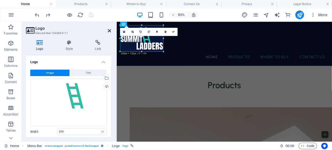
click at [110, 31] on icon at bounding box center [109, 31] width 3 height 4
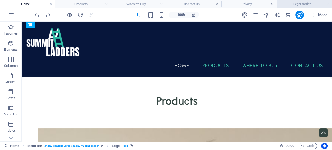
click at [301, 4] on h4 "Legal Notice" at bounding box center [304, 4] width 55 height 6
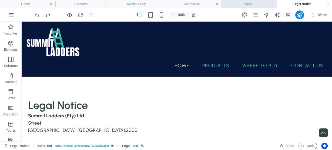
drag, startPoint x: 242, startPoint y: 6, endPoint x: 210, endPoint y: 8, distance: 31.1
click at [242, 6] on h4 "Privacy" at bounding box center [249, 4] width 55 height 6
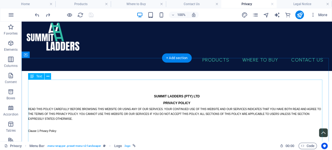
scroll to position [7, 0]
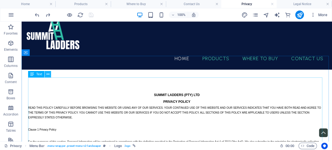
click at [47, 75] on icon at bounding box center [48, 75] width 3 height 6
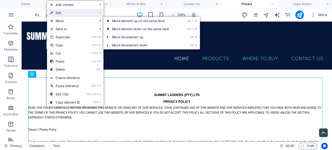
click at [60, 11] on link "⏎ Edit" at bounding box center [65, 13] width 36 height 8
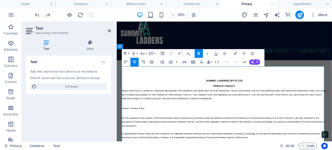
click at [127, 107] on span "READ THIS POLICY CAREFULLY BEFORE BROWSING THIS WEBSITE OR USING ANY OF OUR SER…" at bounding box center [251, 113] width 257 height 13
click at [144, 54] on icon "button" at bounding box center [142, 53] width 5 height 5
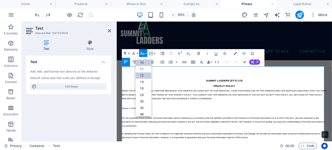
scroll to position [8, 0]
click at [195, 107] on span "READ THIS POLICY CAREFULLY BEFORE BROWSING THIS WEBSITE OR USING ANY OF OUR SER…" at bounding box center [251, 113] width 257 height 13
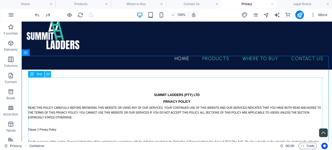
click at [48, 75] on icon at bounding box center [48, 75] width 3 height 6
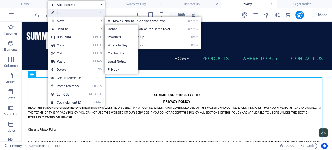
click at [69, 14] on link "⏎ Edit" at bounding box center [66, 13] width 36 height 8
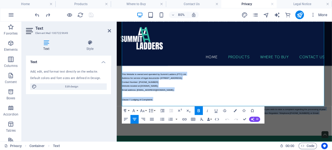
scroll to position [443, 0]
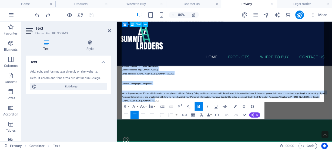
drag, startPoint x: 123, startPoint y: 94, endPoint x: 245, endPoint y: 118, distance: 123.5
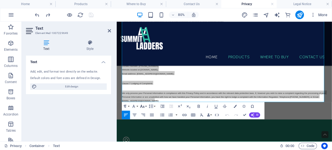
click at [143, 108] on icon "button" at bounding box center [142, 106] width 5 height 5
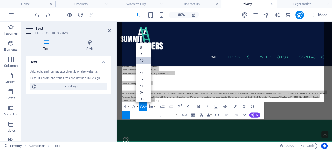
scroll to position [22, 0]
drag, startPoint x: 143, startPoint y: 48, endPoint x: 33, endPoint y: 33, distance: 110.8
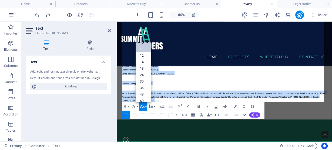
click at [143, 48] on link "11" at bounding box center [144, 49] width 16 height 6
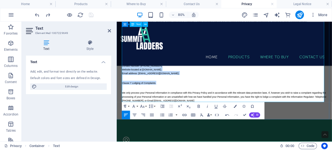
click at [207, 71] on span "Address for service of legal documents: [STREET_ADDRESS]." at bounding box center [164, 71] width 83 height 3
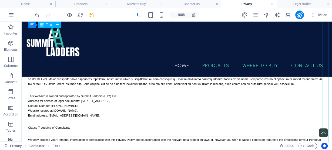
scroll to position [388, 0]
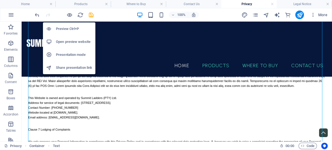
click at [67, 29] on h6 "Preview Ctrl+P" at bounding box center [74, 29] width 36 height 6
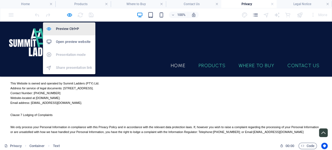
scroll to position [373, 0]
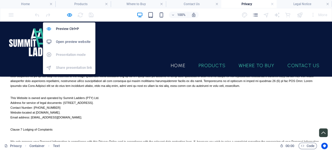
click at [69, 39] on h6 "Open preview website" at bounding box center [74, 42] width 36 height 6
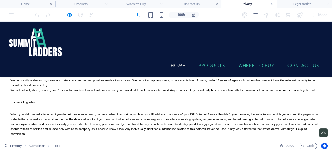
scroll to position [164, 0]
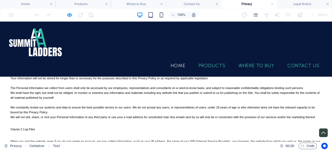
click at [120, 89] on span "The Personal Information we collect from users shall only be accessed by our em…" at bounding box center [158, 88] width 294 height 3
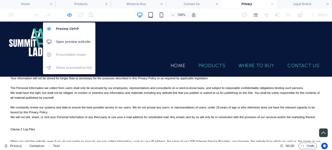
click at [71, 14] on icon "button" at bounding box center [70, 15] width 6 height 6
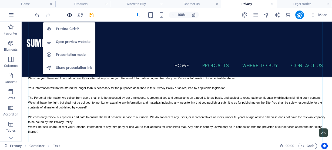
scroll to position [169, 0]
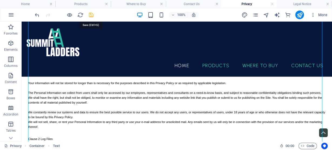
click at [90, 14] on icon "save" at bounding box center [91, 15] width 6 height 6
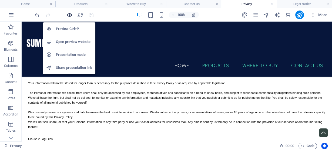
click at [71, 15] on icon "button" at bounding box center [70, 15] width 6 height 6
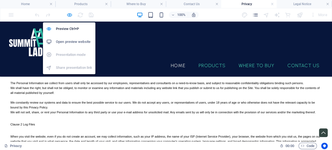
scroll to position [164, 0]
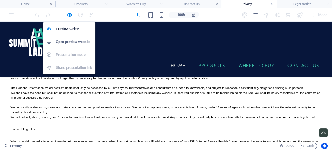
click at [75, 43] on h6 "Open preview website" at bounding box center [74, 42] width 36 height 6
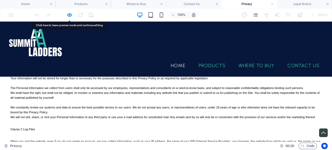
drag, startPoint x: 162, startPoint y: 78, endPoint x: 125, endPoint y: 101, distance: 43.7
click at [126, 104] on p at bounding box center [167, 102] width 312 height 5
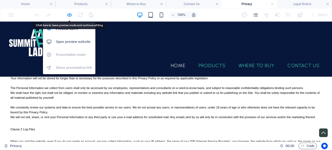
click at [70, 17] on icon "button" at bounding box center [70, 15] width 6 height 6
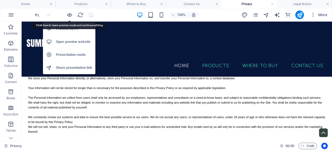
scroll to position [169, 0]
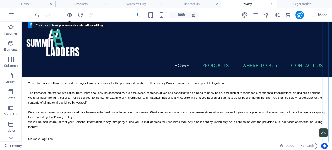
drag, startPoint x: 147, startPoint y: 98, endPoint x: 150, endPoint y: 100, distance: 3.2
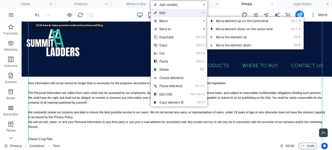
click at [162, 12] on link "⏎ Edit" at bounding box center [169, 13] width 36 height 8
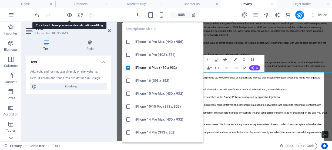
scroll to position [0, 0]
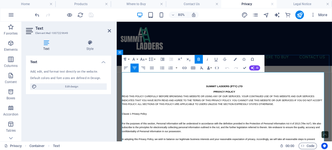
click at [268, 105] on p "PRIVACY POLICY" at bounding box center [251, 108] width 256 height 7
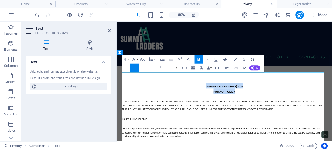
drag, startPoint x: 225, startPoint y: 87, endPoint x: 272, endPoint y: 93, distance: 46.7
click at [146, 60] on button "Font Size" at bounding box center [143, 59] width 8 height 9
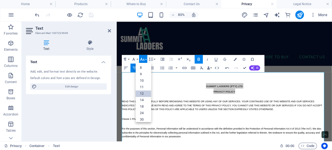
scroll to position [38, 0]
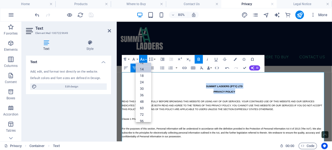
click at [145, 68] on link "14" at bounding box center [144, 69] width 16 height 6
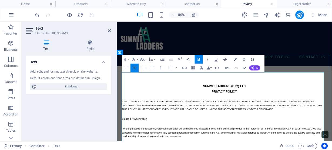
click at [137, 120] on span "READ THIS POLICY CAREFULLY BEFORE BROWSING THIS WEBSITE OR USING ANY OF OUR SER…" at bounding box center [249, 126] width 252 height 13
click at [131, 120] on span "READ THIS POLICY CAREFULLY BEFORE BROWSING THIS WEBSITE OR USING ANY OF OUR SER…" at bounding box center [249, 126] width 252 height 13
click at [144, 61] on icon "button" at bounding box center [142, 59] width 5 height 5
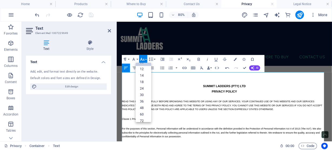
click at [144, 61] on icon "button" at bounding box center [142, 59] width 5 height 5
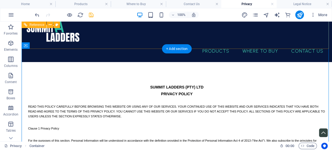
scroll to position [14, 0]
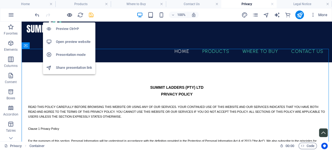
click at [69, 16] on icon "button" at bounding box center [70, 15] width 6 height 6
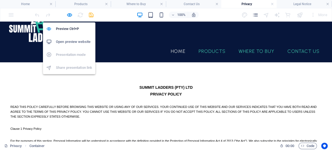
click at [71, 43] on h6 "Open preview website" at bounding box center [74, 42] width 36 height 6
click at [70, 15] on icon "button" at bounding box center [70, 15] width 6 height 6
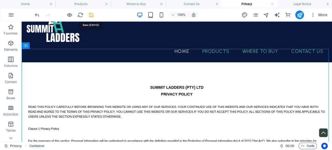
click at [91, 16] on icon "save" at bounding box center [91, 15] width 6 height 6
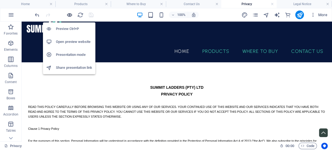
click at [68, 16] on icon "button" at bounding box center [70, 15] width 6 height 6
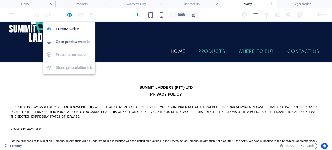
click at [73, 42] on h6 "Open preview website" at bounding box center [74, 42] width 36 height 6
click at [69, 14] on icon "button" at bounding box center [70, 15] width 6 height 6
